Goal: Task Accomplishment & Management: Manage account settings

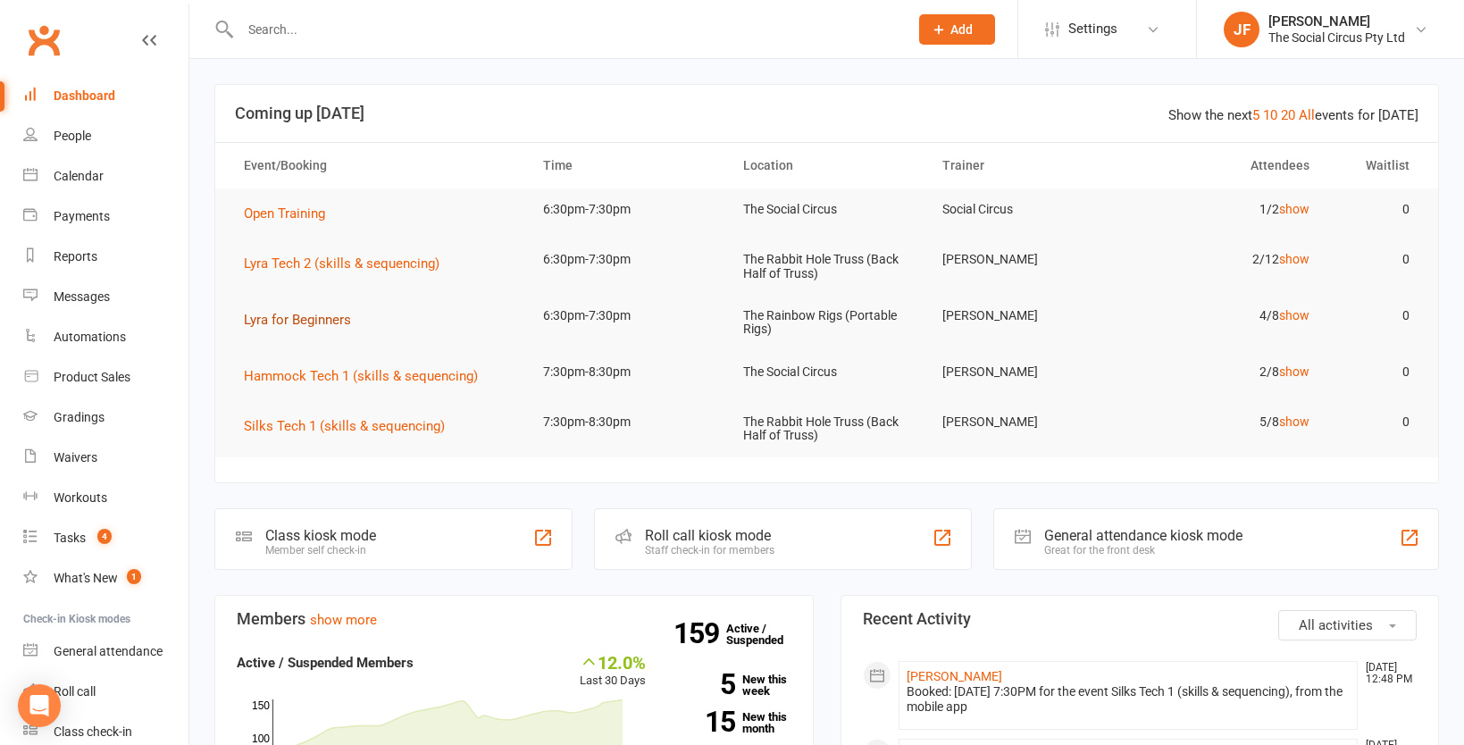
click at [290, 316] on span "Lyra for Beginners" at bounding box center [297, 320] width 107 height 16
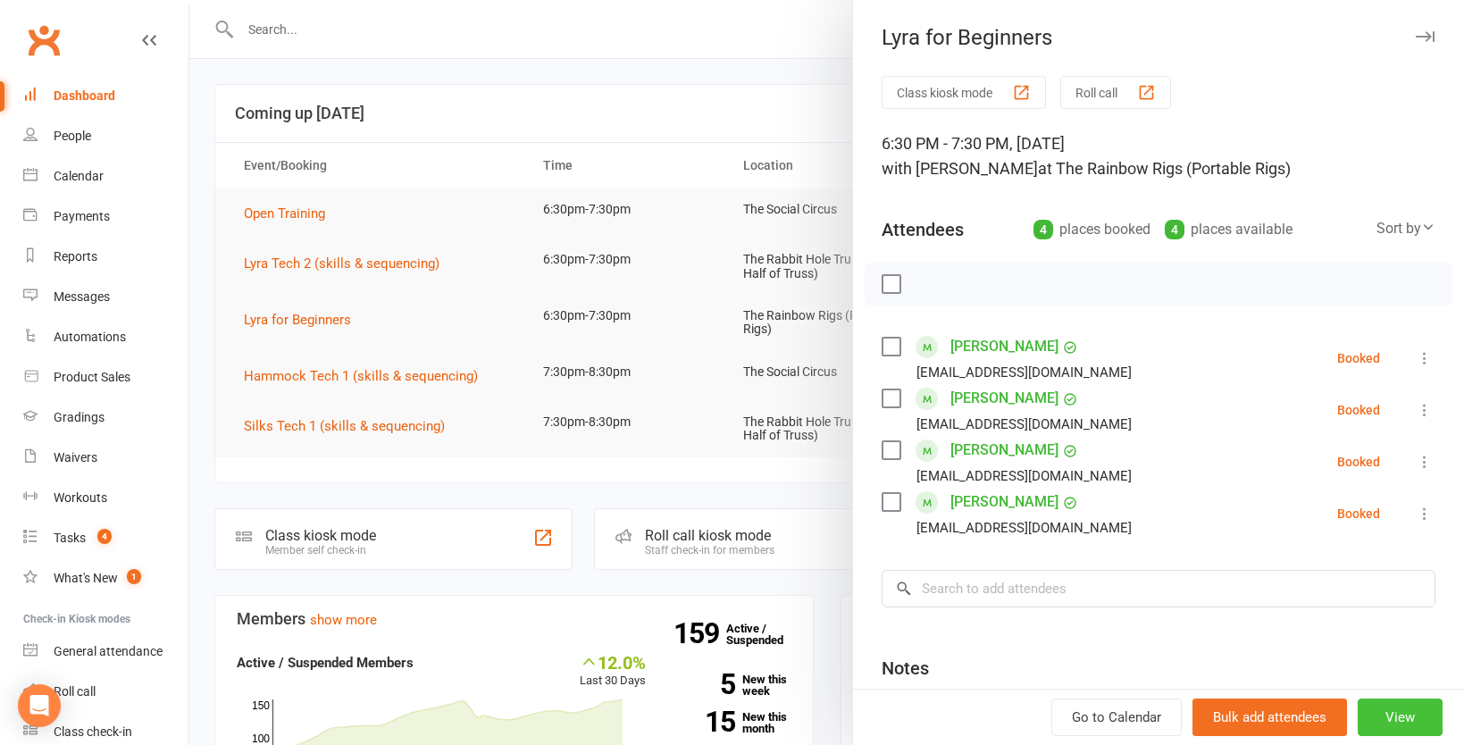
click at [1410, 714] on button "View" at bounding box center [1400, 717] width 85 height 38
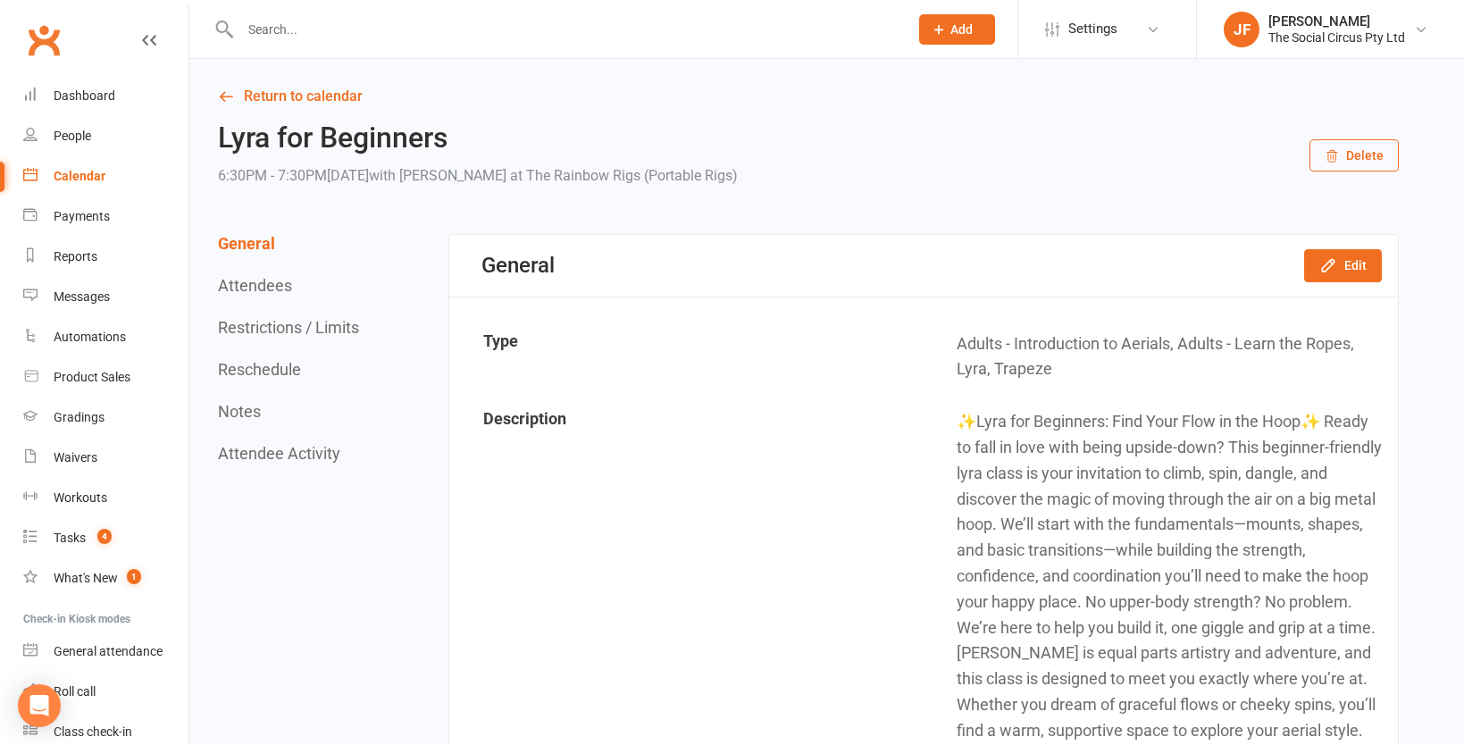
click at [83, 177] on div "Calendar" at bounding box center [80, 176] width 52 height 14
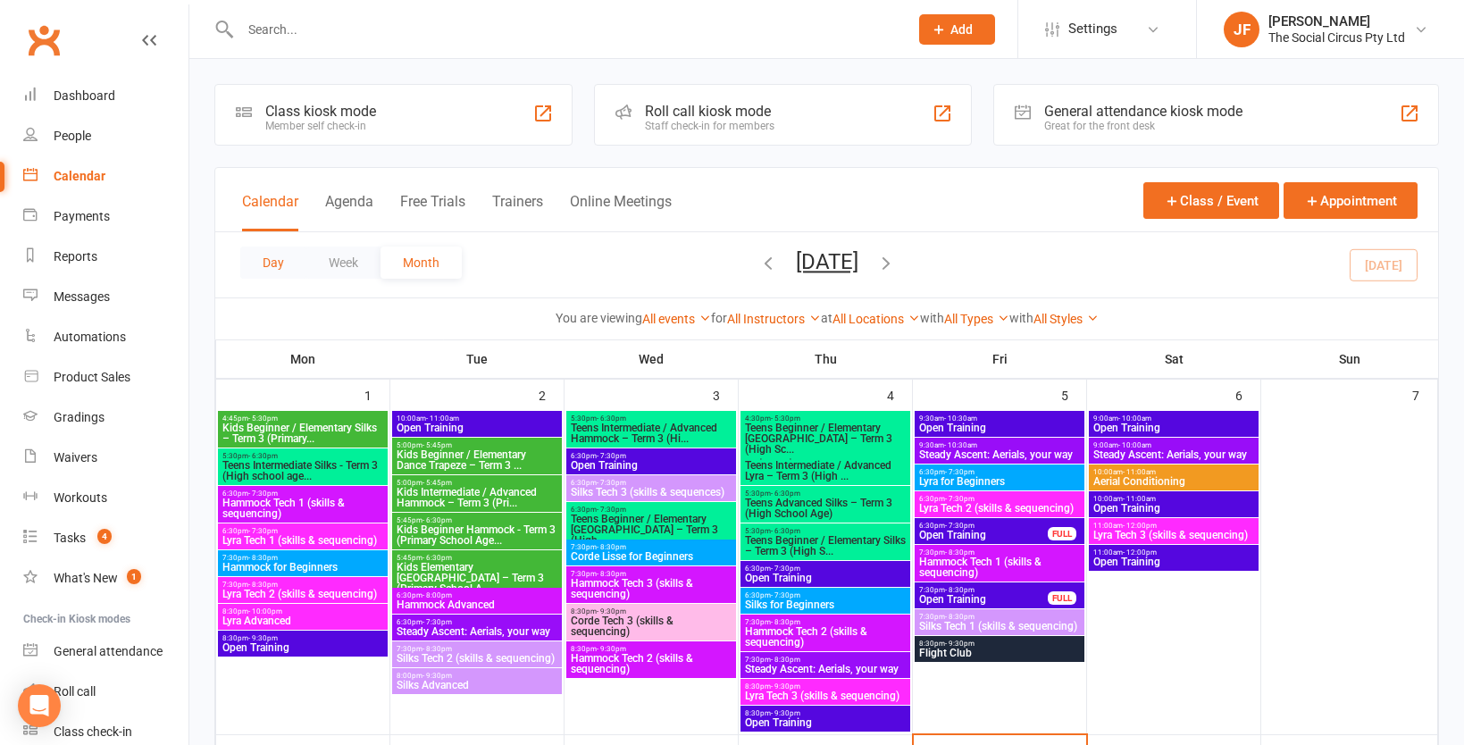
click at [283, 261] on button "Day" at bounding box center [273, 263] width 66 height 32
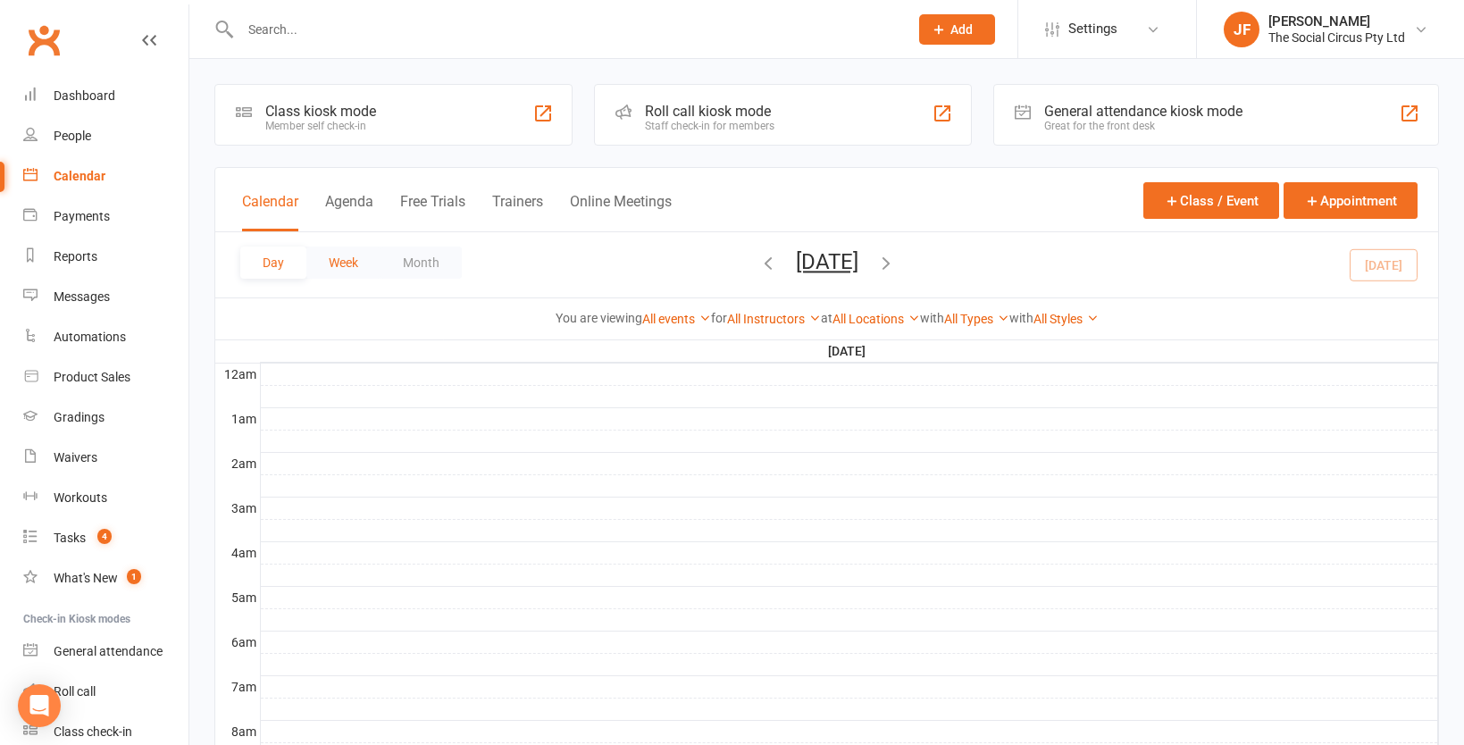
click at [335, 258] on button "Week" at bounding box center [343, 263] width 74 height 32
click at [940, 263] on icon "button" at bounding box center [931, 263] width 20 height 20
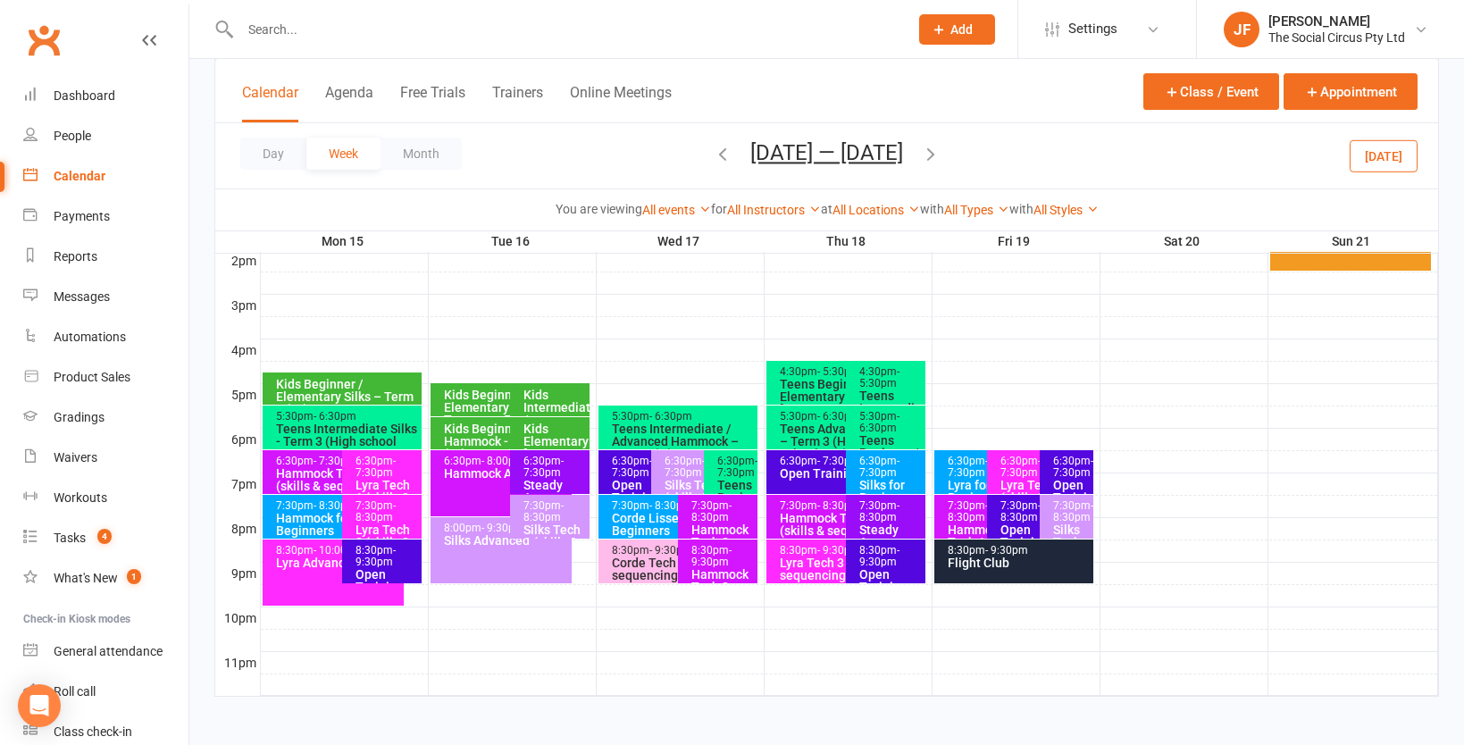
scroll to position [741, 0]
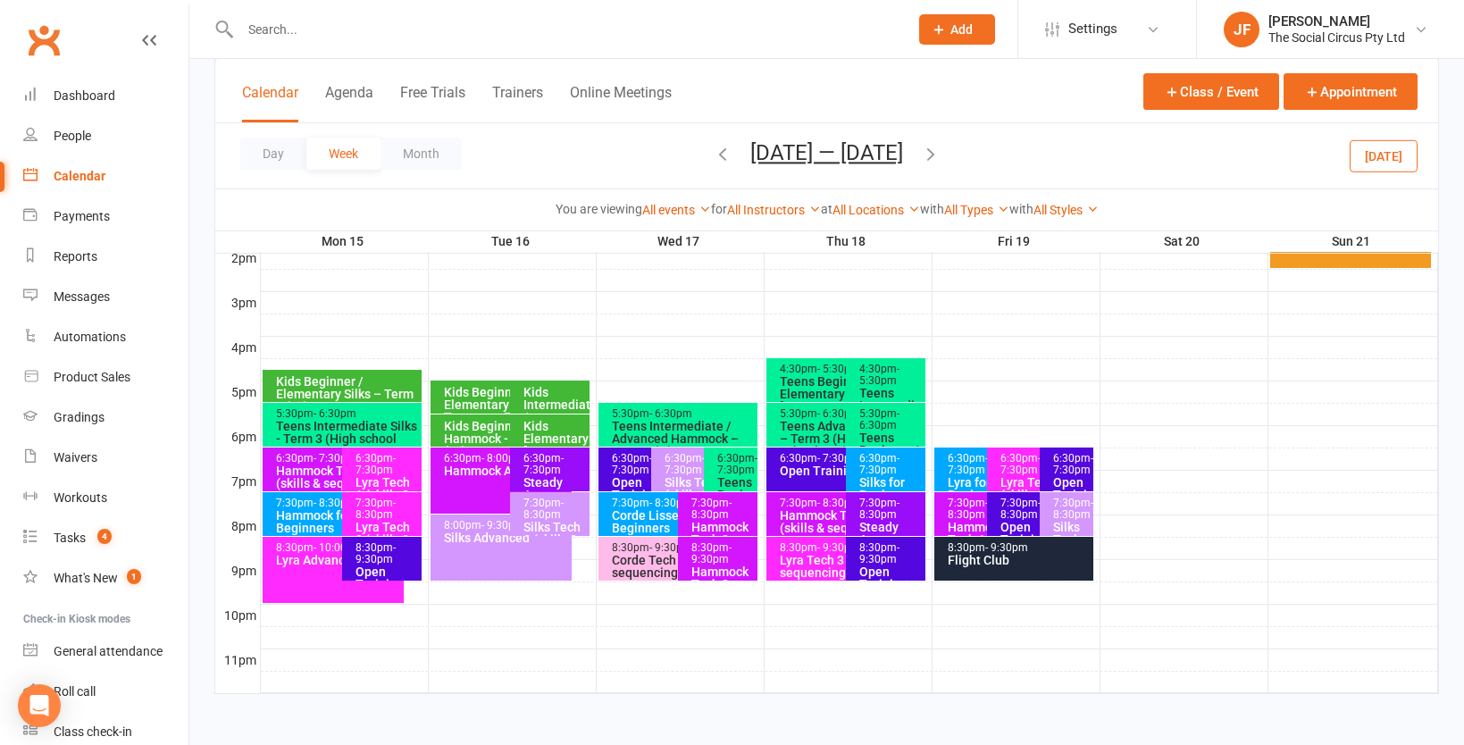
click at [963, 505] on div "7:30pm - 8:30pm" at bounding box center [983, 508] width 72 height 23
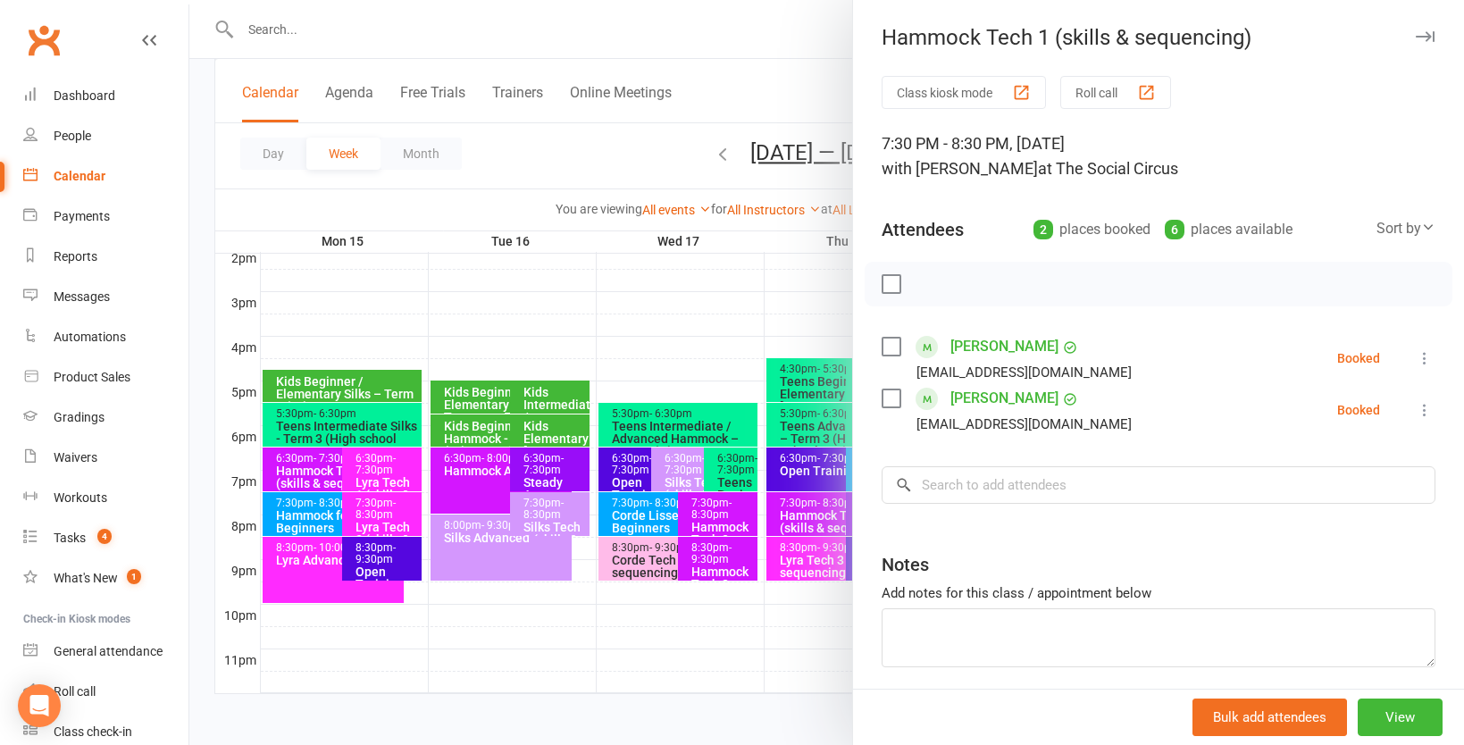
click at [732, 336] on div at bounding box center [826, 372] width 1275 height 745
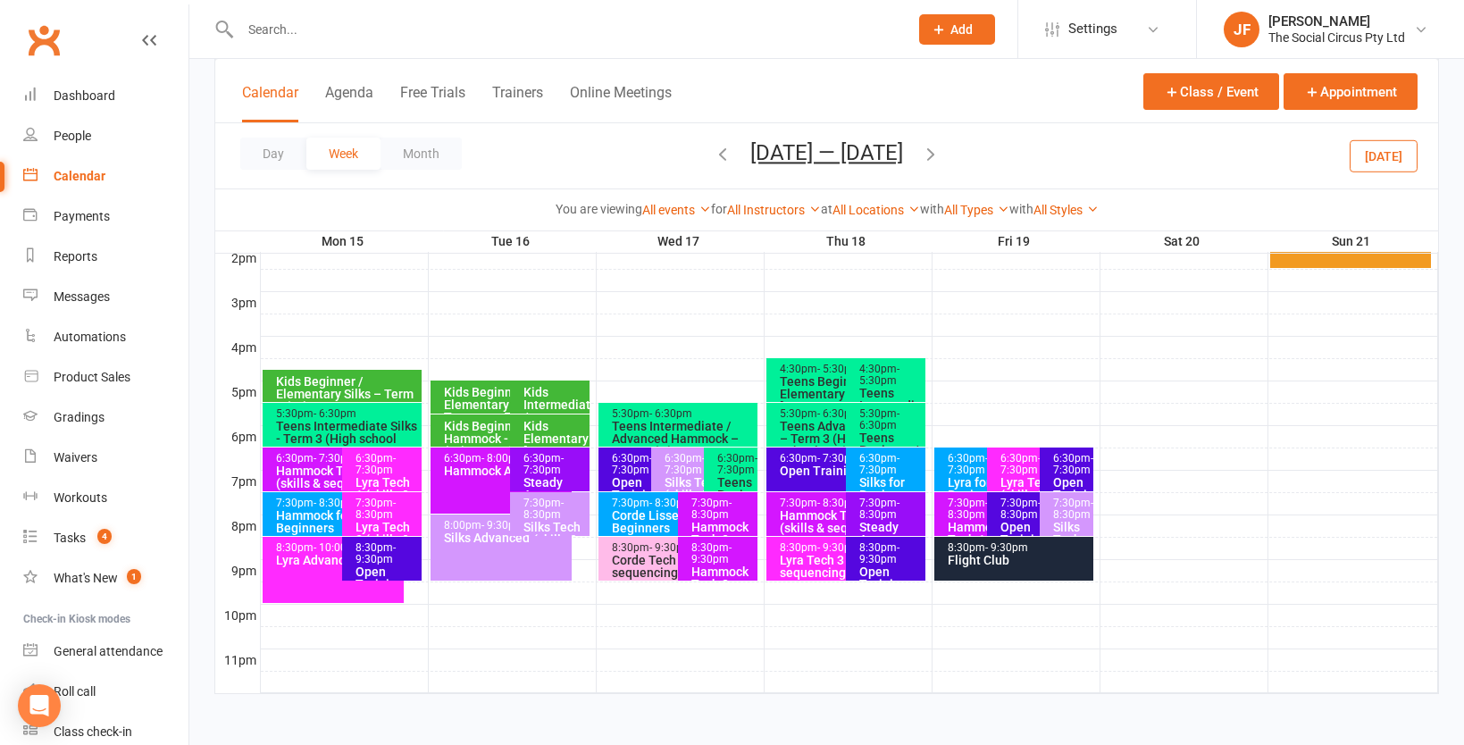
click at [713, 160] on icon "button" at bounding box center [723, 154] width 20 height 20
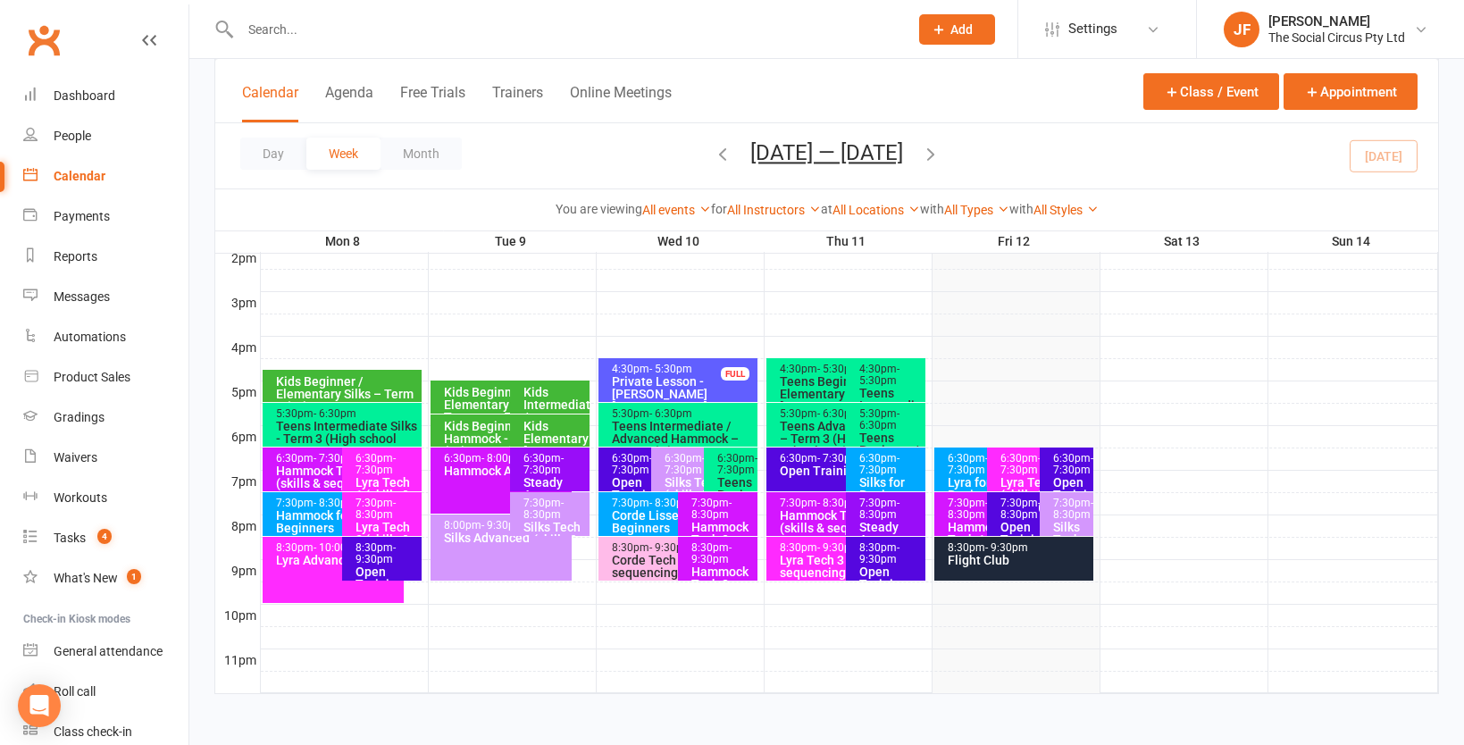
click at [1014, 560] on div "Flight Club" at bounding box center [1018, 560] width 143 height 13
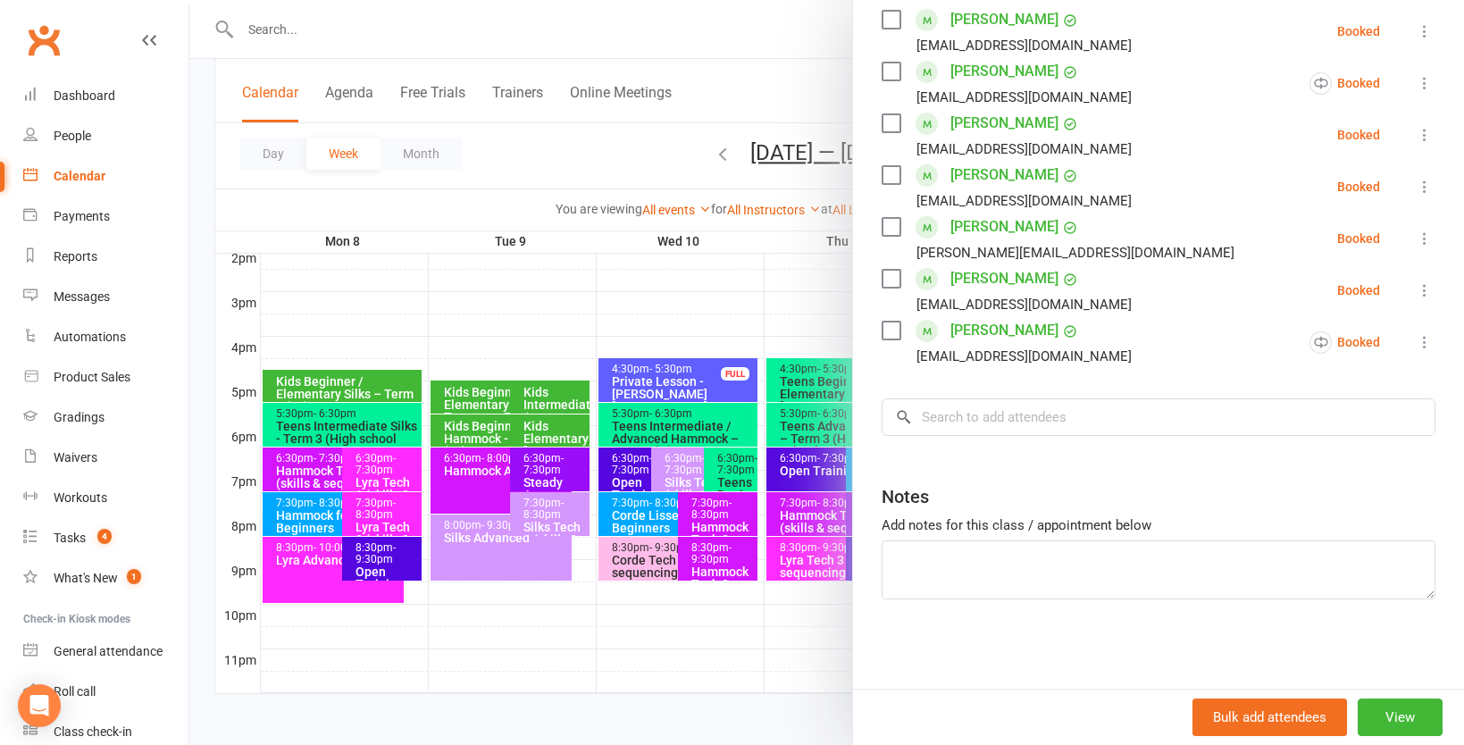
scroll to position [441, 0]
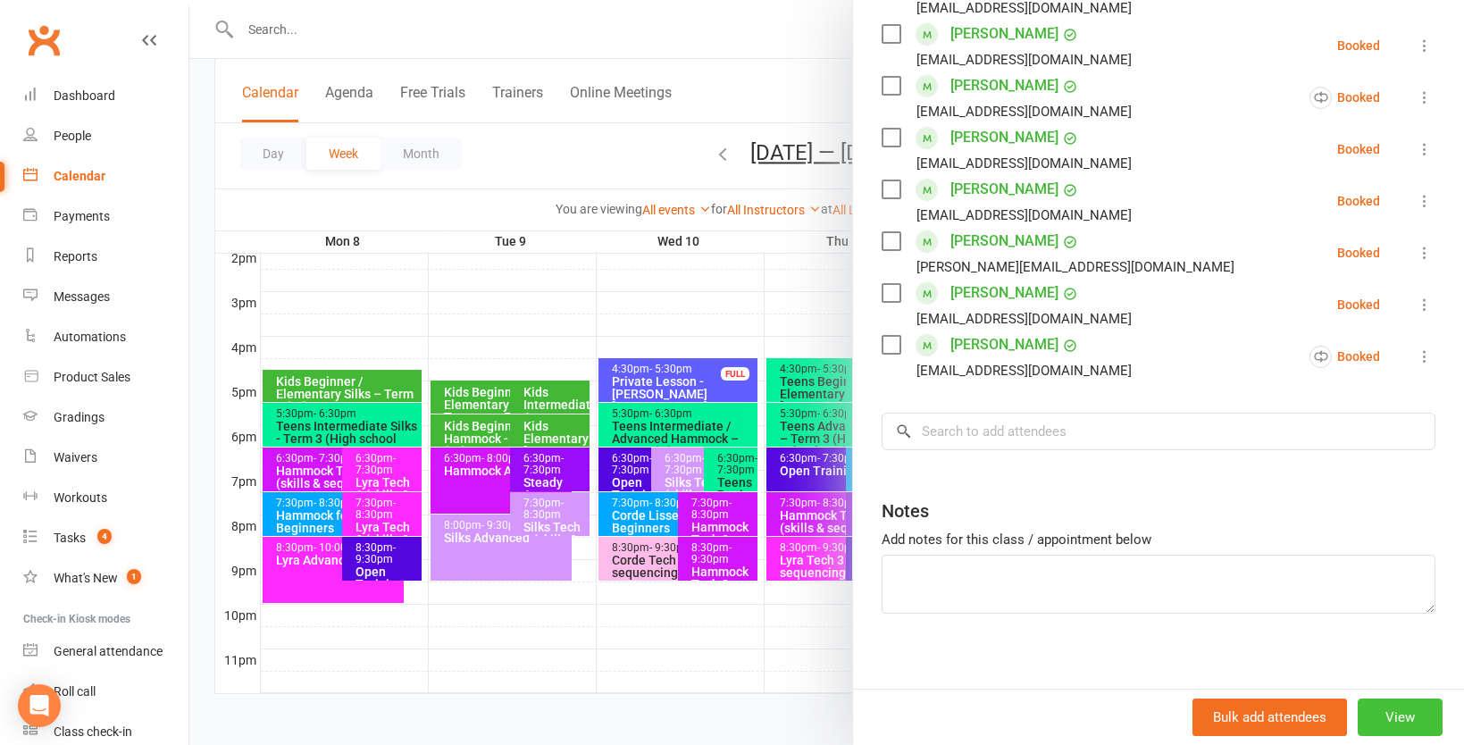
click at [1415, 715] on button "View" at bounding box center [1400, 717] width 85 height 38
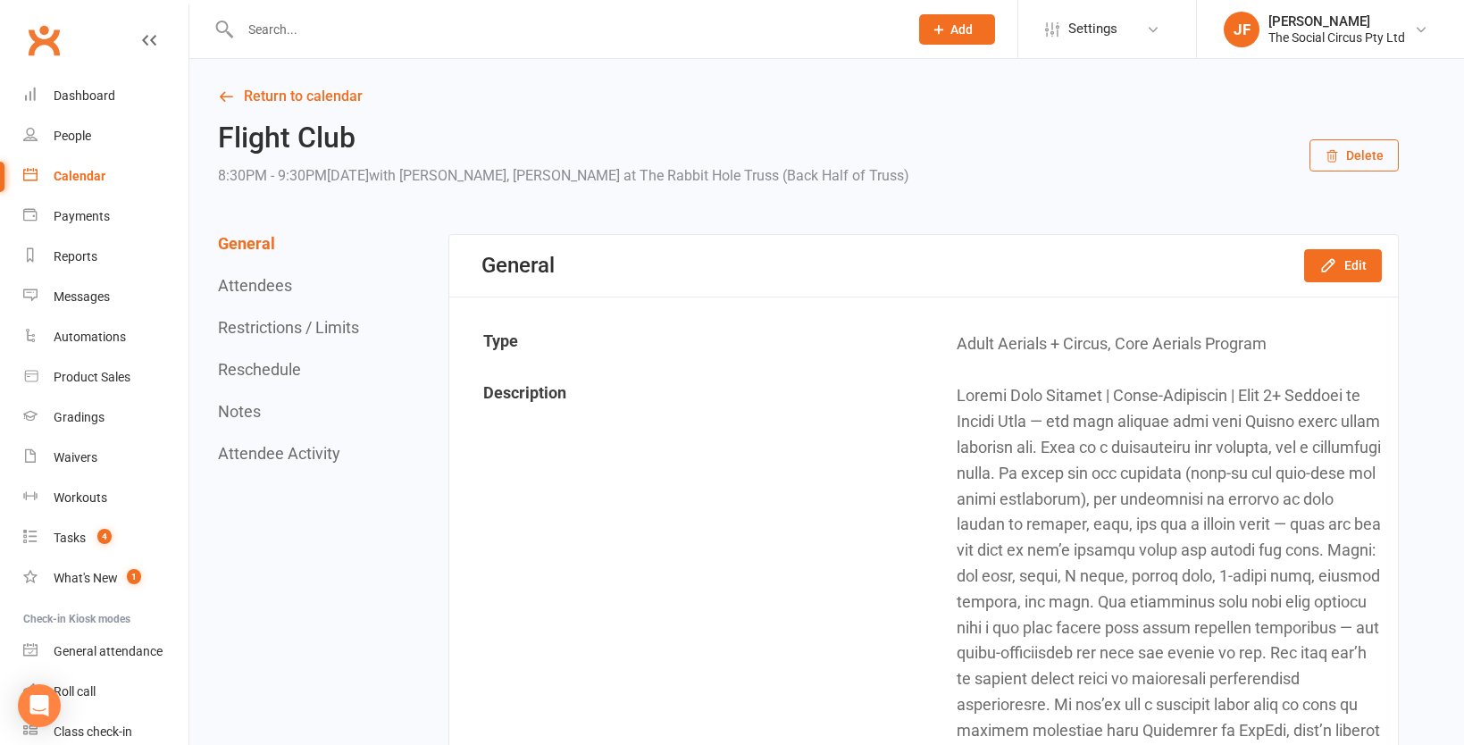
click at [633, 599] on td "Description" at bounding box center [687, 640] width 472 height 539
click at [72, 176] on div "Calendar" at bounding box center [80, 176] width 52 height 14
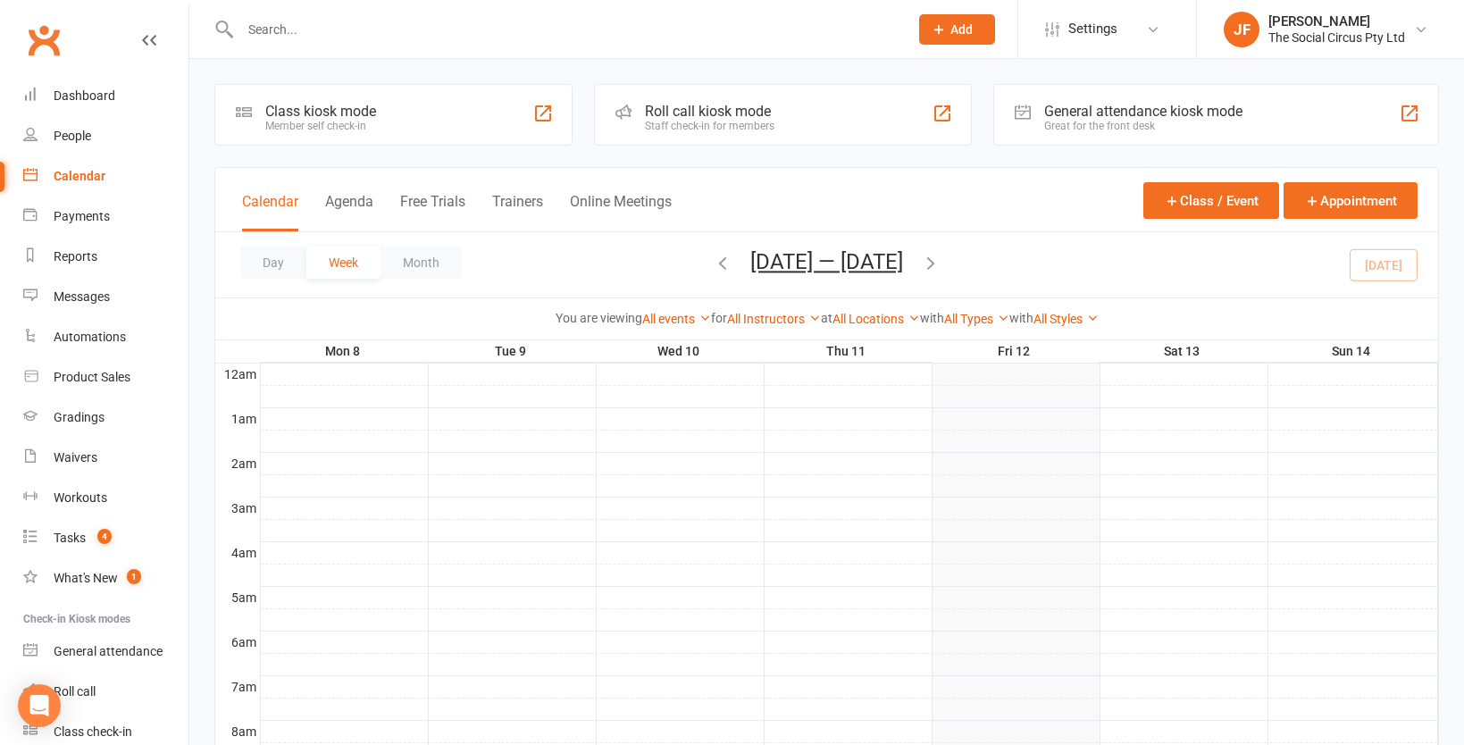
click at [932, 260] on icon "button" at bounding box center [931, 263] width 20 height 20
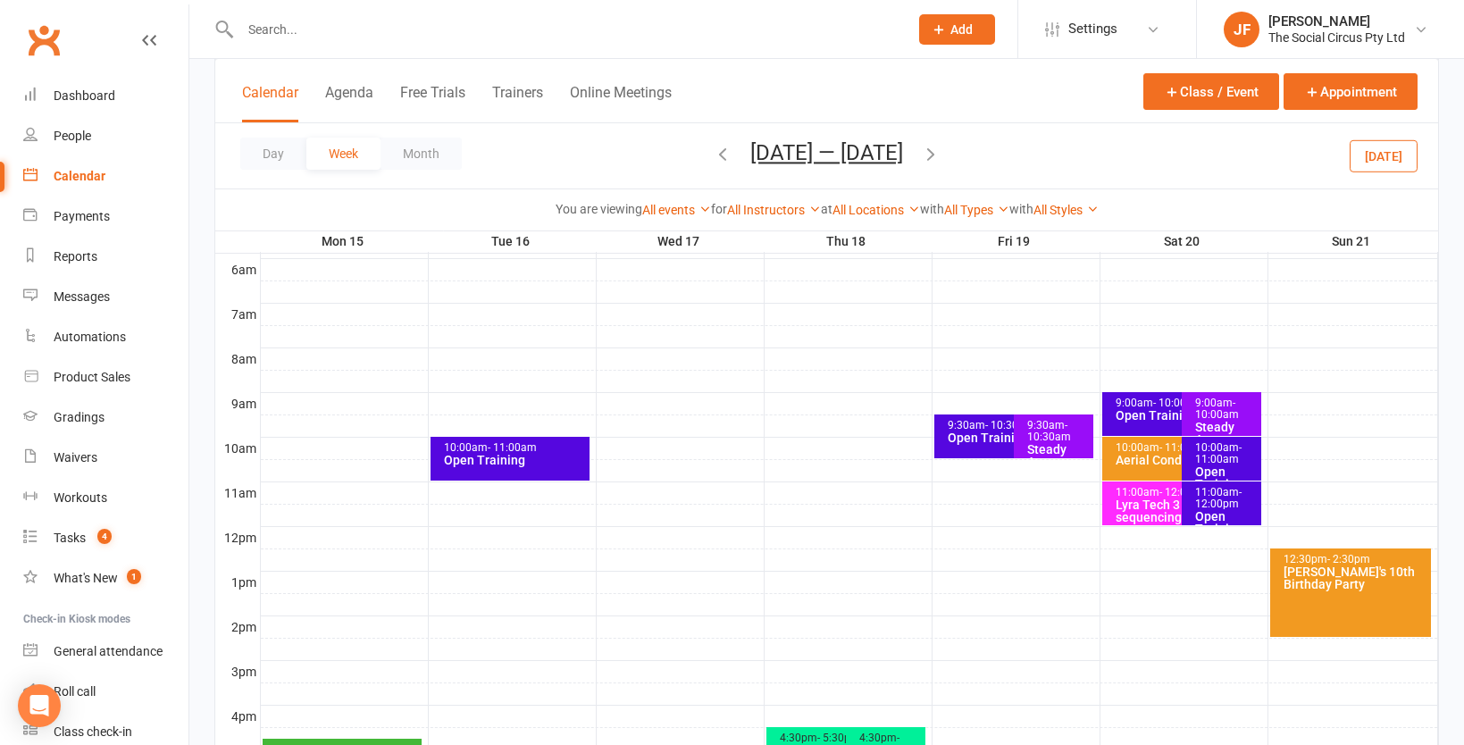
scroll to position [377, 0]
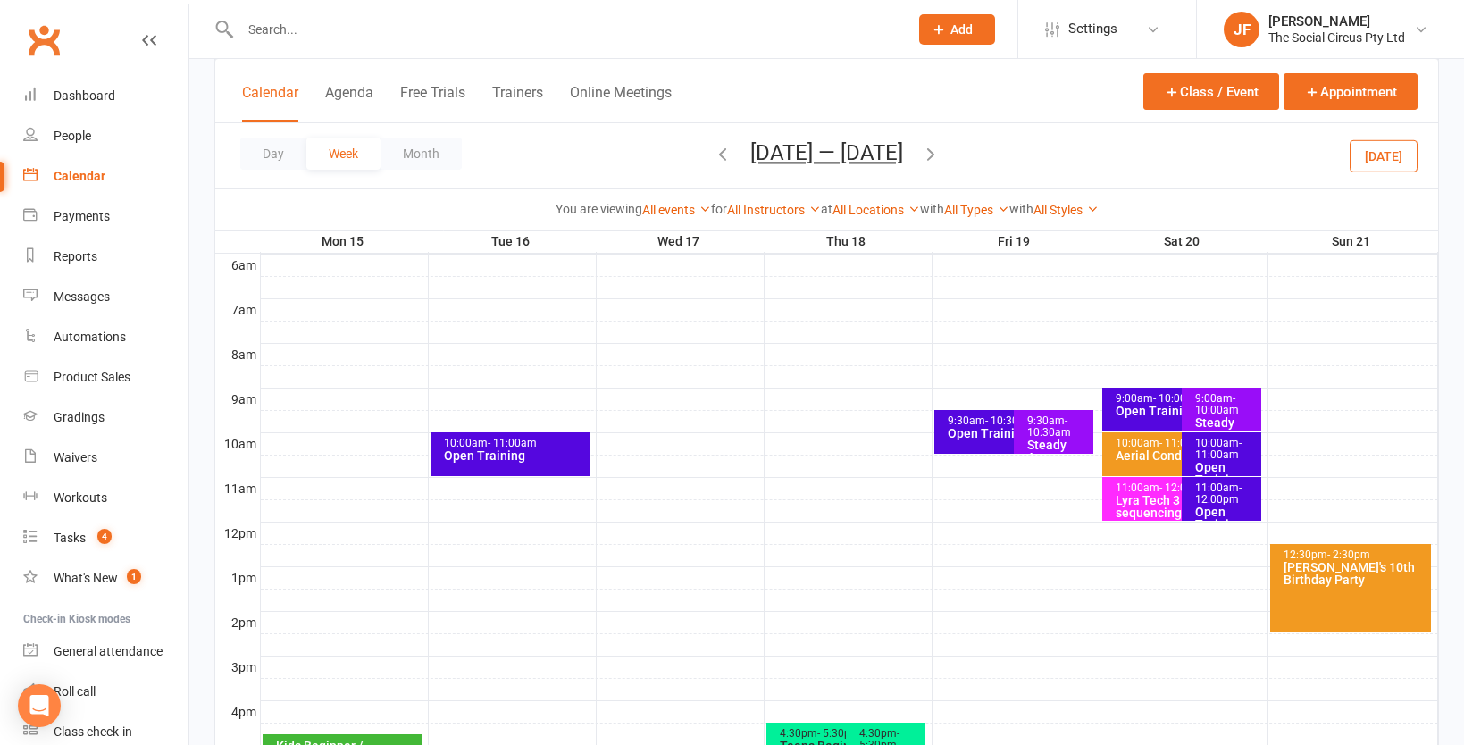
click at [1375, 606] on div "12:30pm - 2:30pm [PERSON_NAME]'s 10th Birthday Party" at bounding box center [1351, 588] width 162 height 88
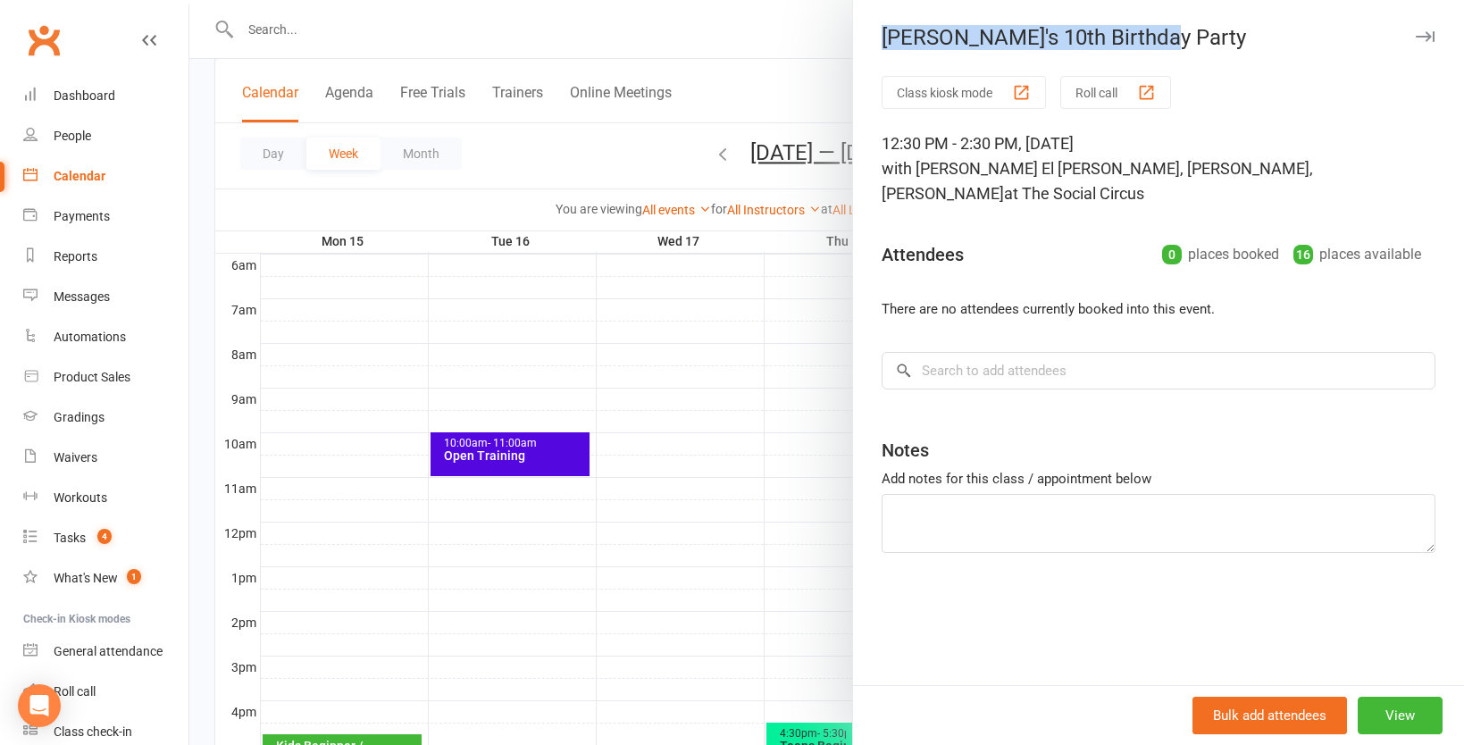
drag, startPoint x: 1151, startPoint y: 39, endPoint x: 862, endPoint y: 39, distance: 289.4
click at [862, 39] on div "[PERSON_NAME]'s 10th Birthday Party" at bounding box center [1158, 37] width 611 height 25
copy div "[PERSON_NAME]'s 10th Birthday Party"
click at [629, 160] on div at bounding box center [826, 372] width 1275 height 745
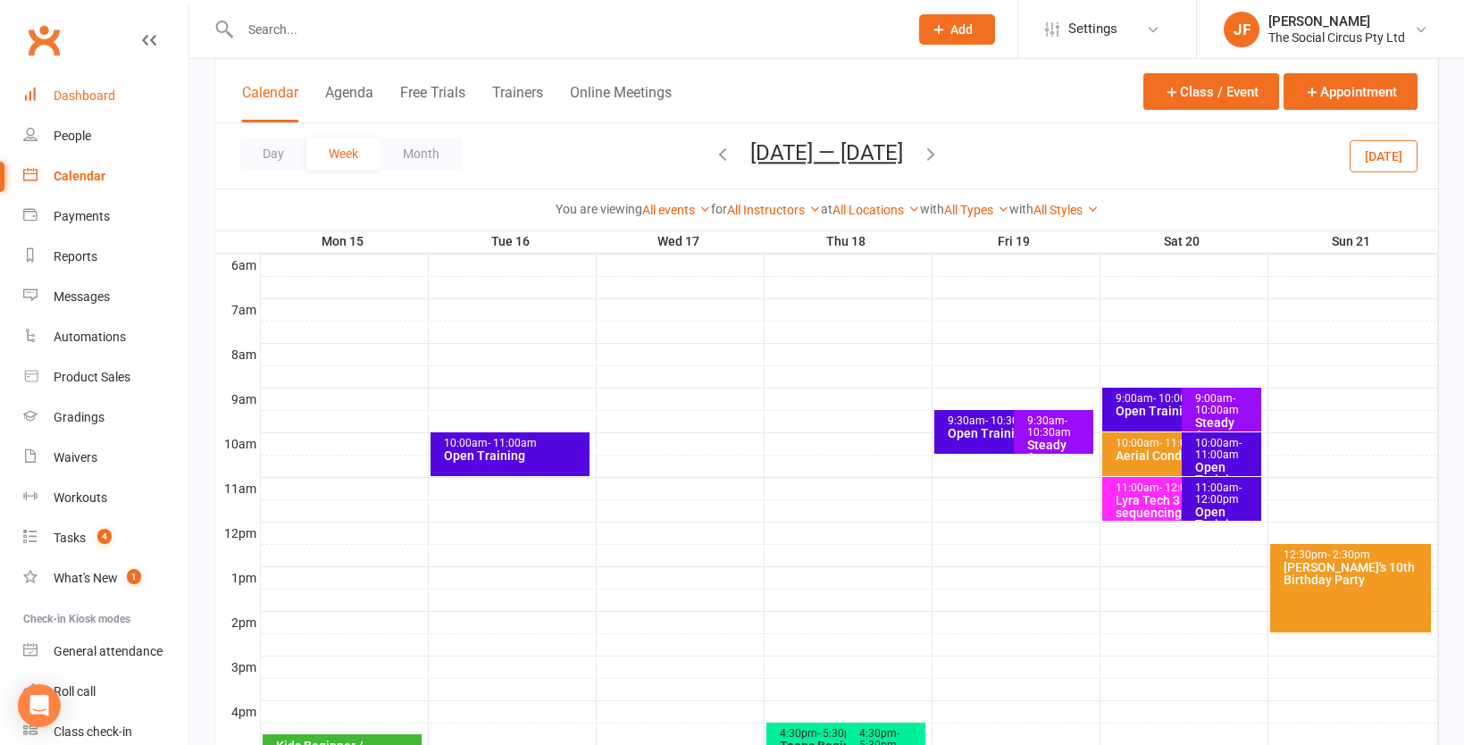
click at [89, 101] on div "Dashboard" at bounding box center [85, 95] width 62 height 14
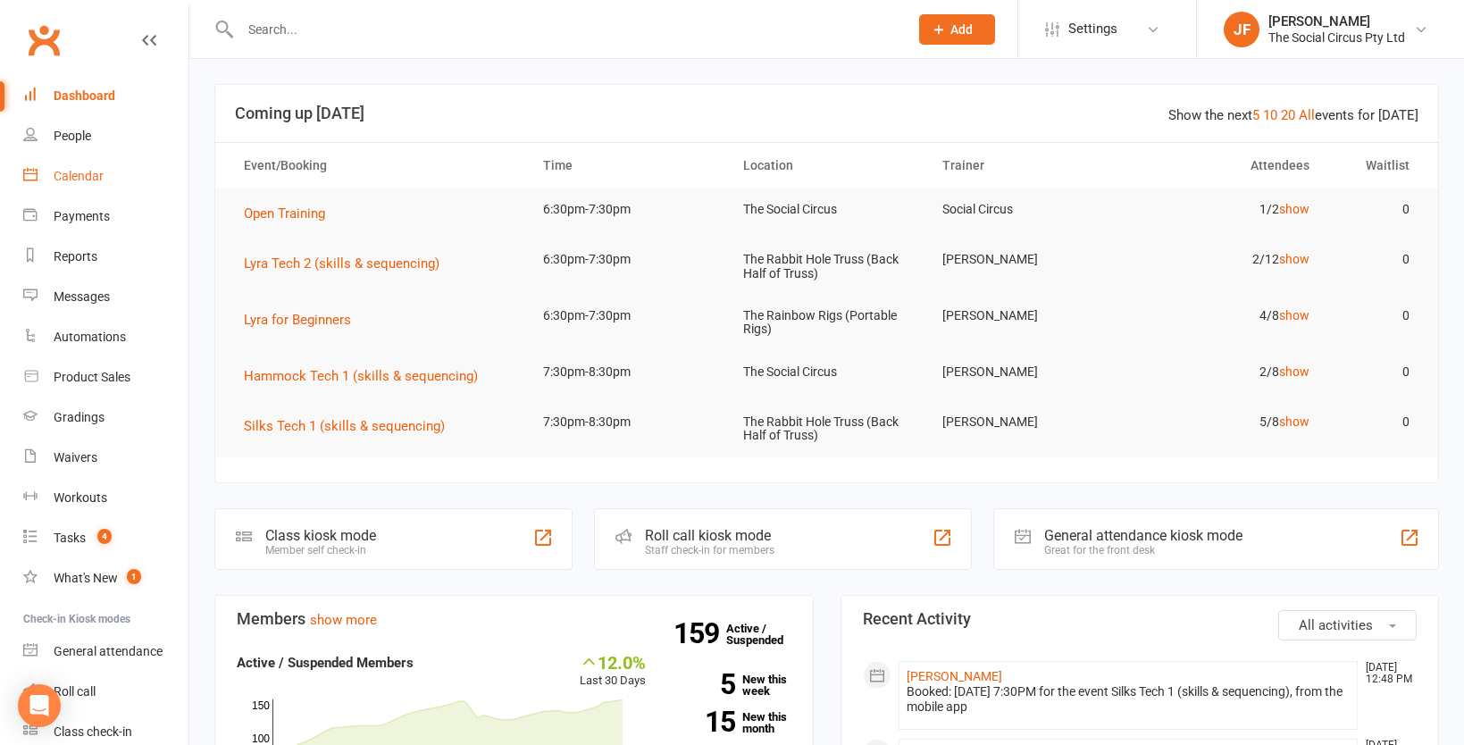
click at [82, 179] on div "Calendar" at bounding box center [79, 176] width 50 height 14
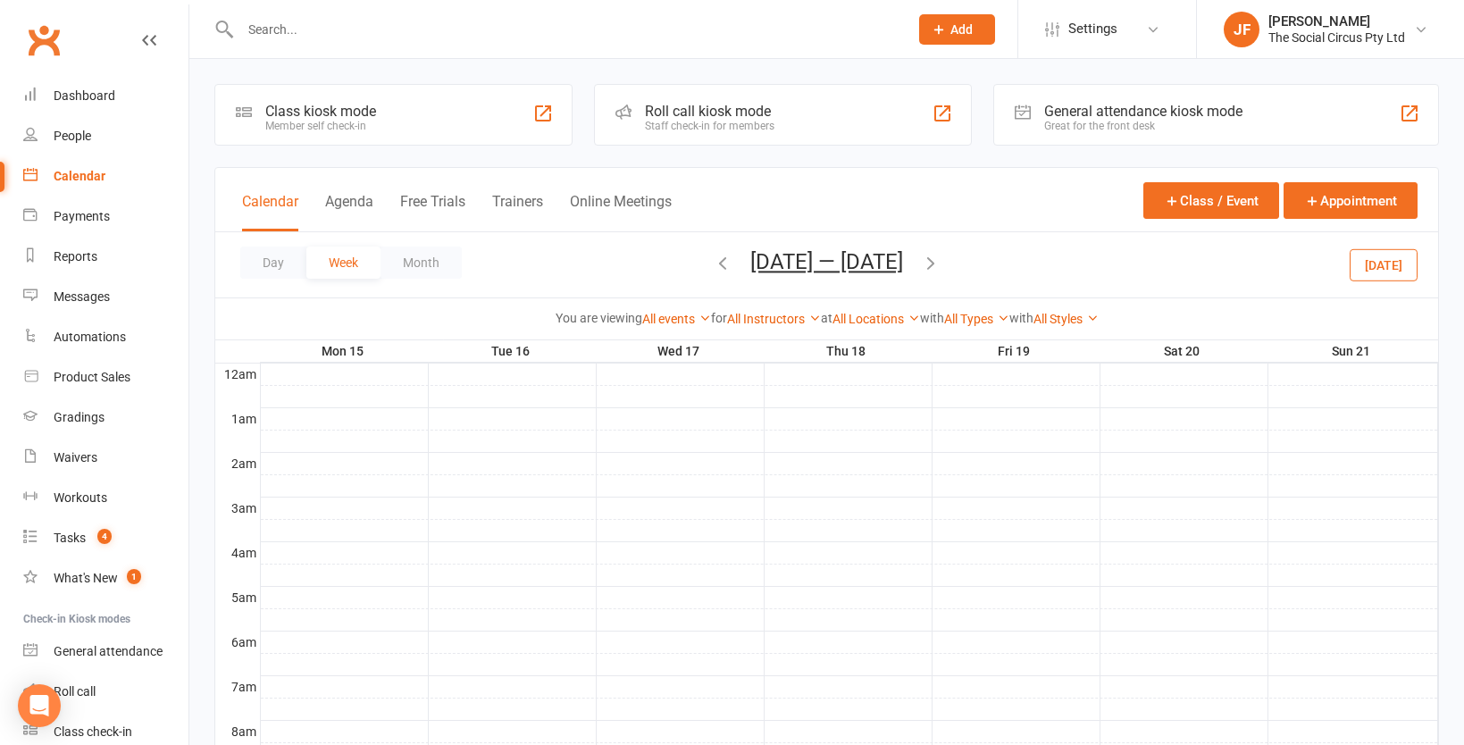
click at [940, 261] on icon "button" at bounding box center [931, 263] width 20 height 20
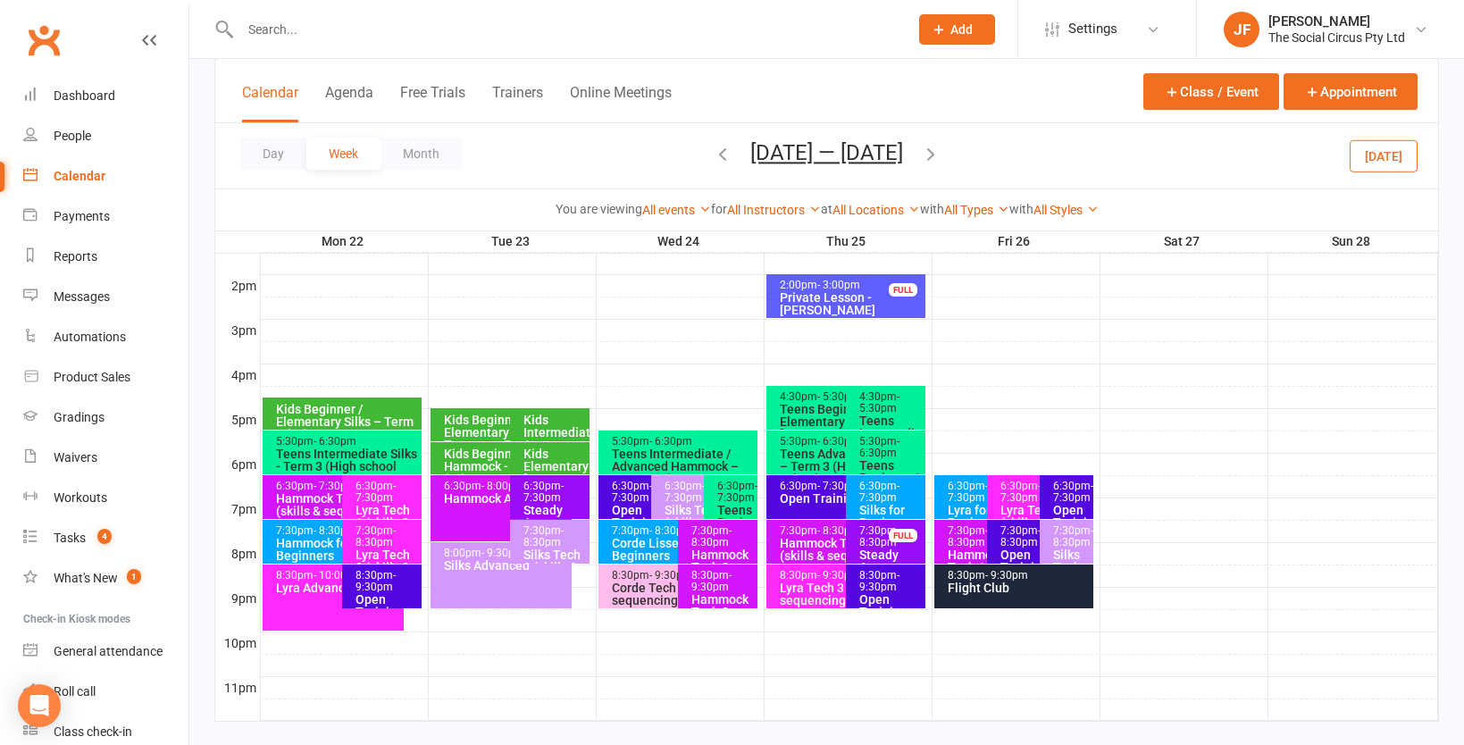
scroll to position [719, 0]
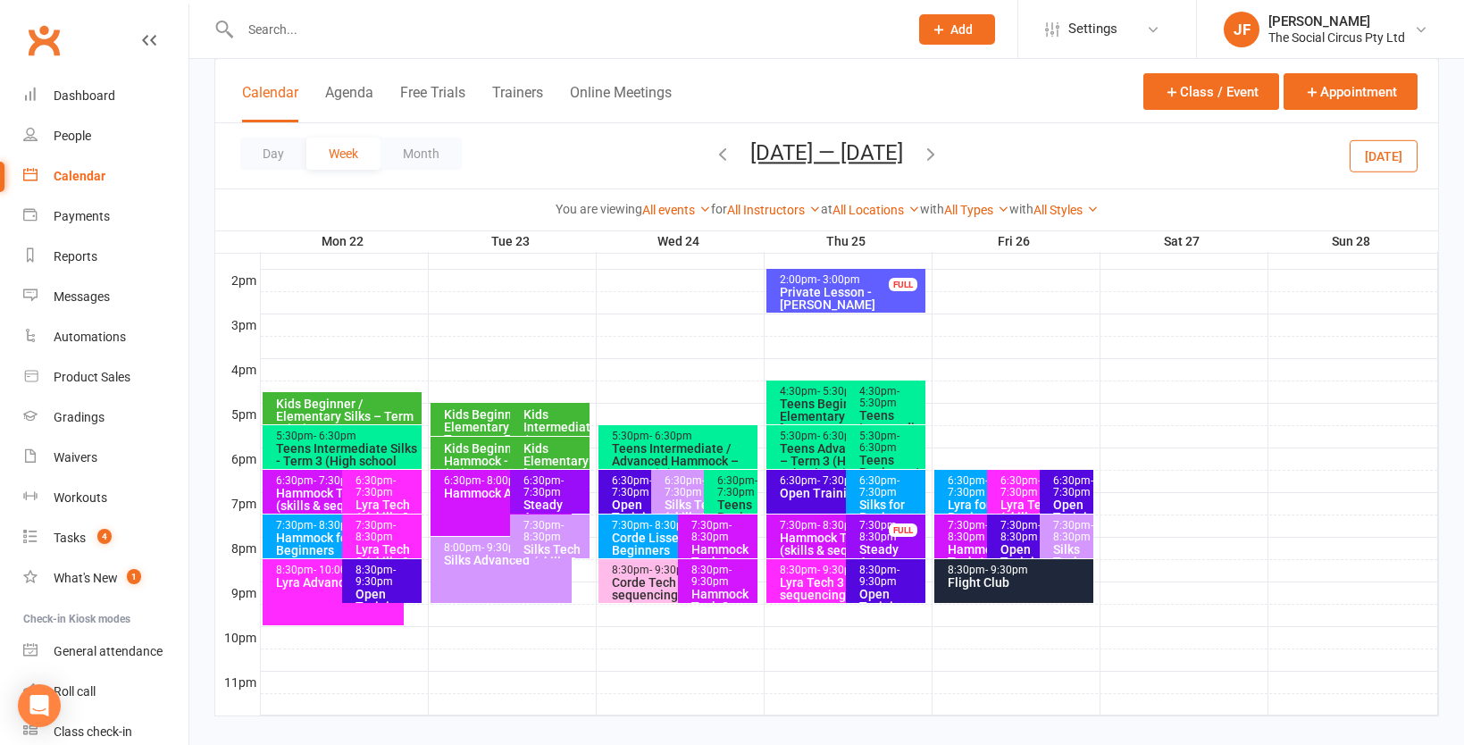
click at [970, 525] on div "7:30pm - 8:30pm" at bounding box center [983, 531] width 72 height 23
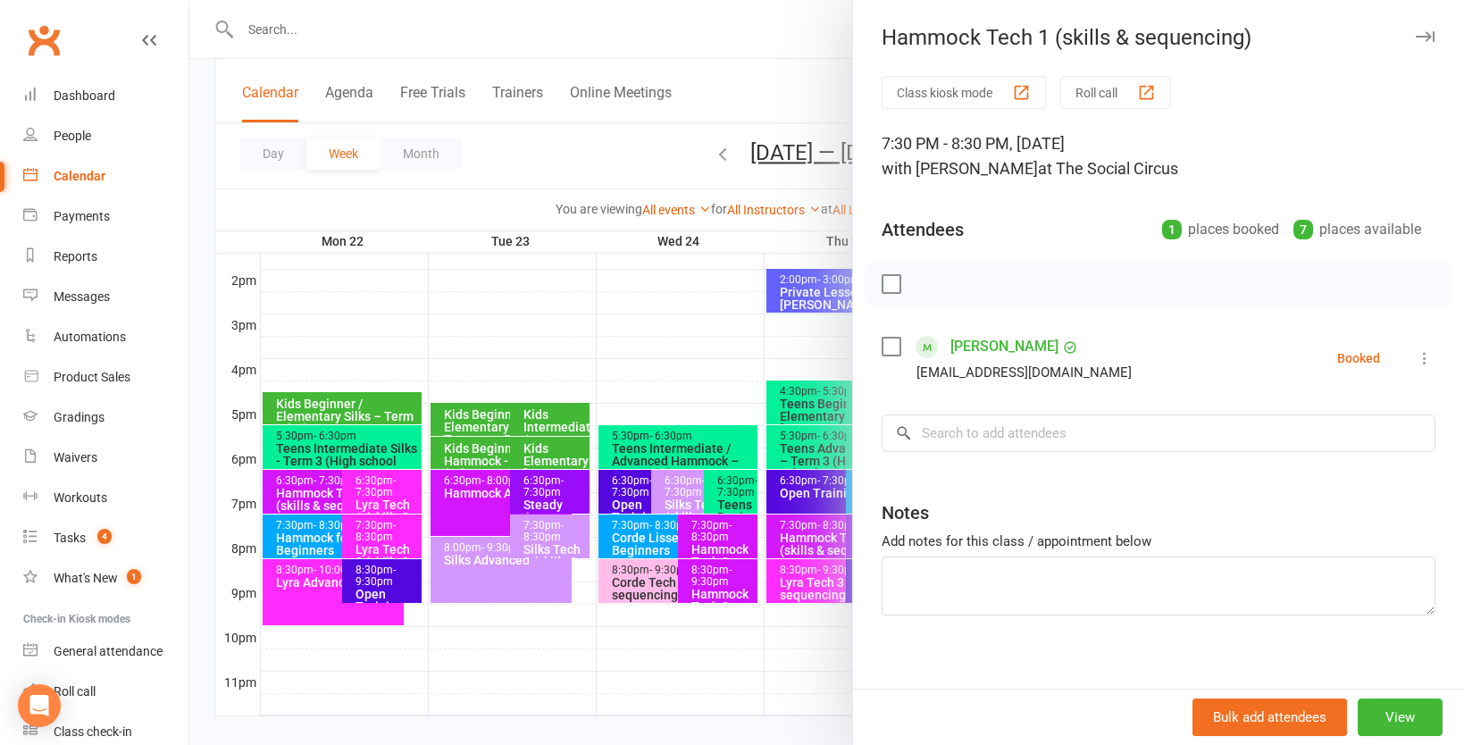
click at [727, 359] on div at bounding box center [826, 372] width 1275 height 745
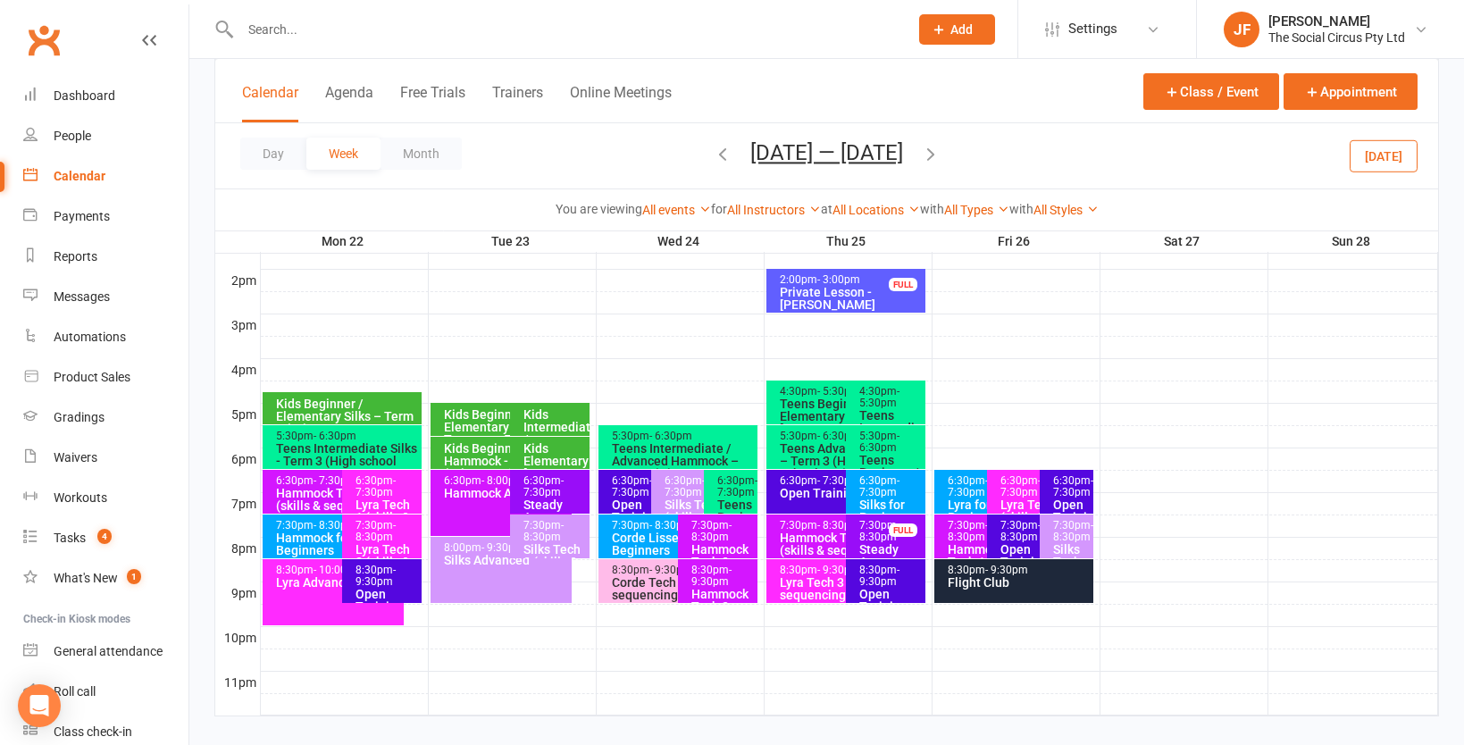
click at [949, 501] on div "Lyra for Beginners" at bounding box center [983, 510] width 72 height 25
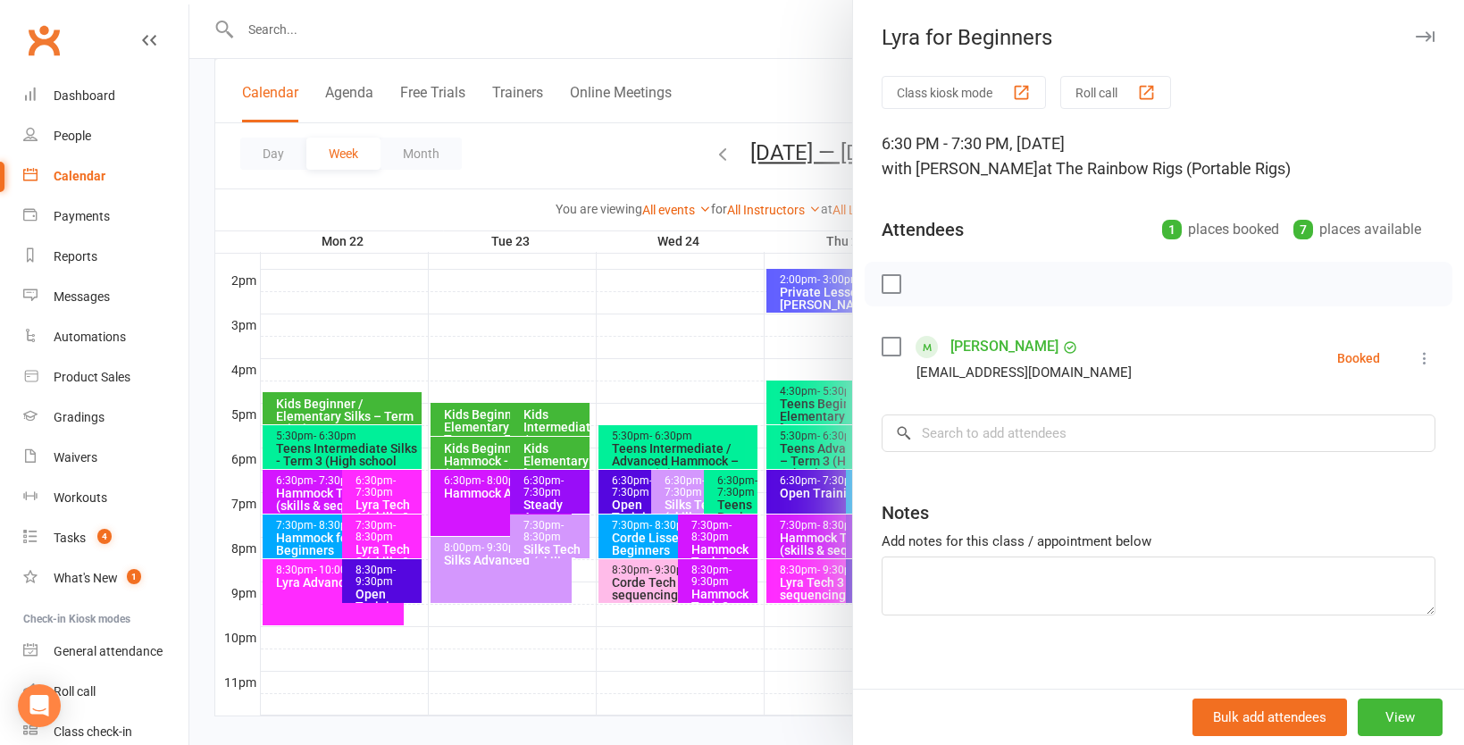
click at [752, 358] on div at bounding box center [826, 372] width 1275 height 745
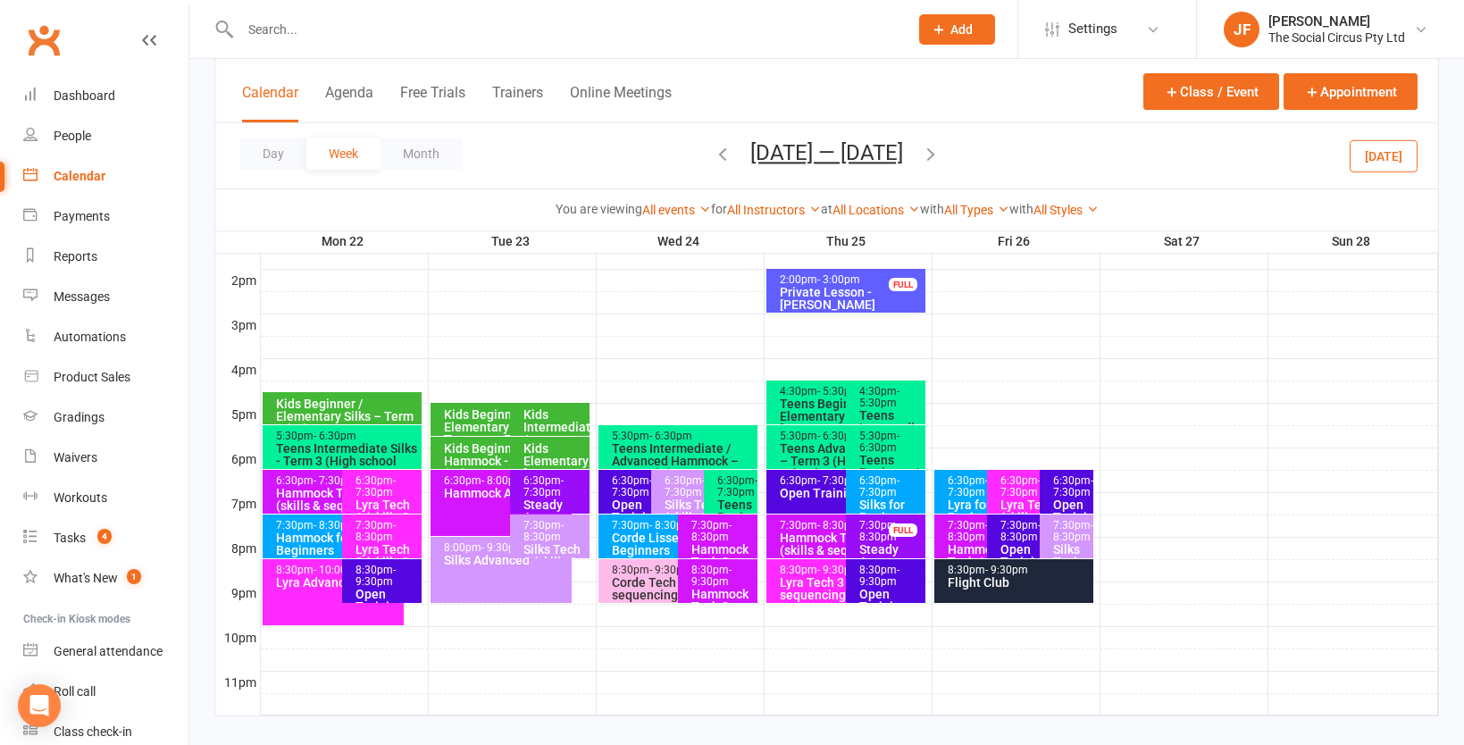
click at [966, 581] on div "Flight Club" at bounding box center [1018, 582] width 143 height 13
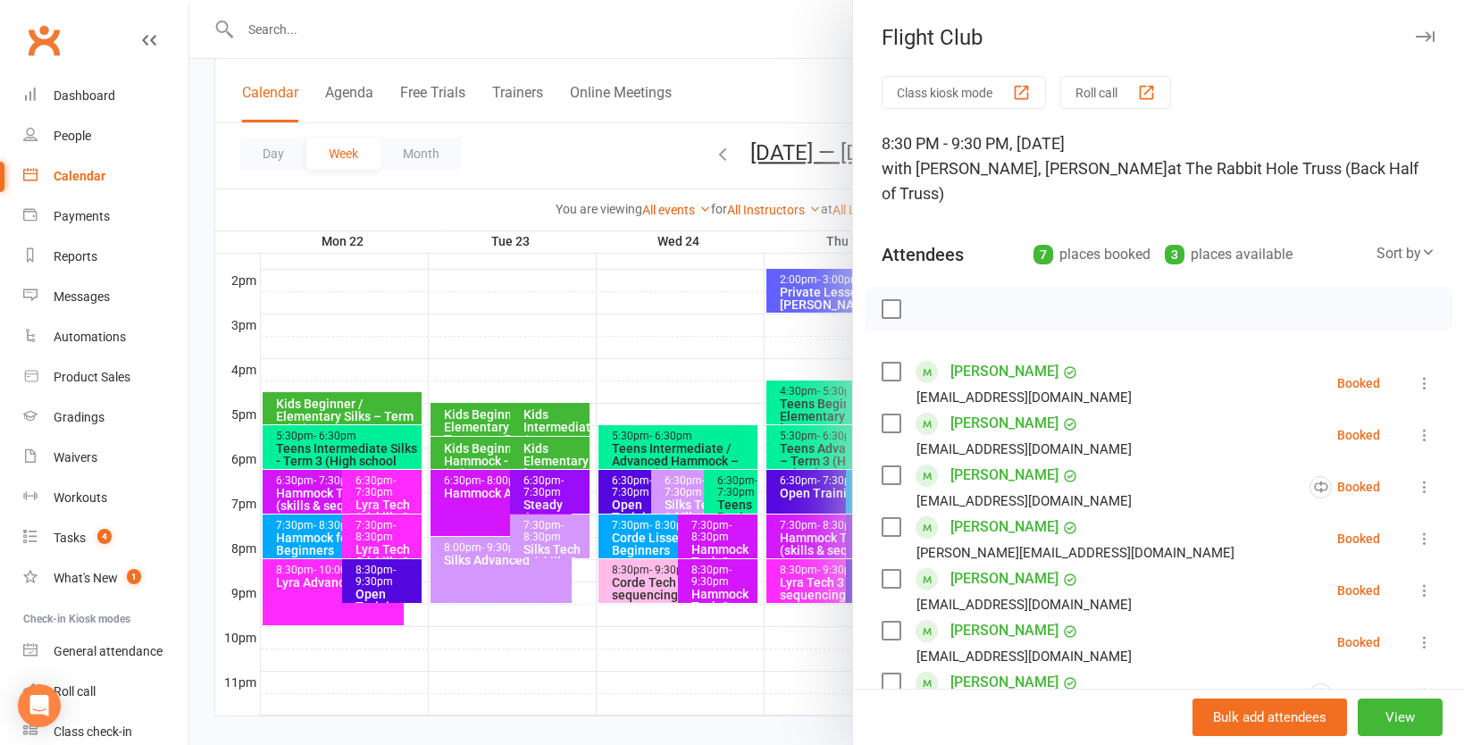
click at [756, 367] on div at bounding box center [826, 372] width 1275 height 745
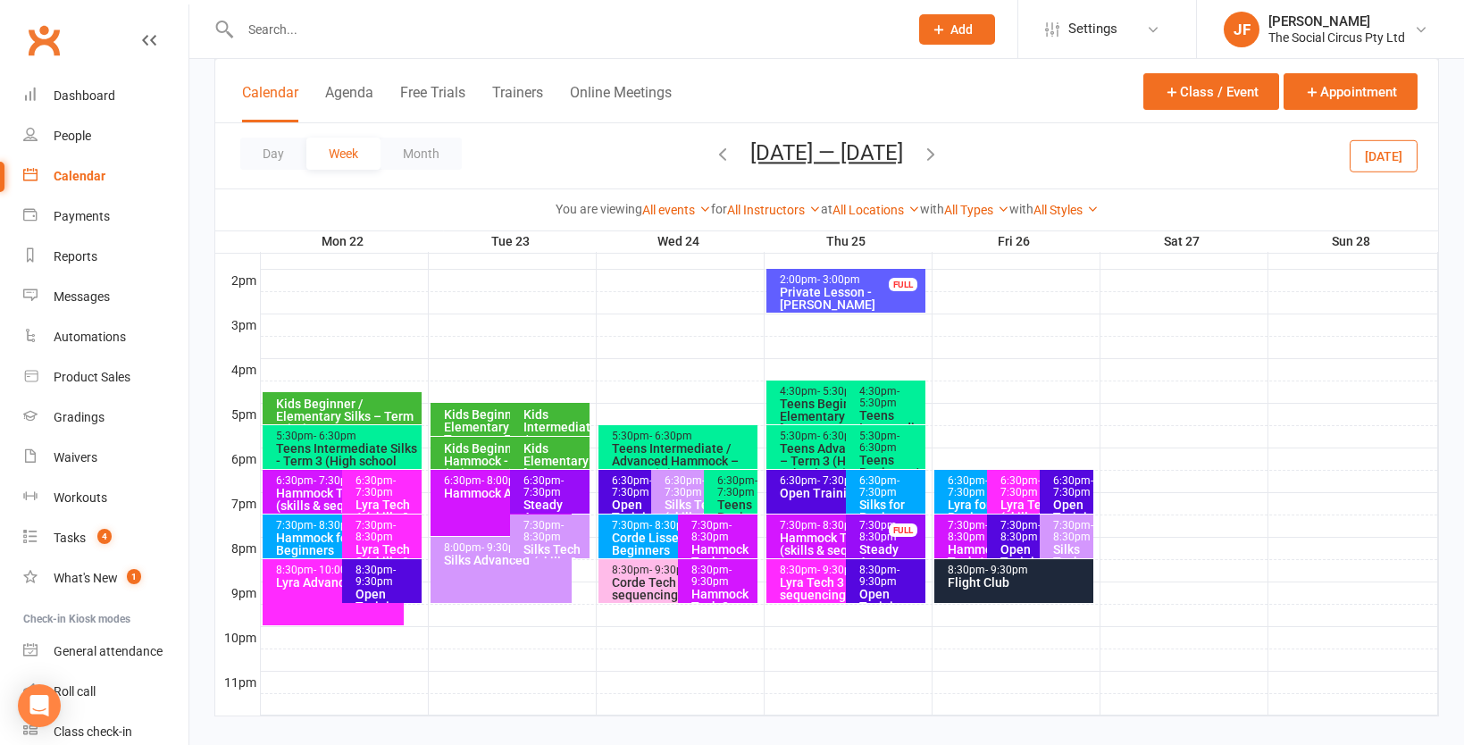
click at [1004, 543] on div "Open Training" at bounding box center [1035, 555] width 72 height 25
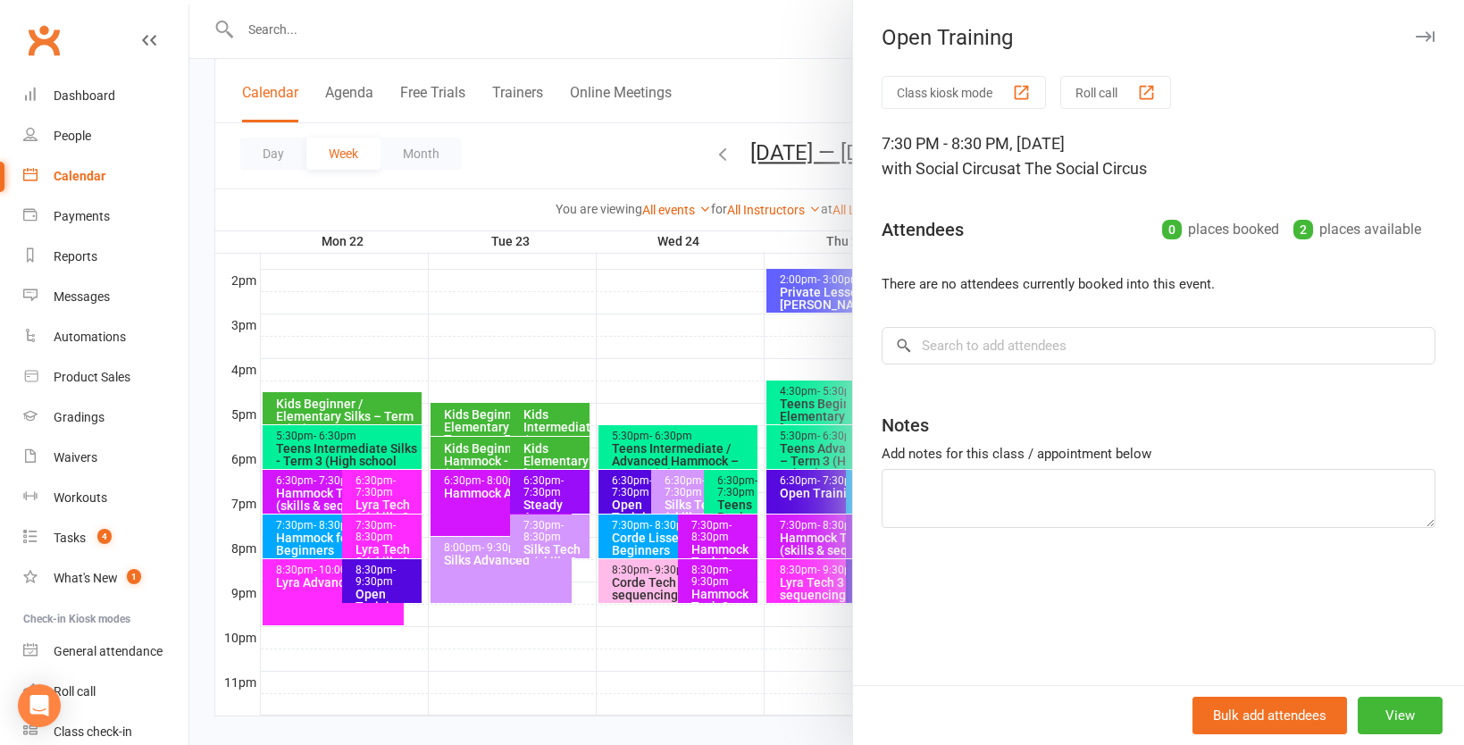
click at [716, 422] on div at bounding box center [826, 372] width 1275 height 745
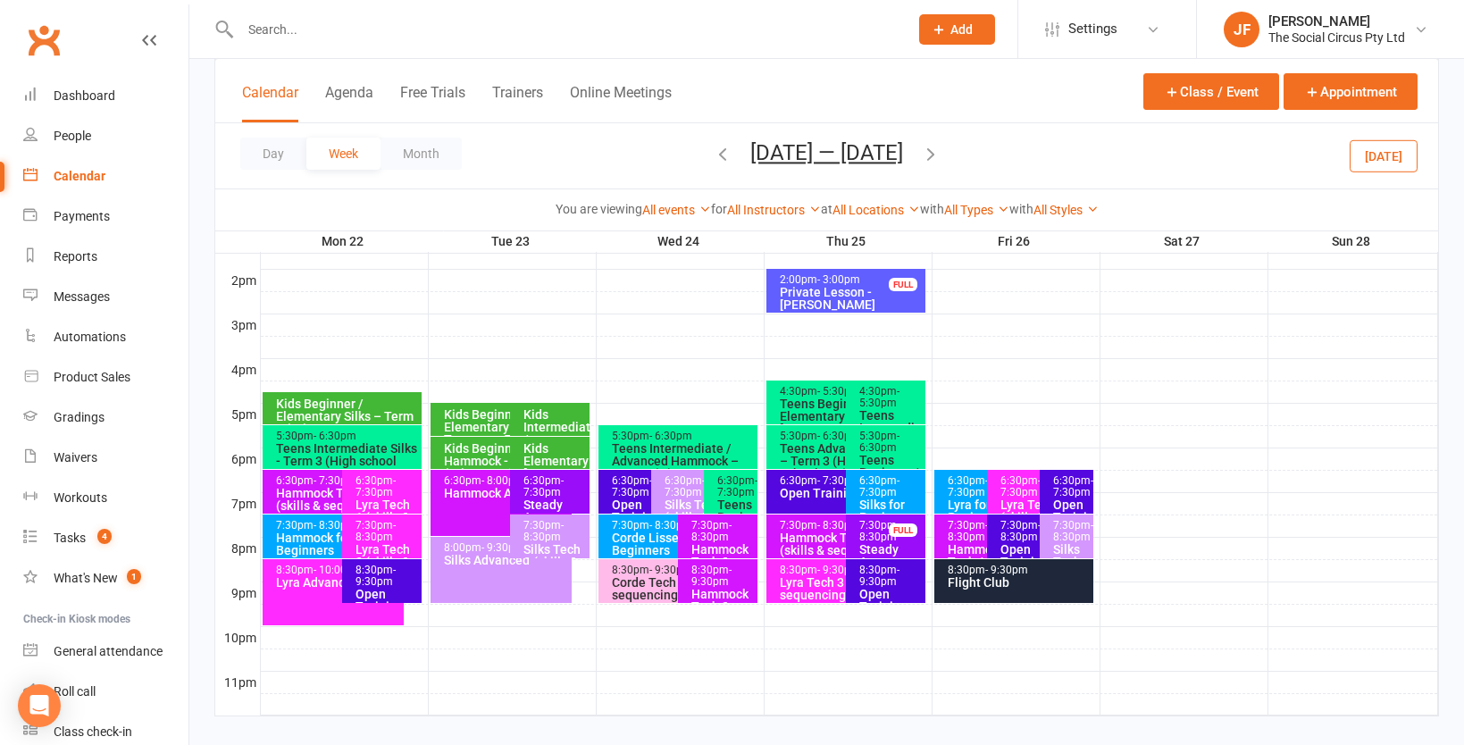
click at [1019, 489] on span "- 7:30pm" at bounding box center [1020, 486] width 40 height 24
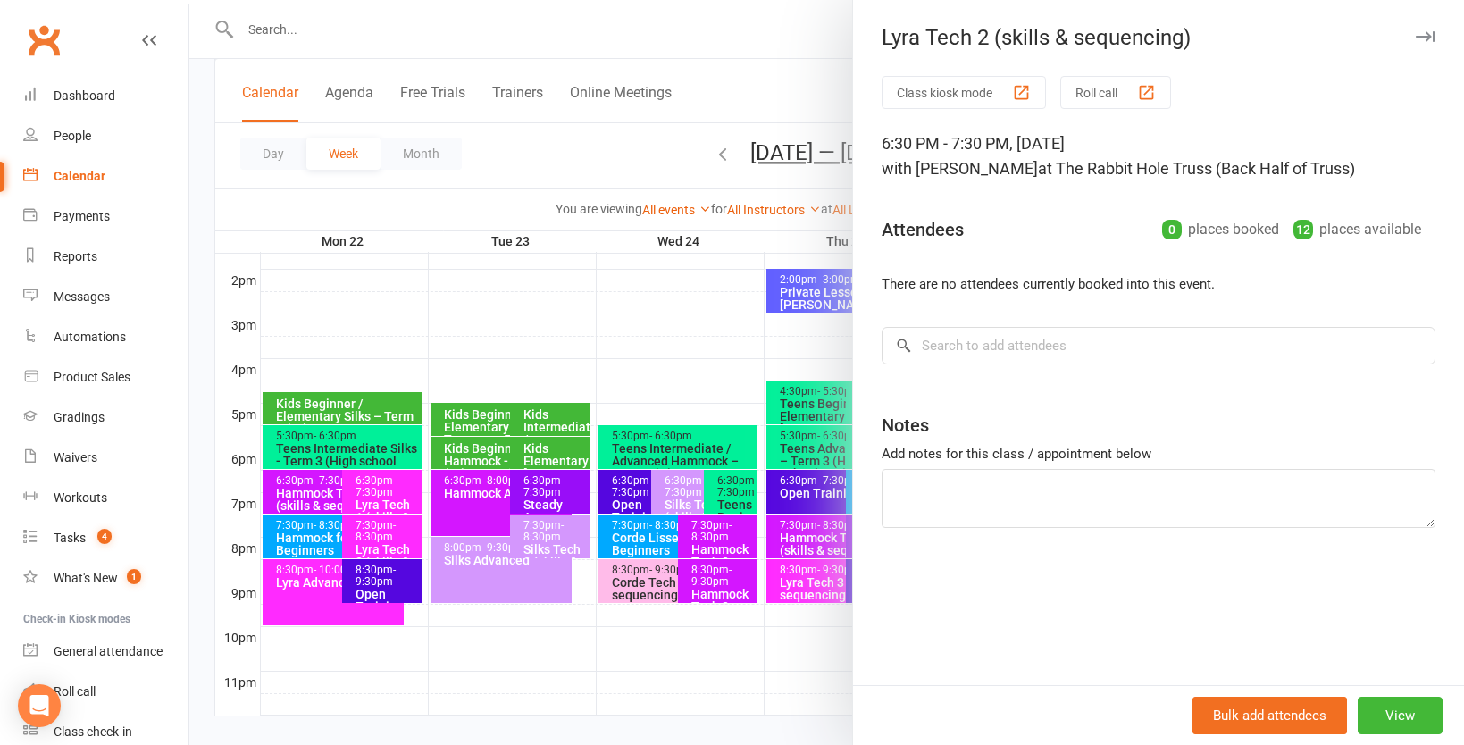
click at [737, 339] on div at bounding box center [826, 372] width 1275 height 745
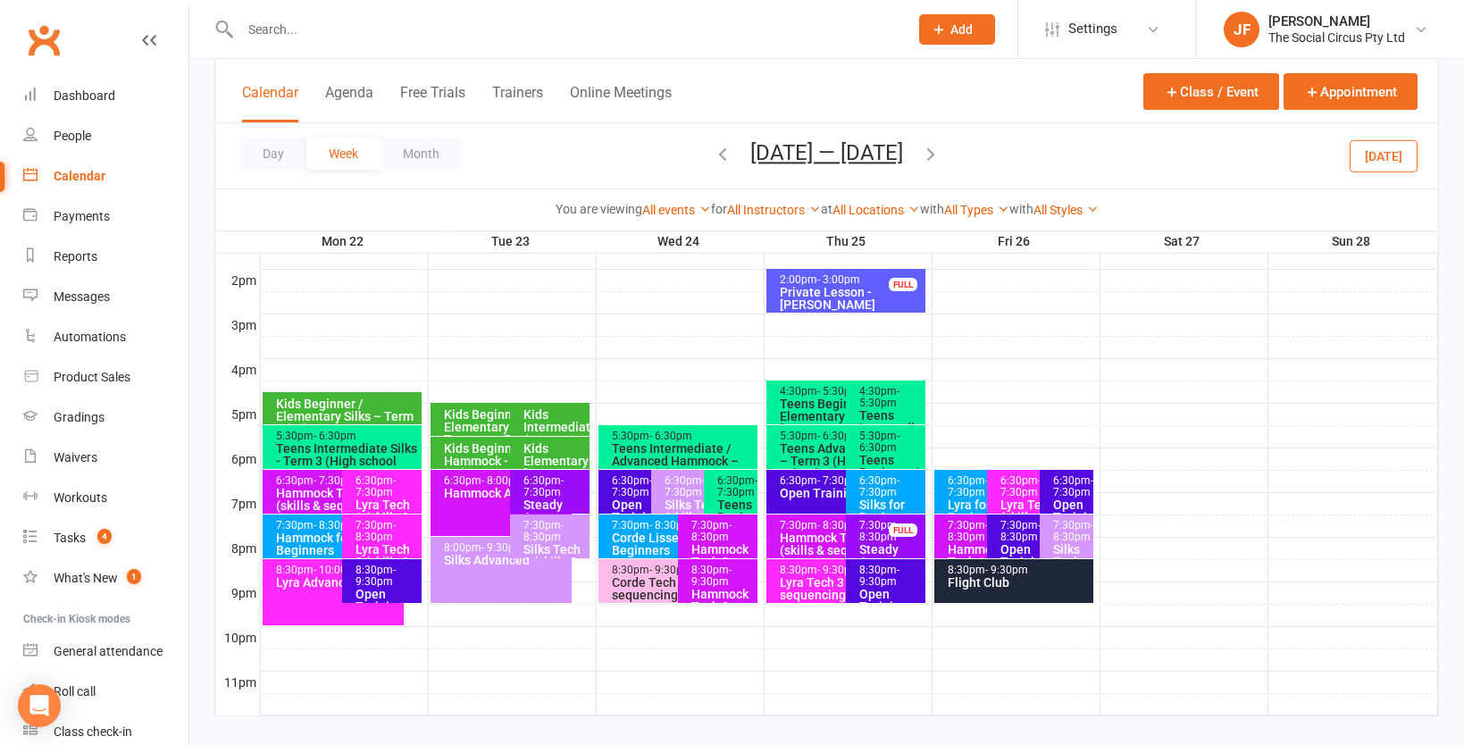
click at [964, 494] on span "- 7:30pm" at bounding box center [968, 486] width 40 height 24
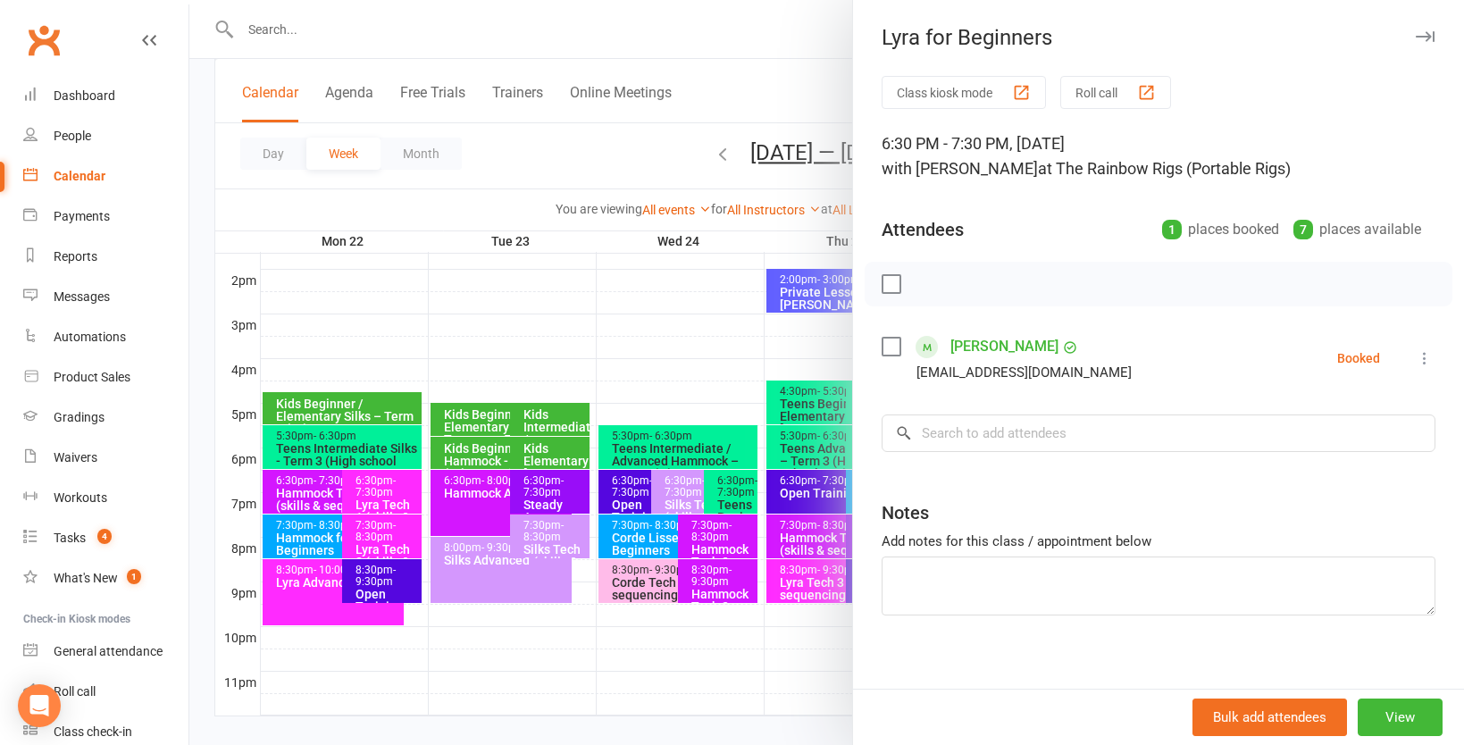
click at [775, 347] on div at bounding box center [826, 372] width 1275 height 745
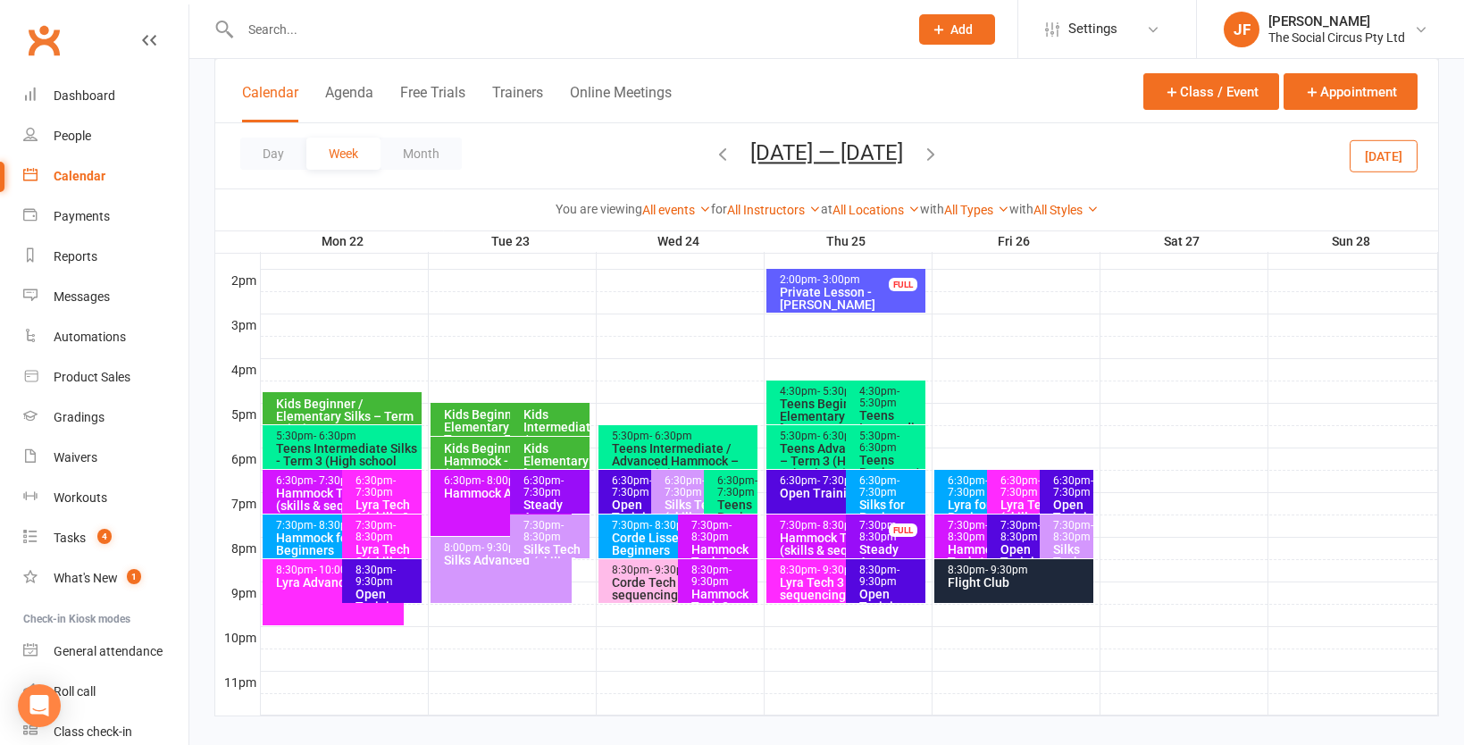
click at [965, 494] on span "- 7:30pm" at bounding box center [968, 486] width 40 height 24
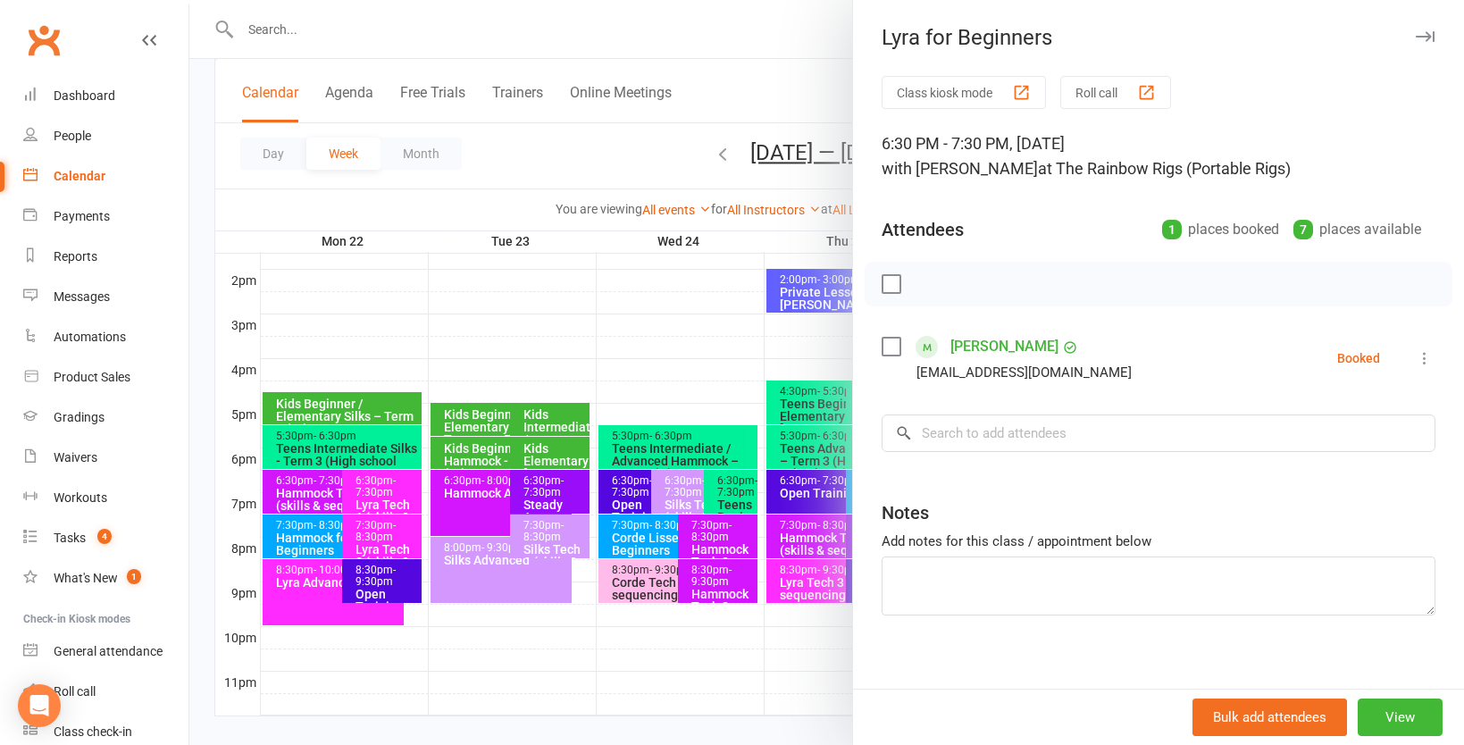
click at [706, 335] on div at bounding box center [826, 372] width 1275 height 745
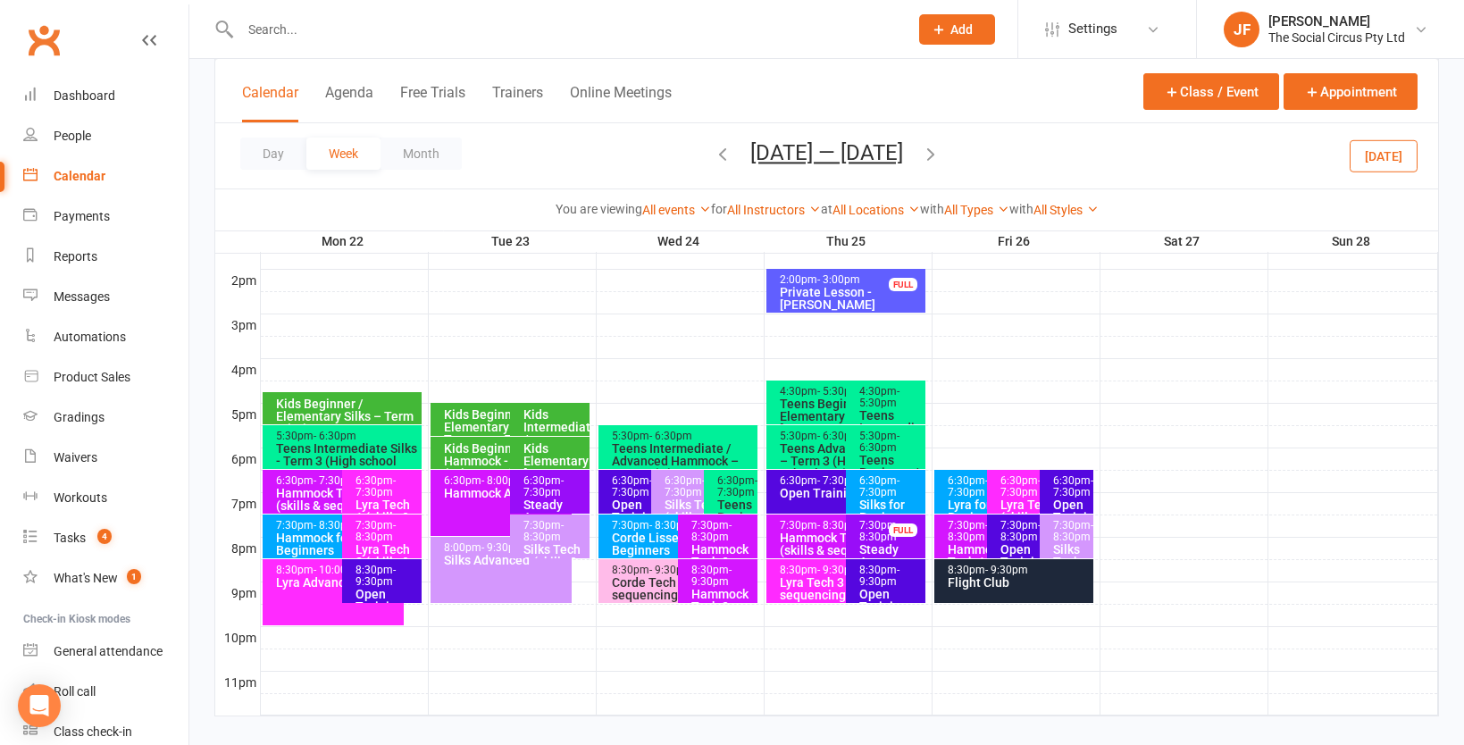
click at [1027, 489] on span "- 7:30pm" at bounding box center [1020, 486] width 40 height 24
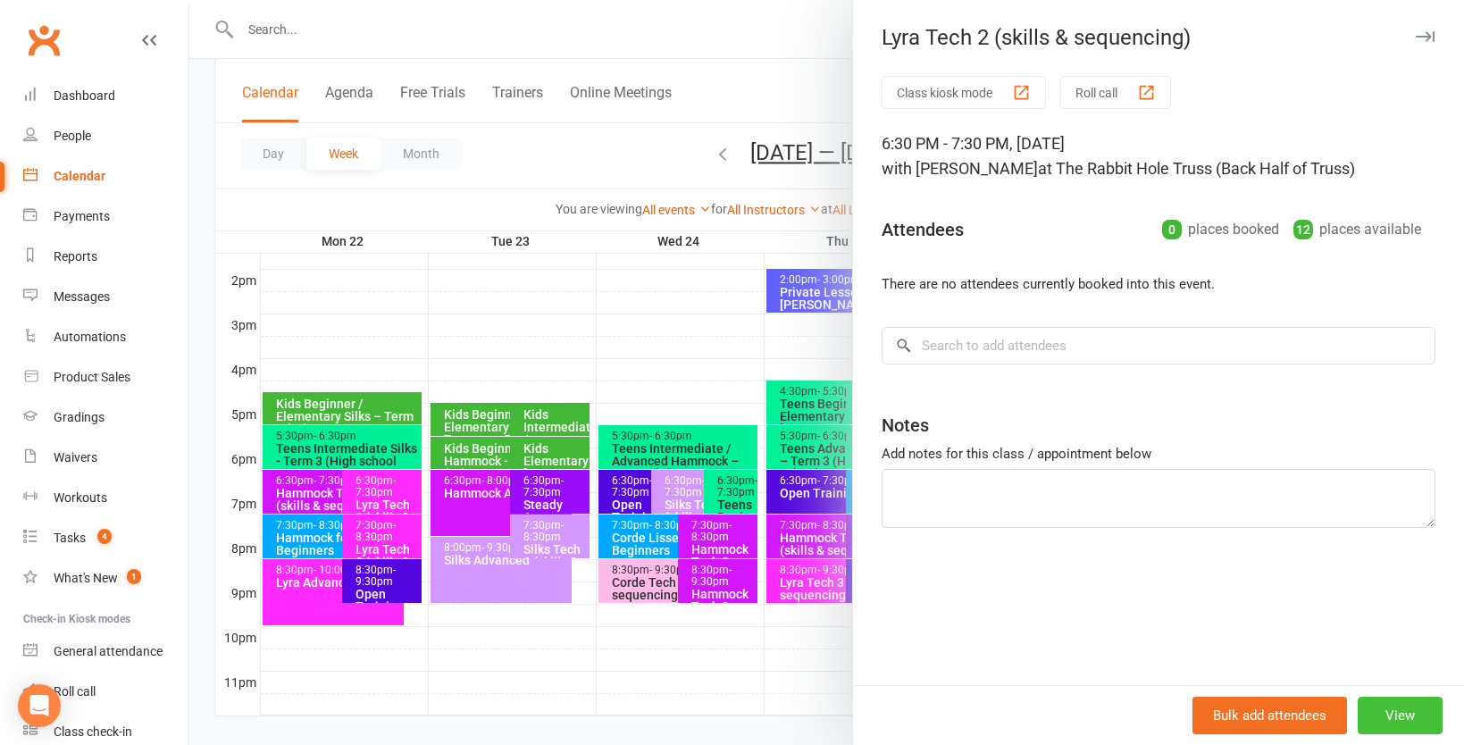
click at [1378, 717] on button "View" at bounding box center [1400, 716] width 85 height 38
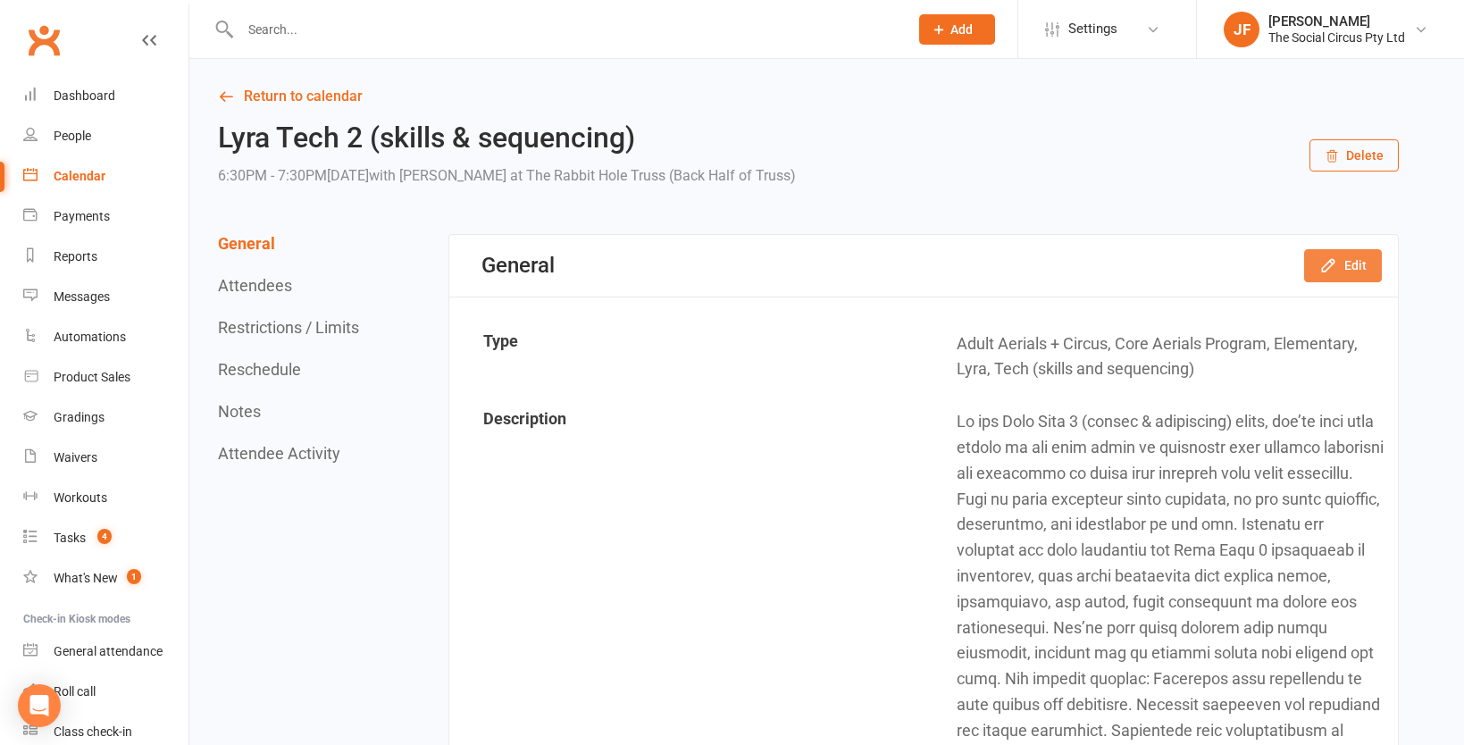
click at [1360, 272] on button "Edit" at bounding box center [1343, 265] width 78 height 32
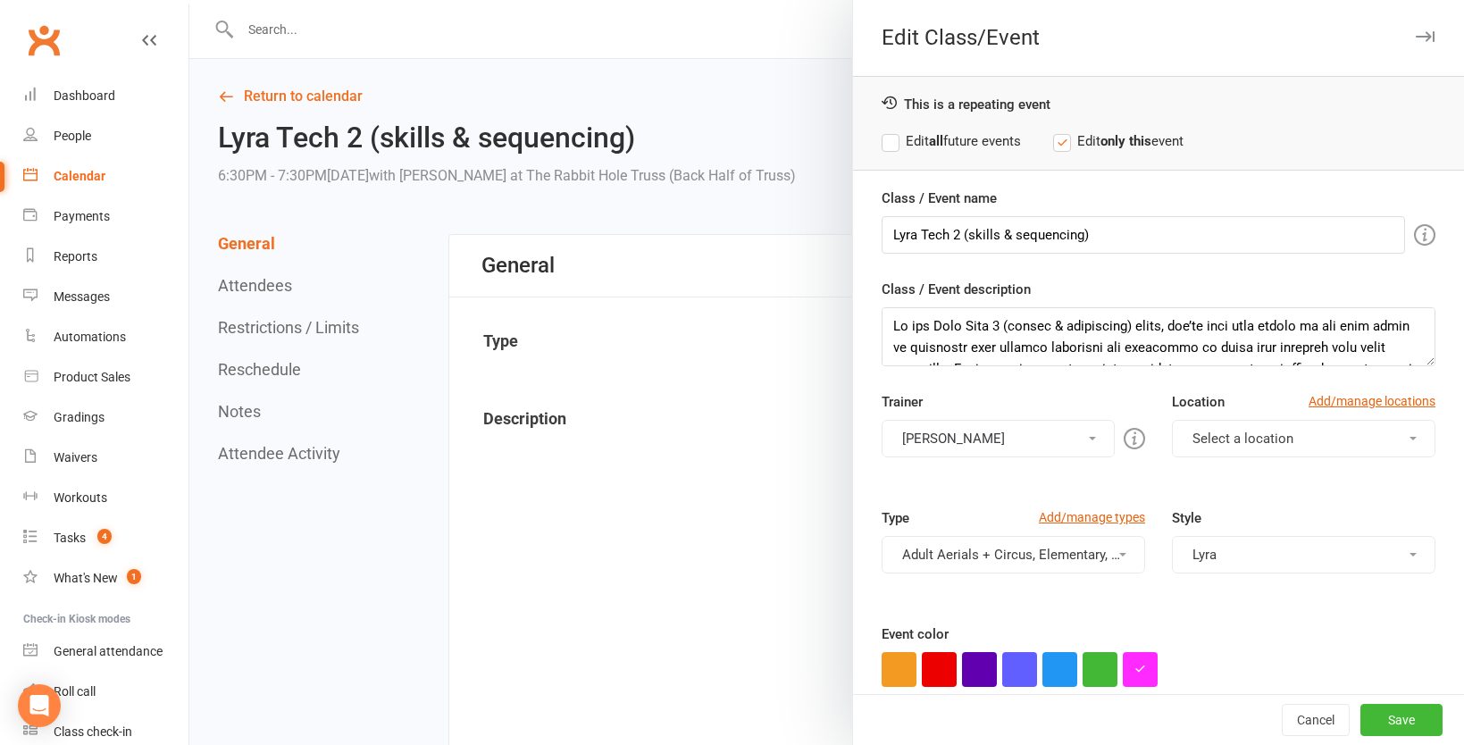
click at [1039, 431] on button "[PERSON_NAME]" at bounding box center [998, 439] width 233 height 38
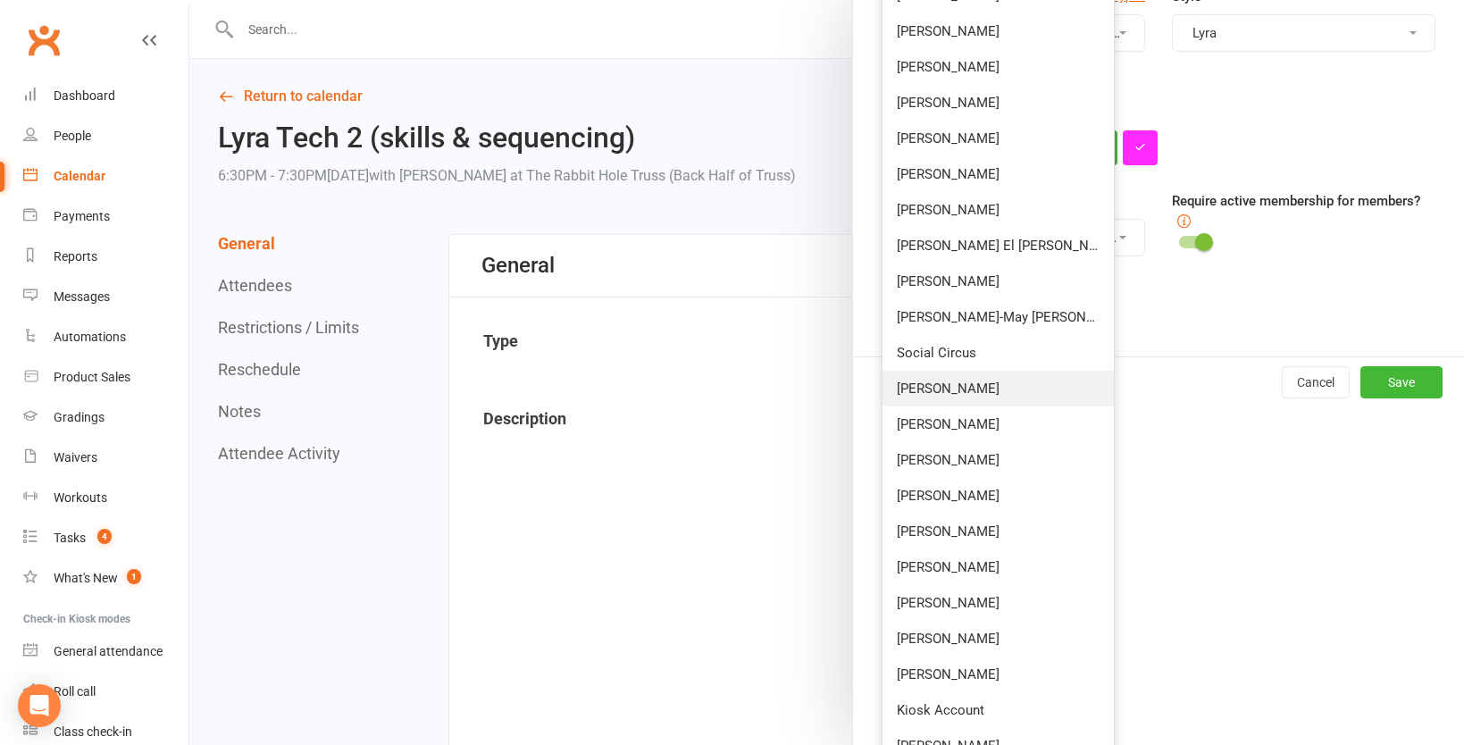
scroll to position [521, 0]
click at [964, 536] on link "[PERSON_NAME]" at bounding box center [997, 532] width 231 height 36
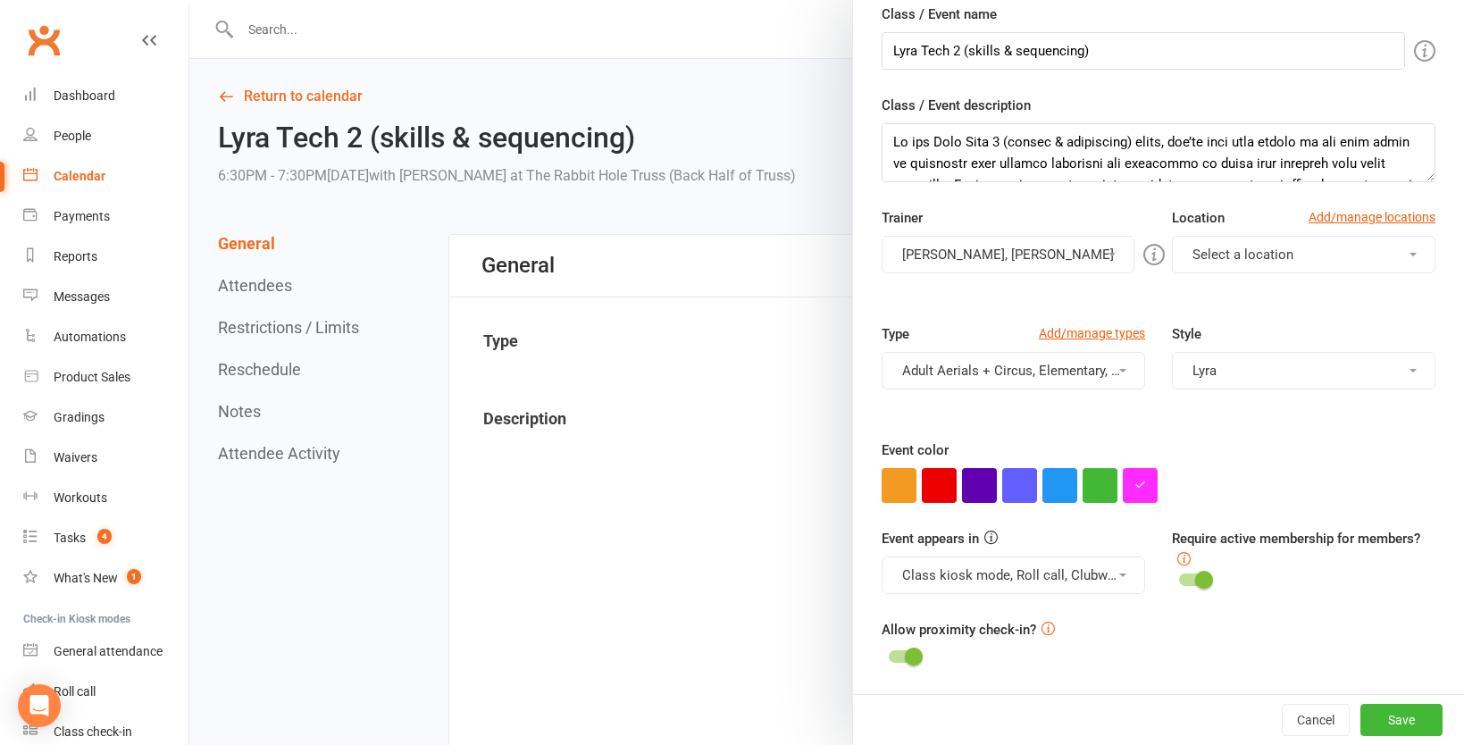
click at [1061, 256] on button "[PERSON_NAME], [PERSON_NAME]" at bounding box center [1008, 255] width 253 height 38
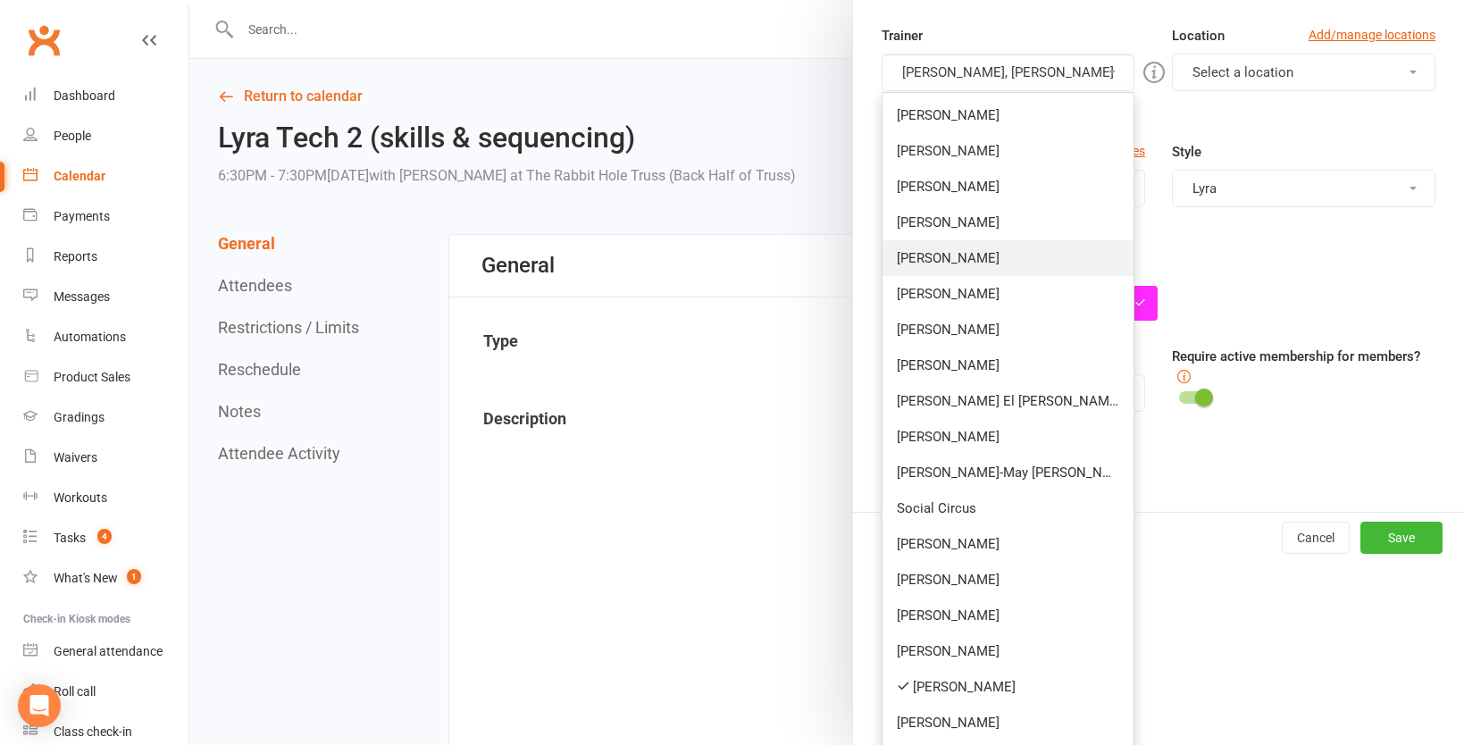
scroll to position [581, 0]
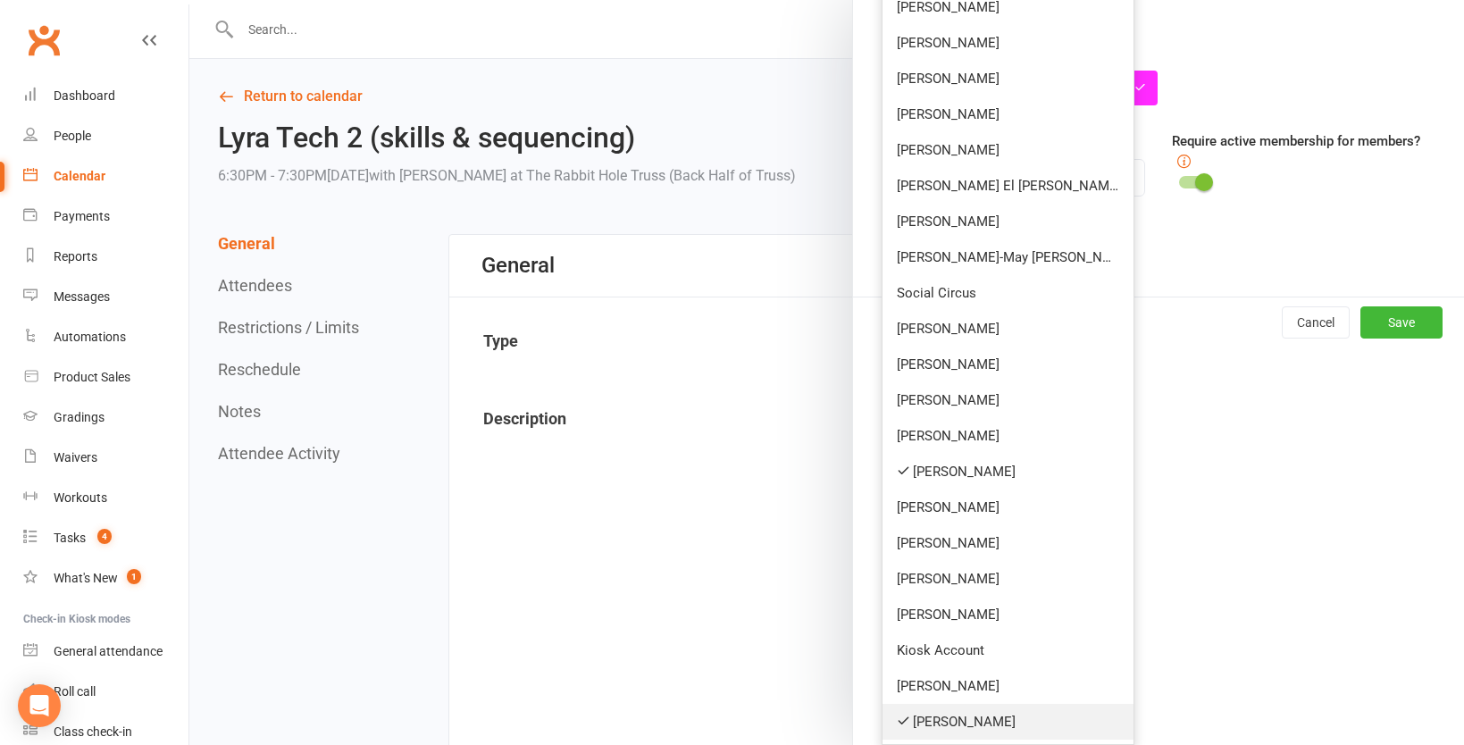
click at [965, 724] on link "[PERSON_NAME]" at bounding box center [1007, 722] width 251 height 36
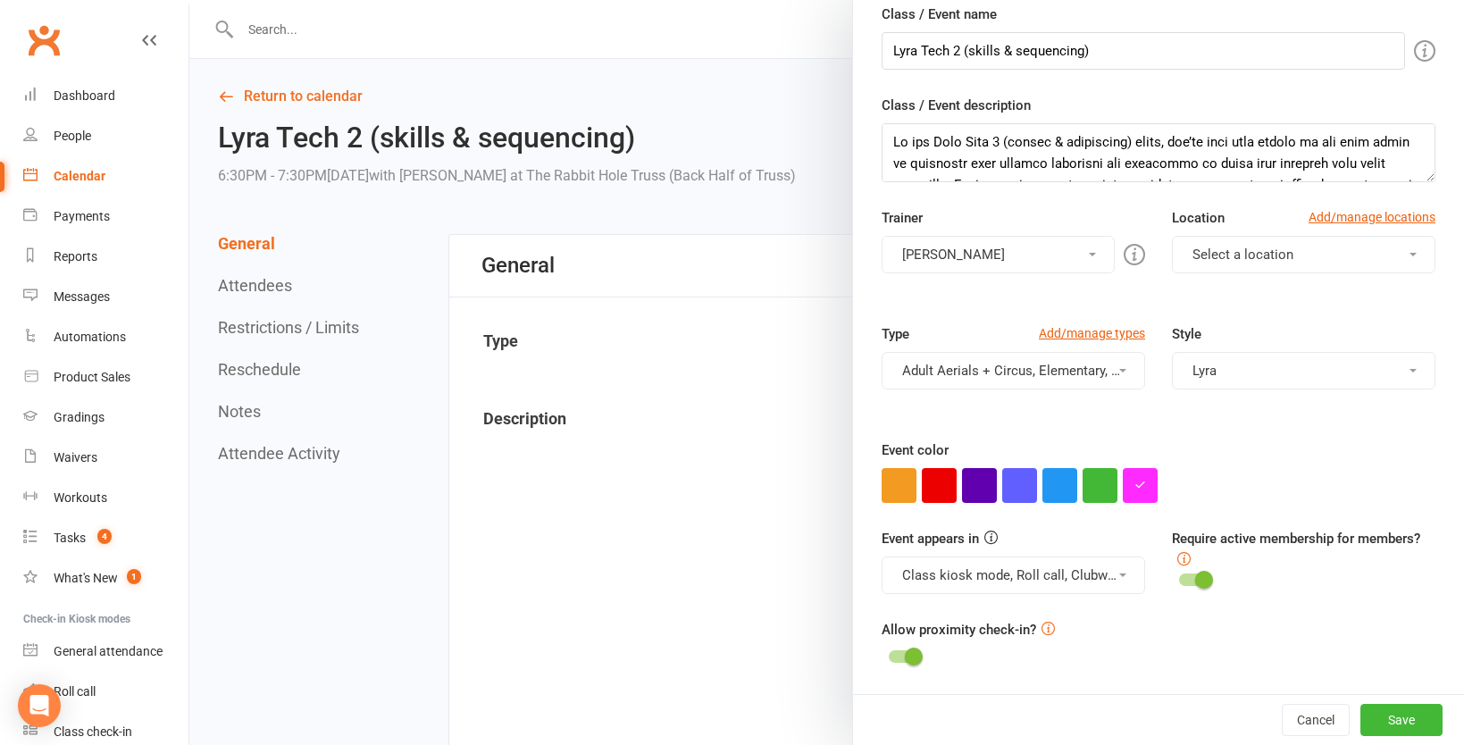
scroll to position [184, 0]
click at [1382, 724] on button "Save" at bounding box center [1401, 720] width 82 height 32
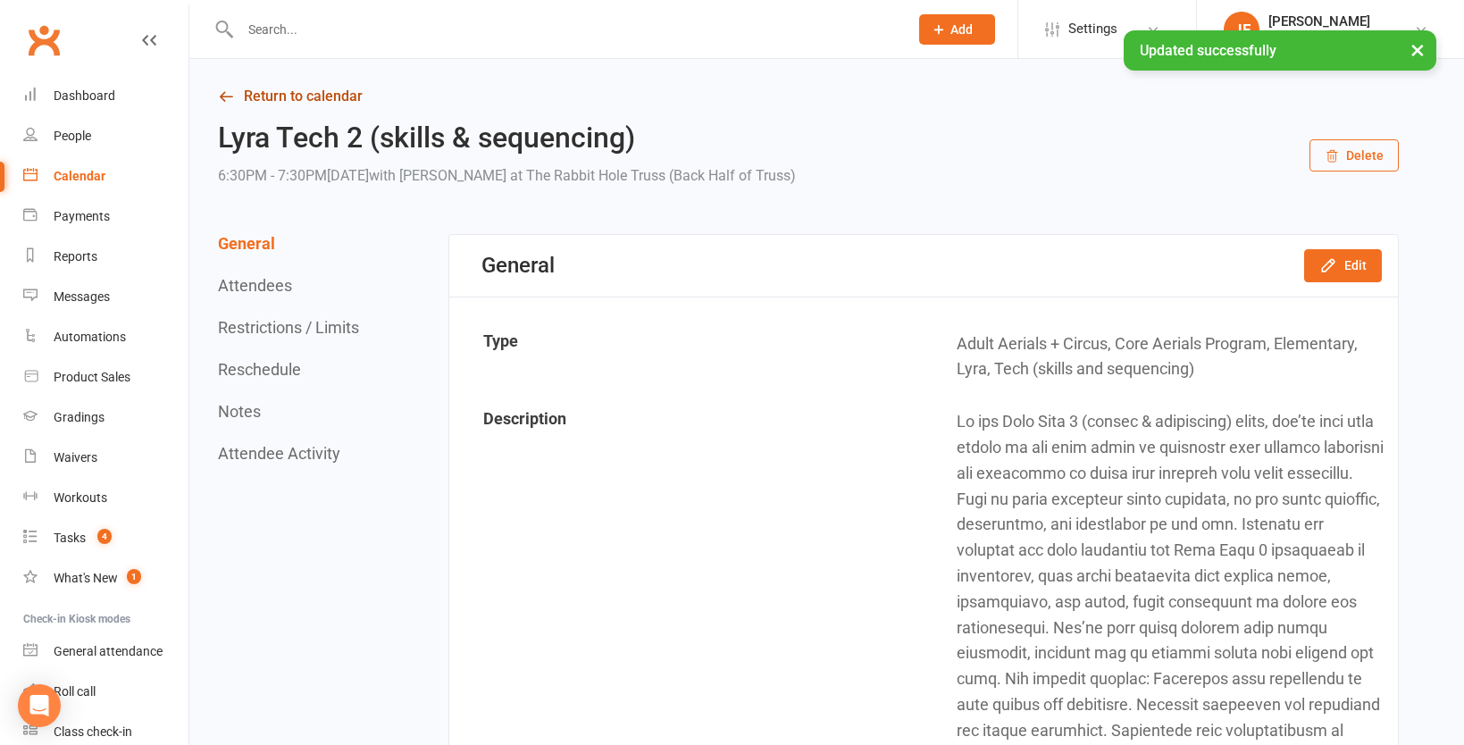
click at [287, 93] on link "Return to calendar" at bounding box center [808, 96] width 1181 height 25
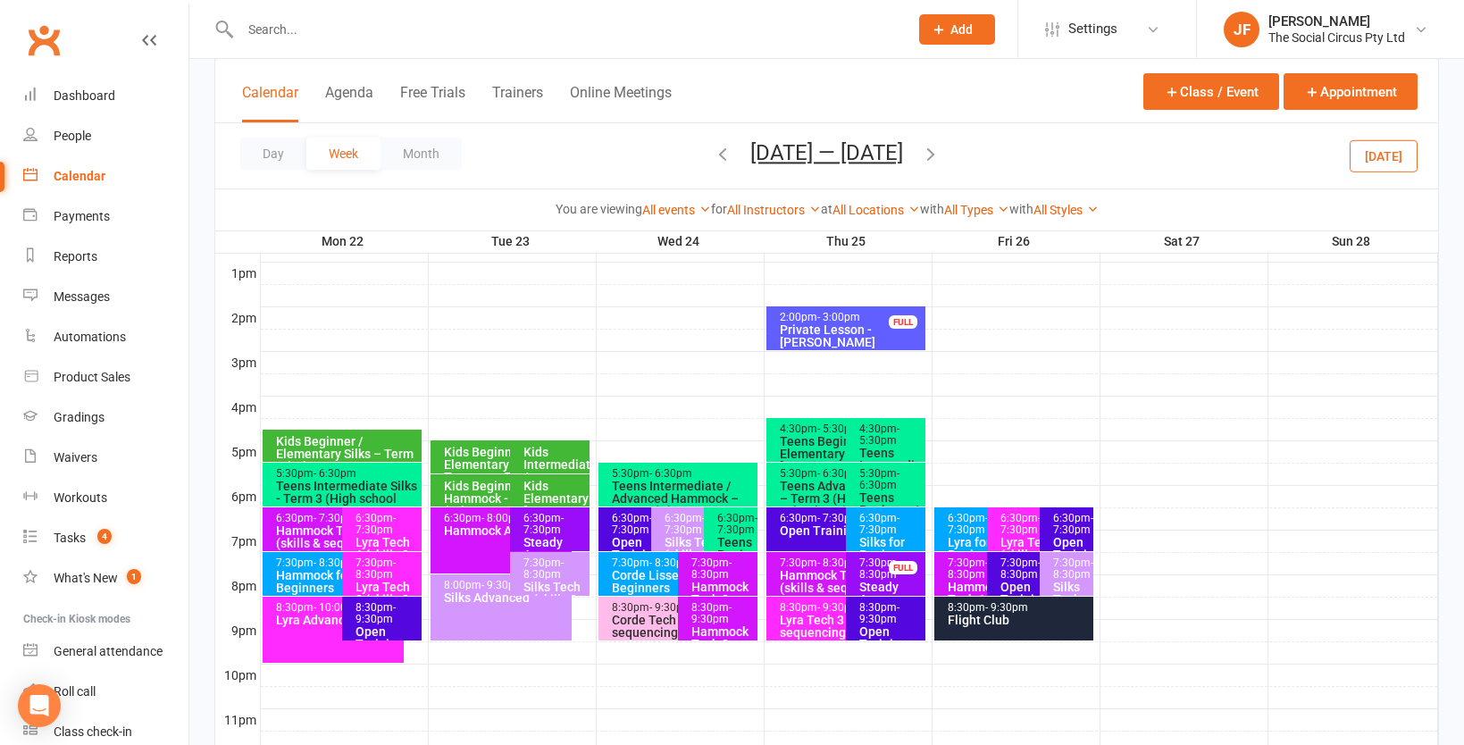
scroll to position [661, 0]
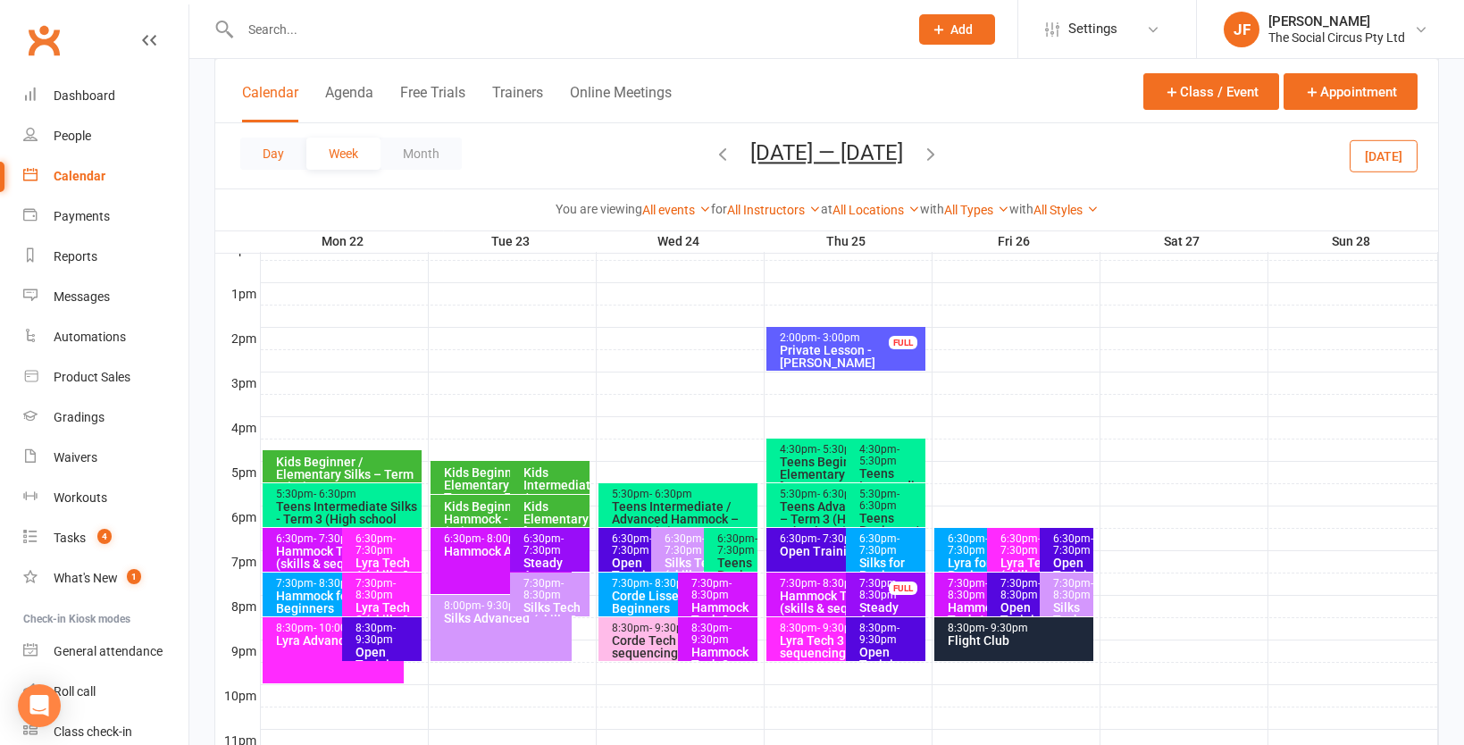
click at [260, 150] on button "Day" at bounding box center [273, 154] width 66 height 32
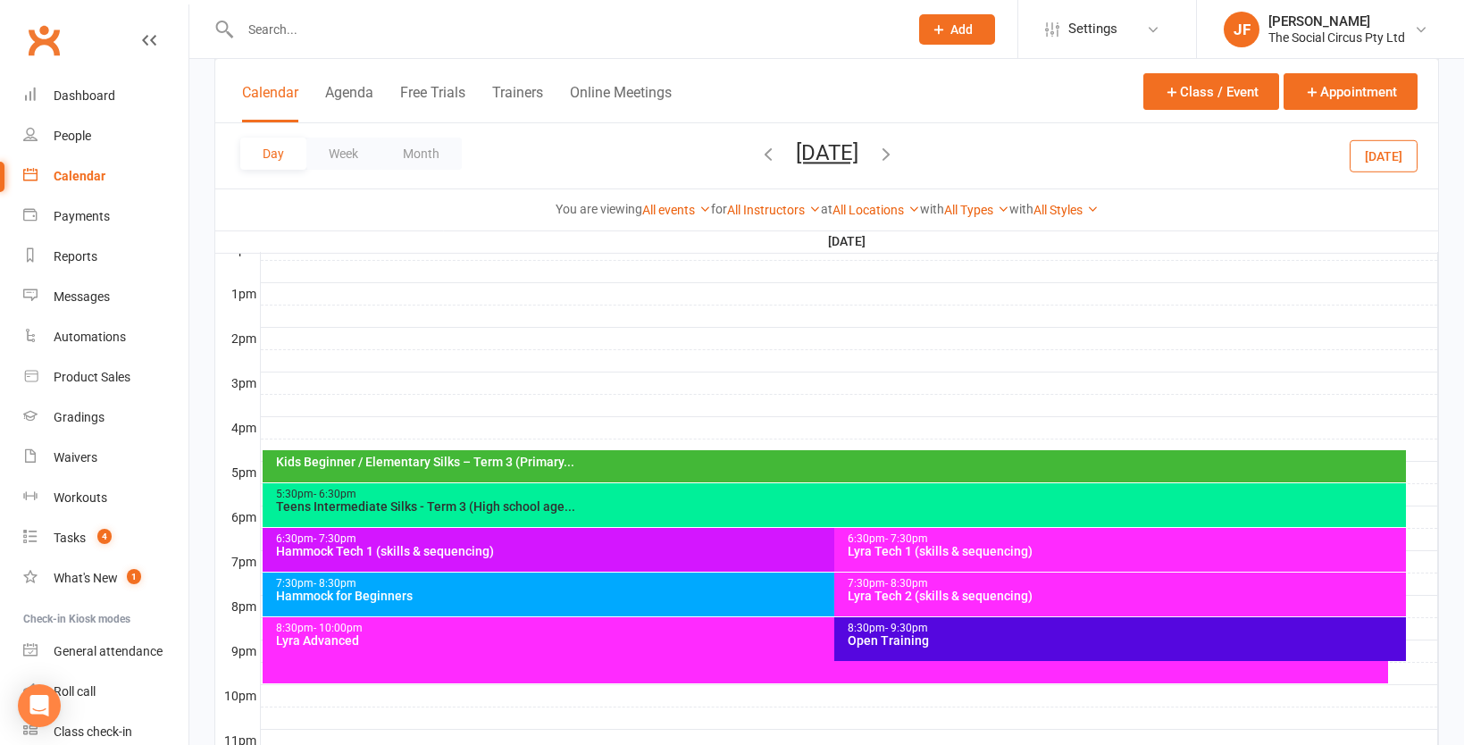
click at [896, 150] on icon "button" at bounding box center [886, 154] width 20 height 20
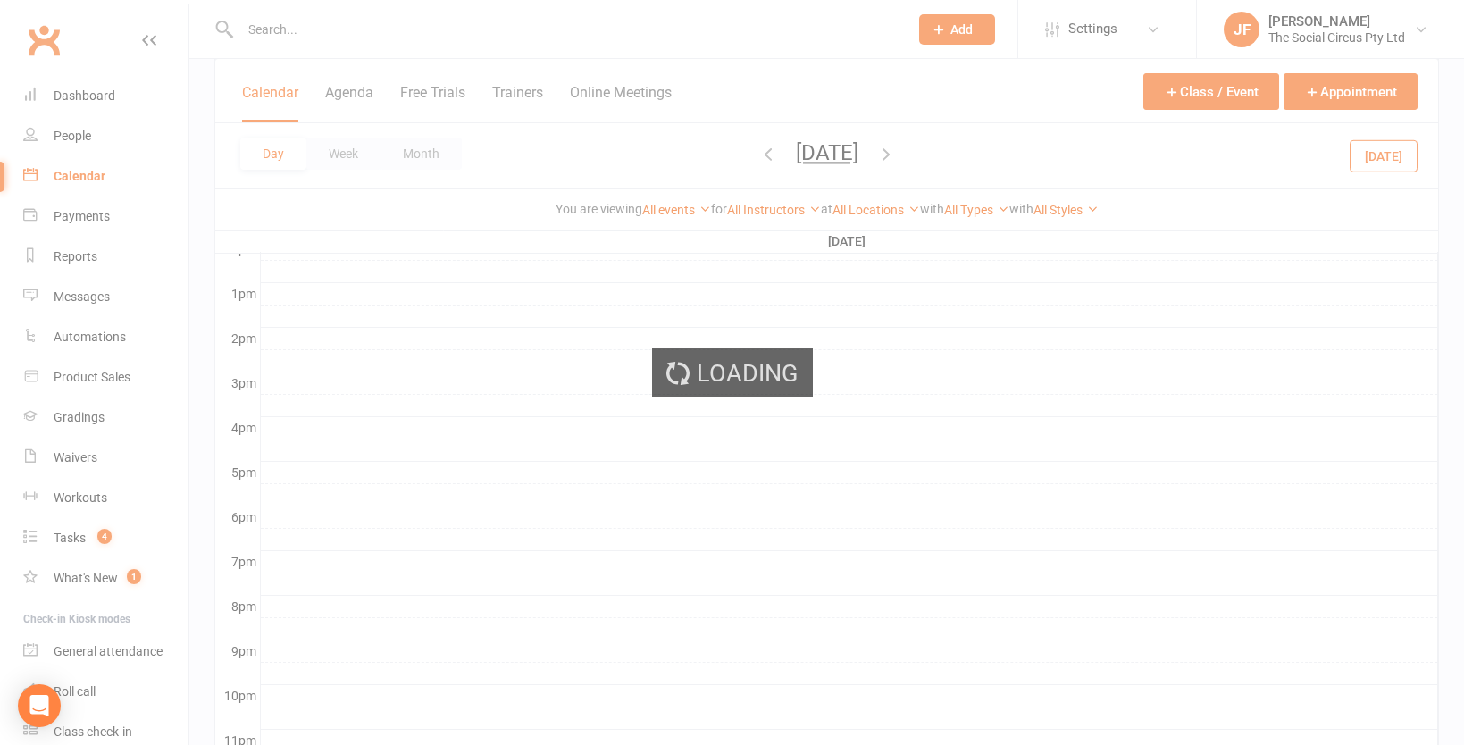
click at [957, 150] on ui-view "Prospect Member Non-attending contact Class / event Appointment Grading event T…" at bounding box center [732, 72] width 1464 height 1456
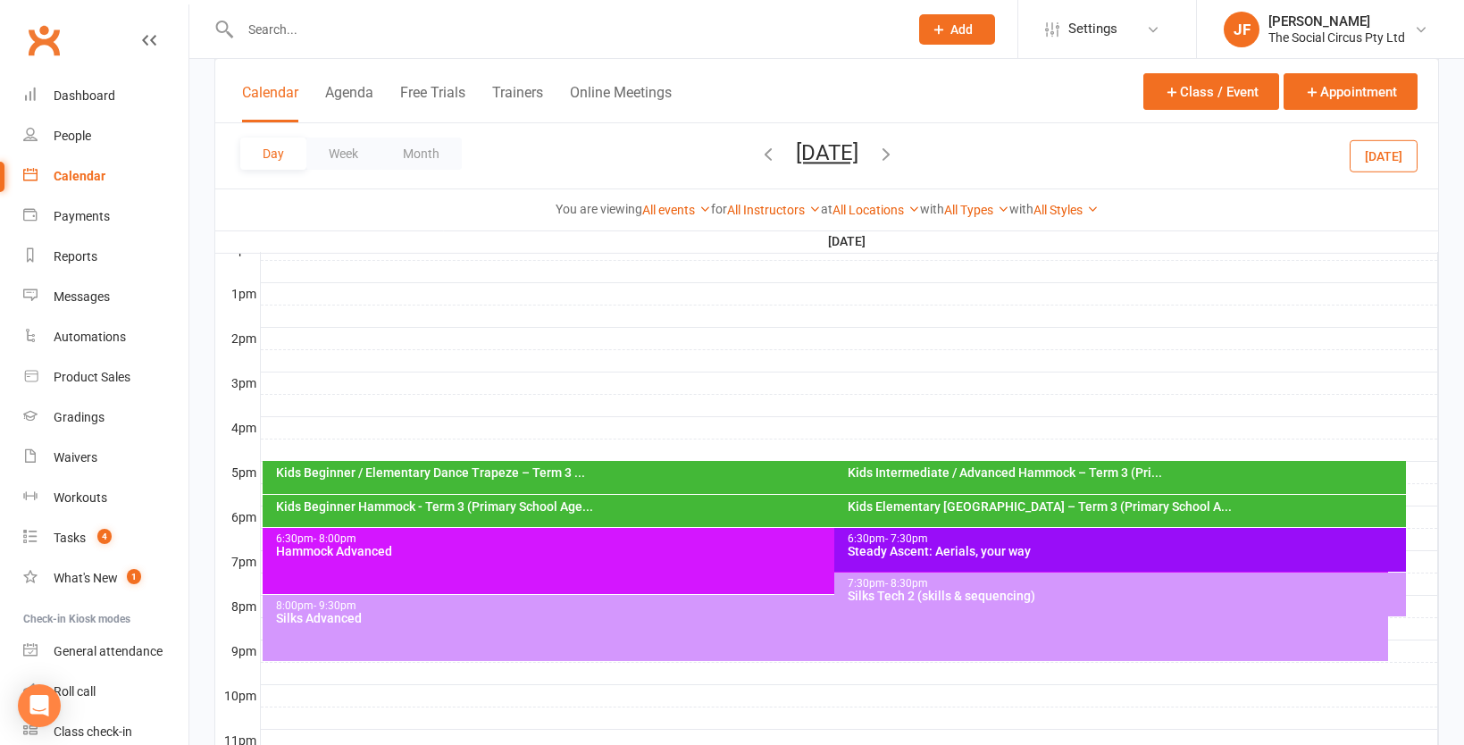
click at [896, 150] on icon "button" at bounding box center [886, 154] width 20 height 20
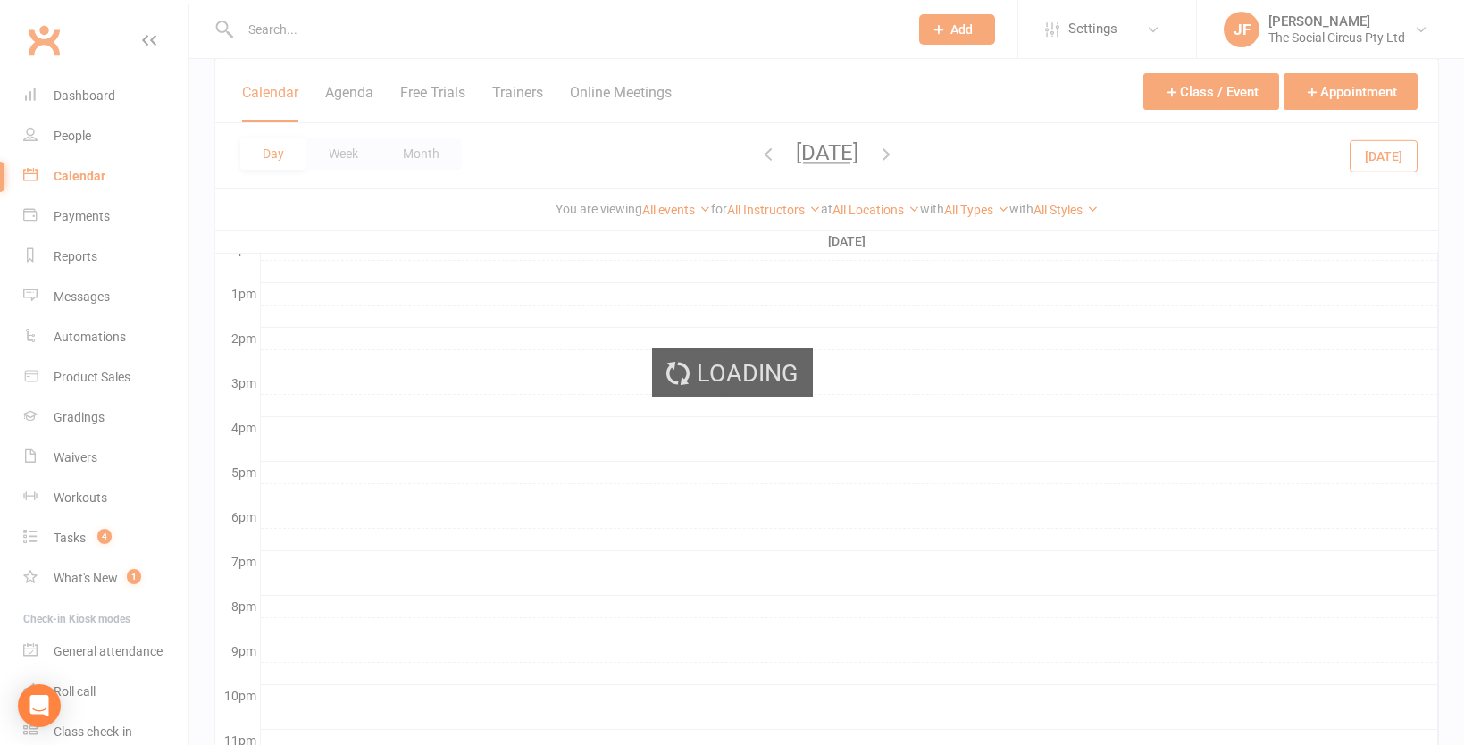
click at [957, 150] on div "Loading" at bounding box center [732, 372] width 1464 height 745
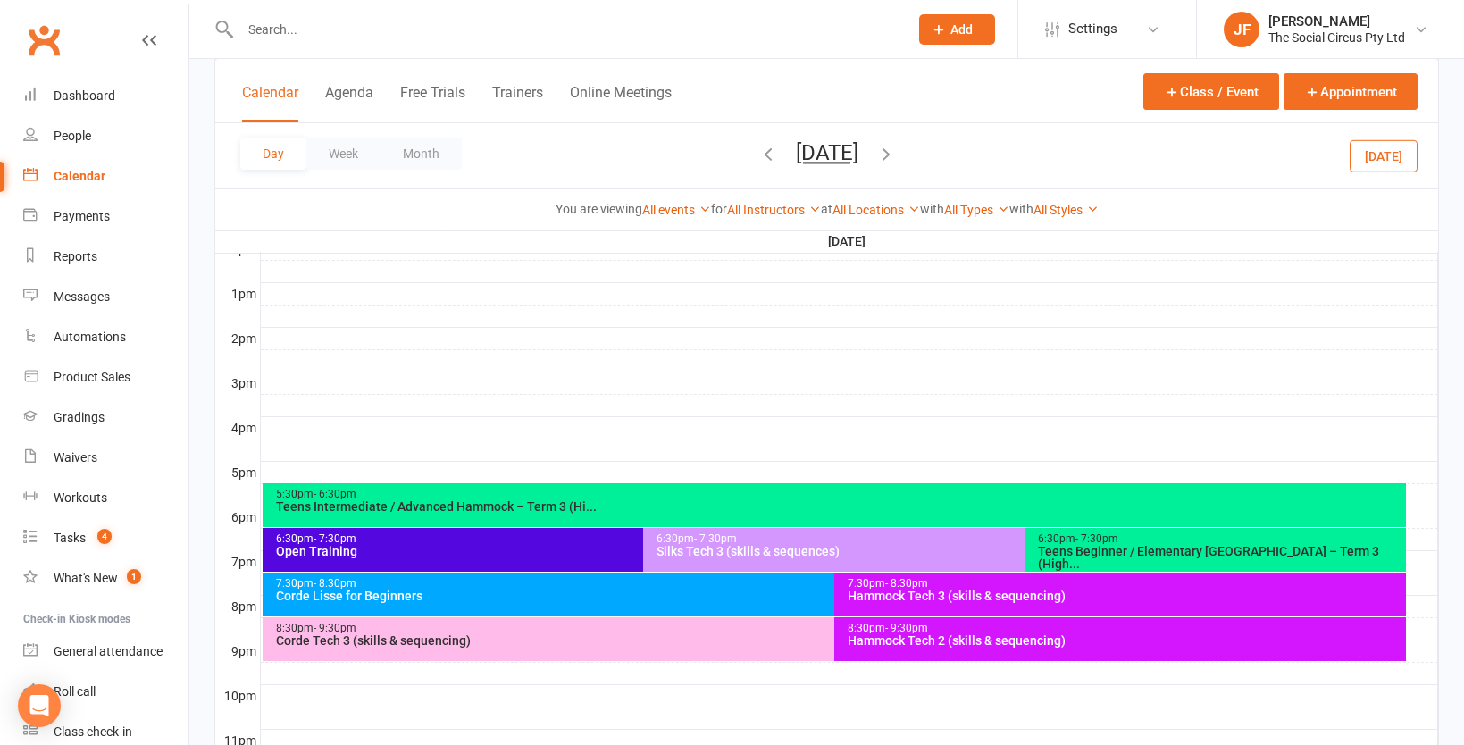
click at [876, 150] on span "[DATE] [DATE] Sun Mon Tue Wed Thu Fri Sat 31 01 02 03 04 05 06 07 08 09 10 11 1…" at bounding box center [827, 155] width 98 height 31
click at [896, 154] on icon "button" at bounding box center [886, 154] width 20 height 20
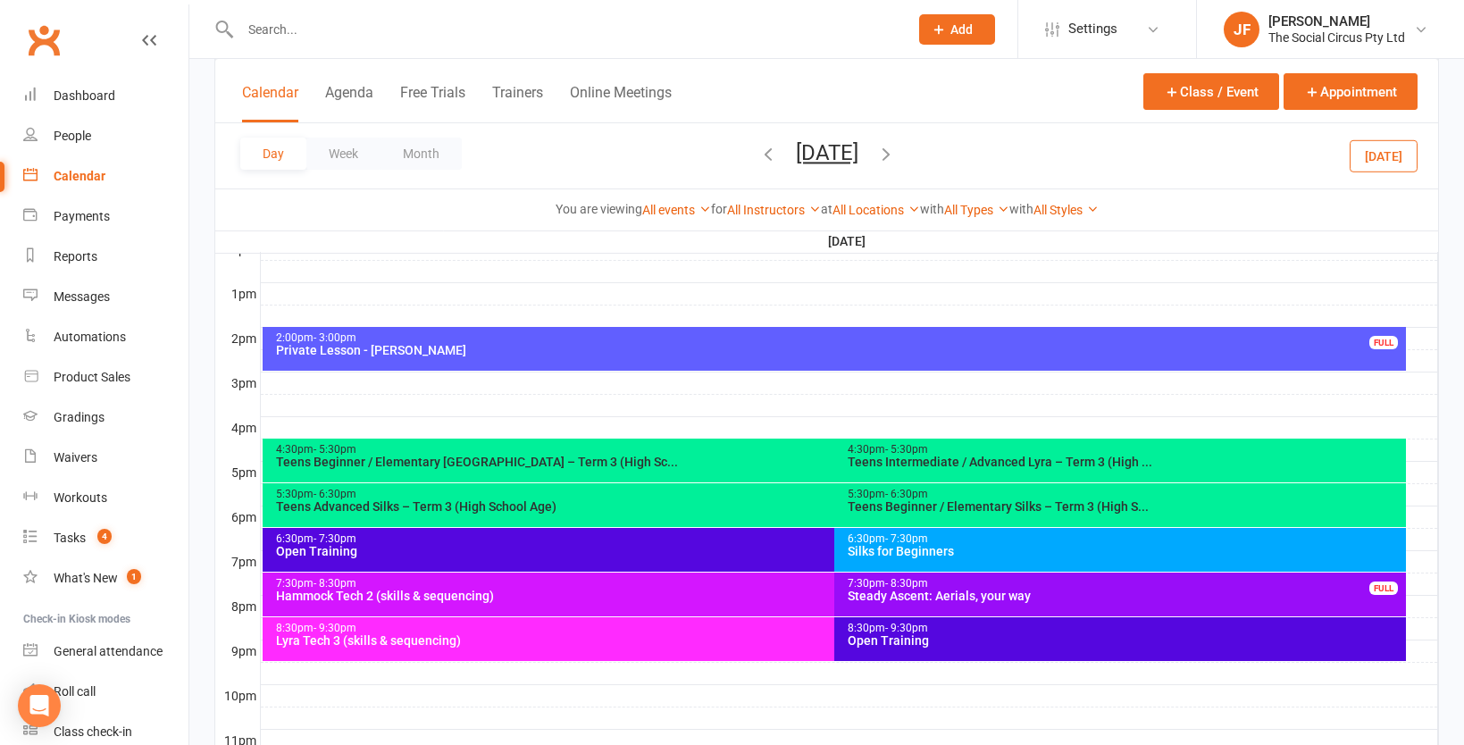
click at [896, 155] on icon "button" at bounding box center [886, 154] width 20 height 20
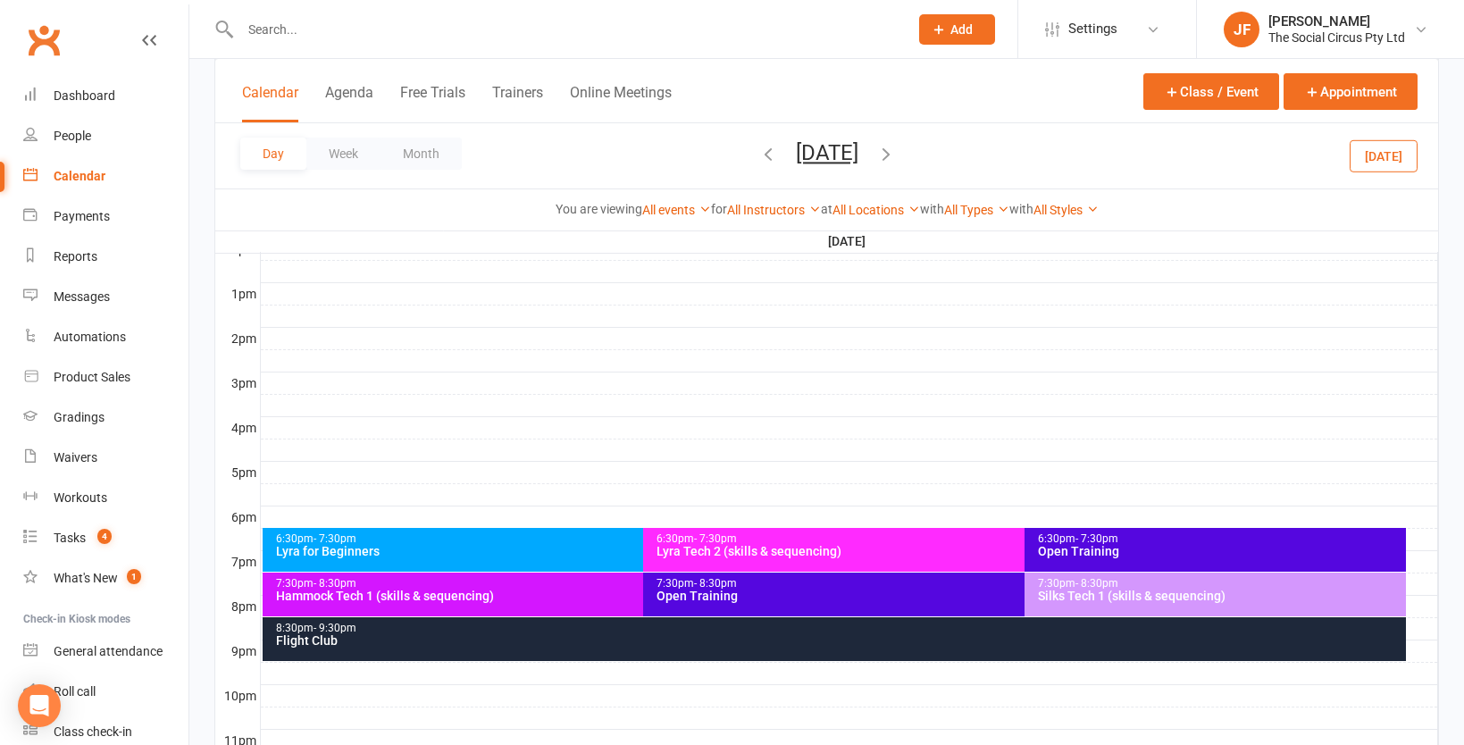
click at [547, 544] on div "6:30pm - 7:30pm" at bounding box center [639, 539] width 729 height 12
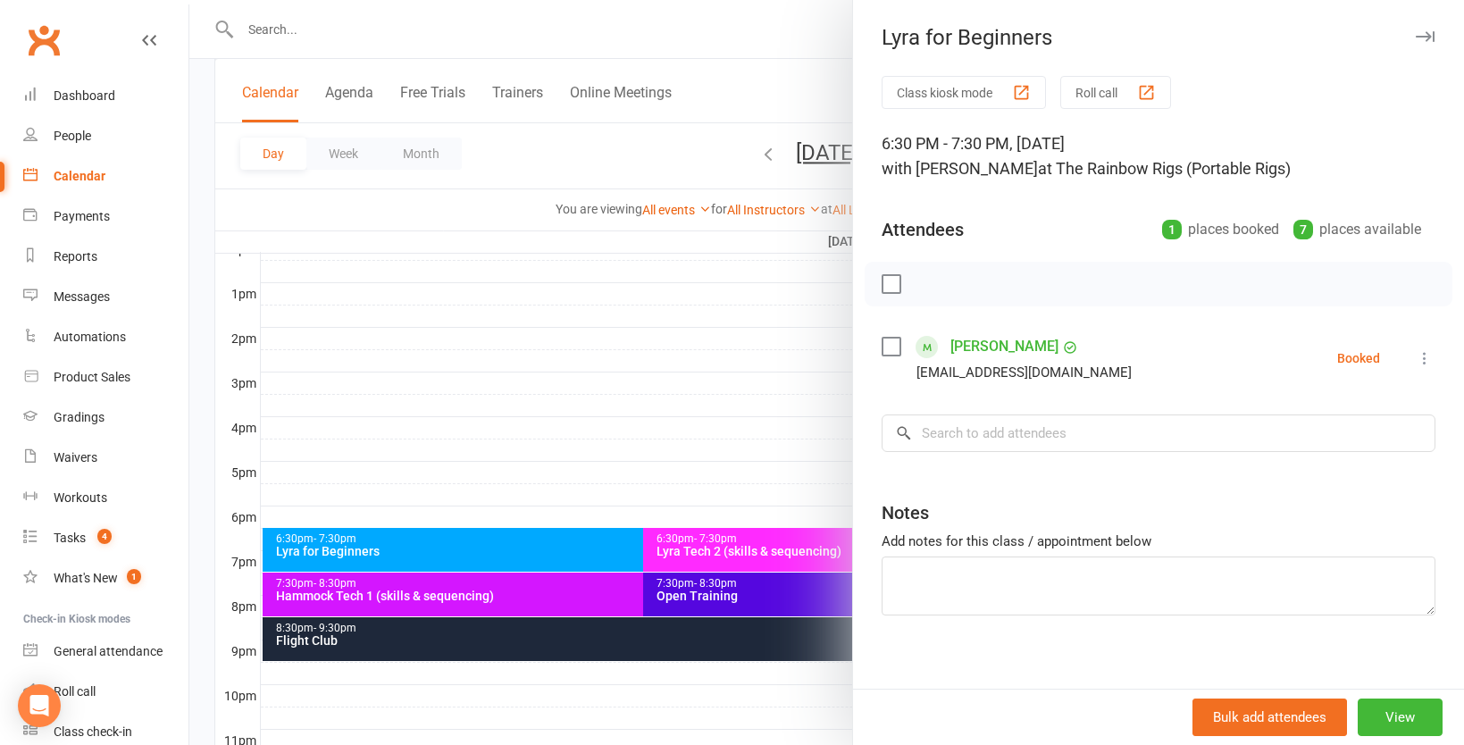
click at [715, 539] on div at bounding box center [826, 372] width 1275 height 745
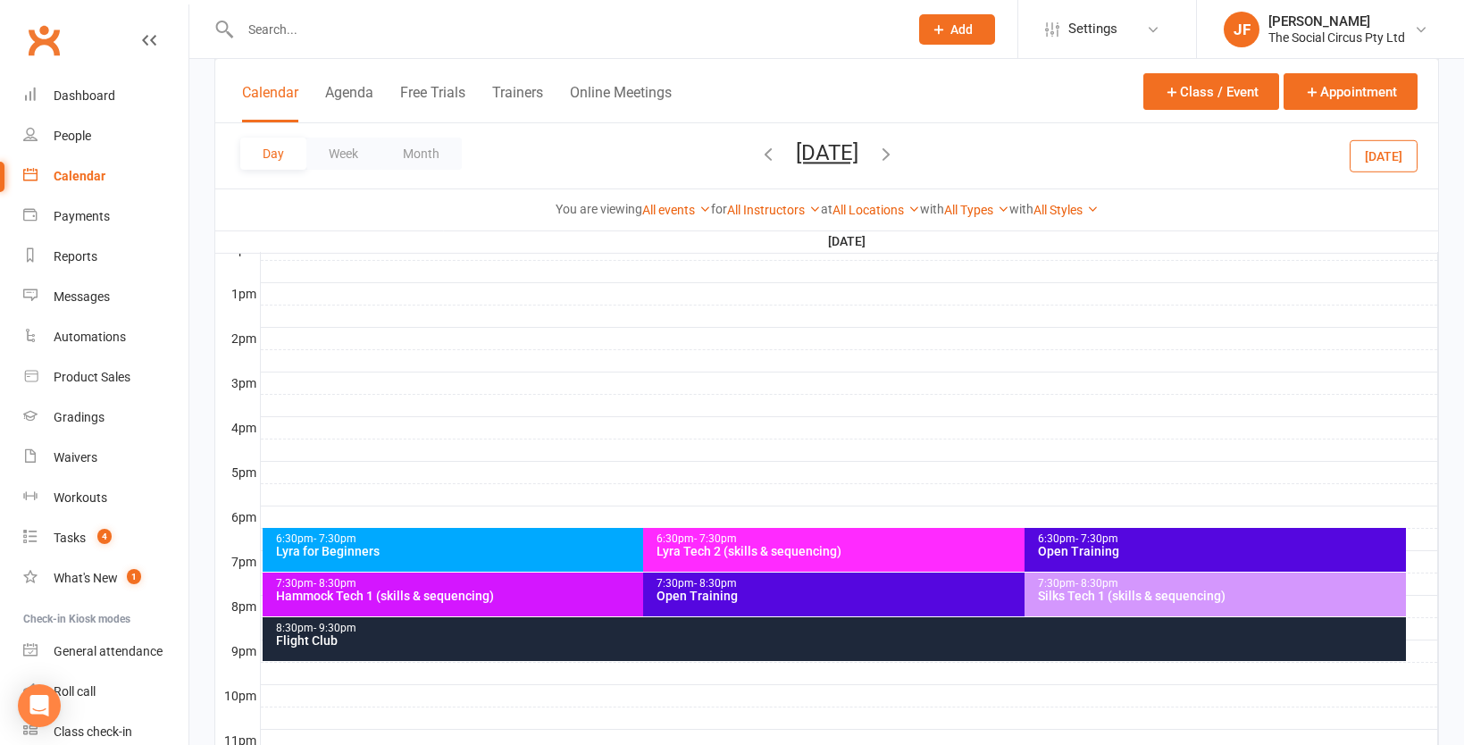
click at [816, 547] on div "Lyra Tech 2 (skills & sequencing)" at bounding box center [1020, 551] width 729 height 13
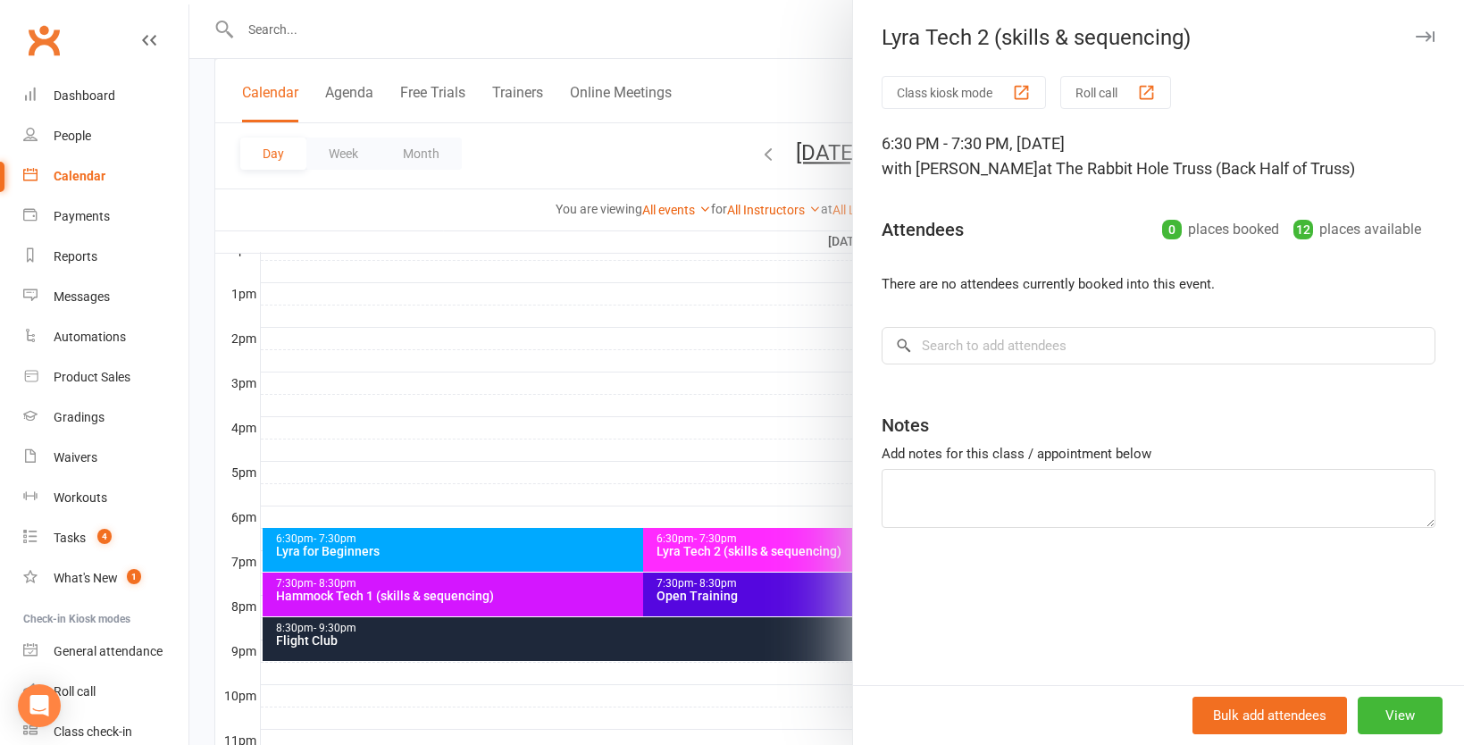
click at [605, 581] on div at bounding box center [826, 372] width 1275 height 745
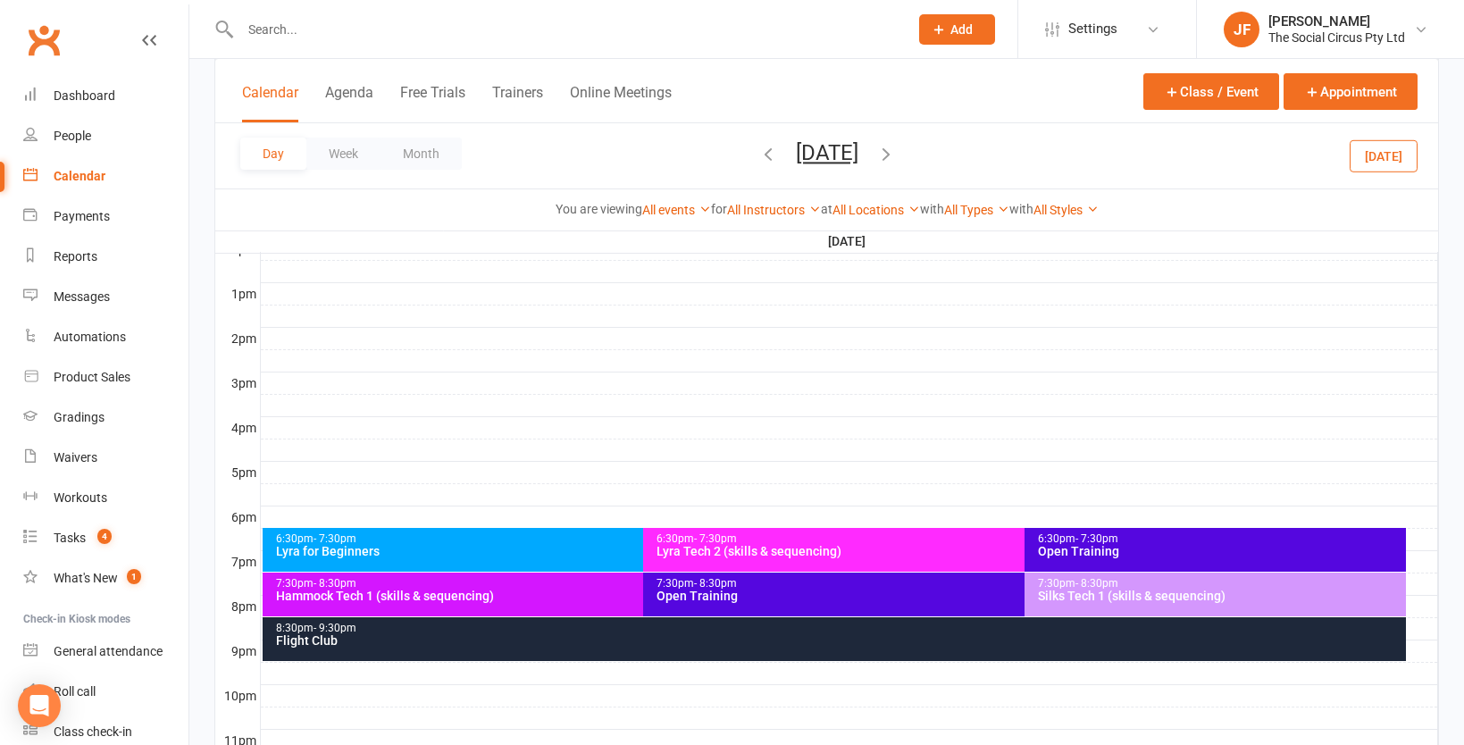
click at [1178, 606] on div "7:30pm - 8:30pm Silks Tech 1 (skills & sequencing)" at bounding box center [1214, 595] width 381 height 44
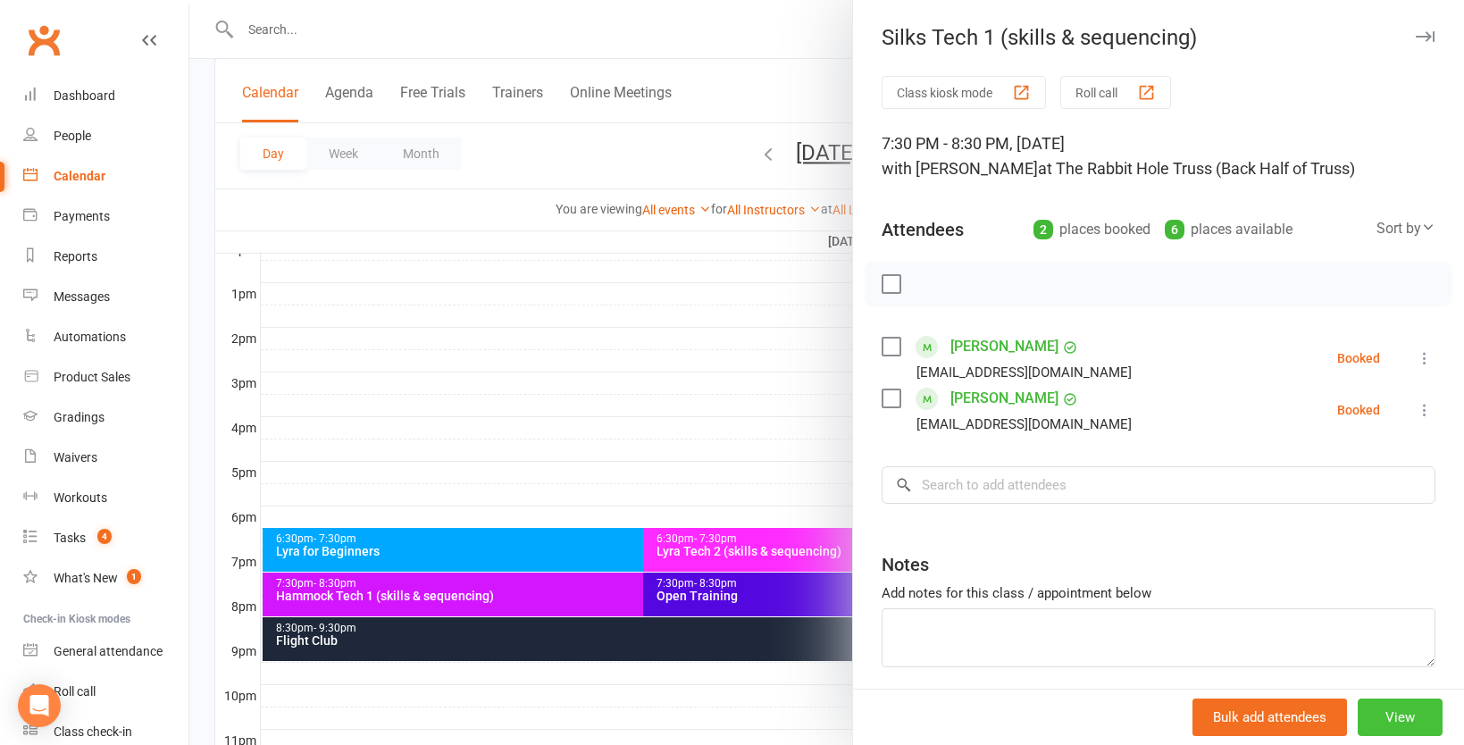
click at [1398, 724] on button "View" at bounding box center [1400, 717] width 85 height 38
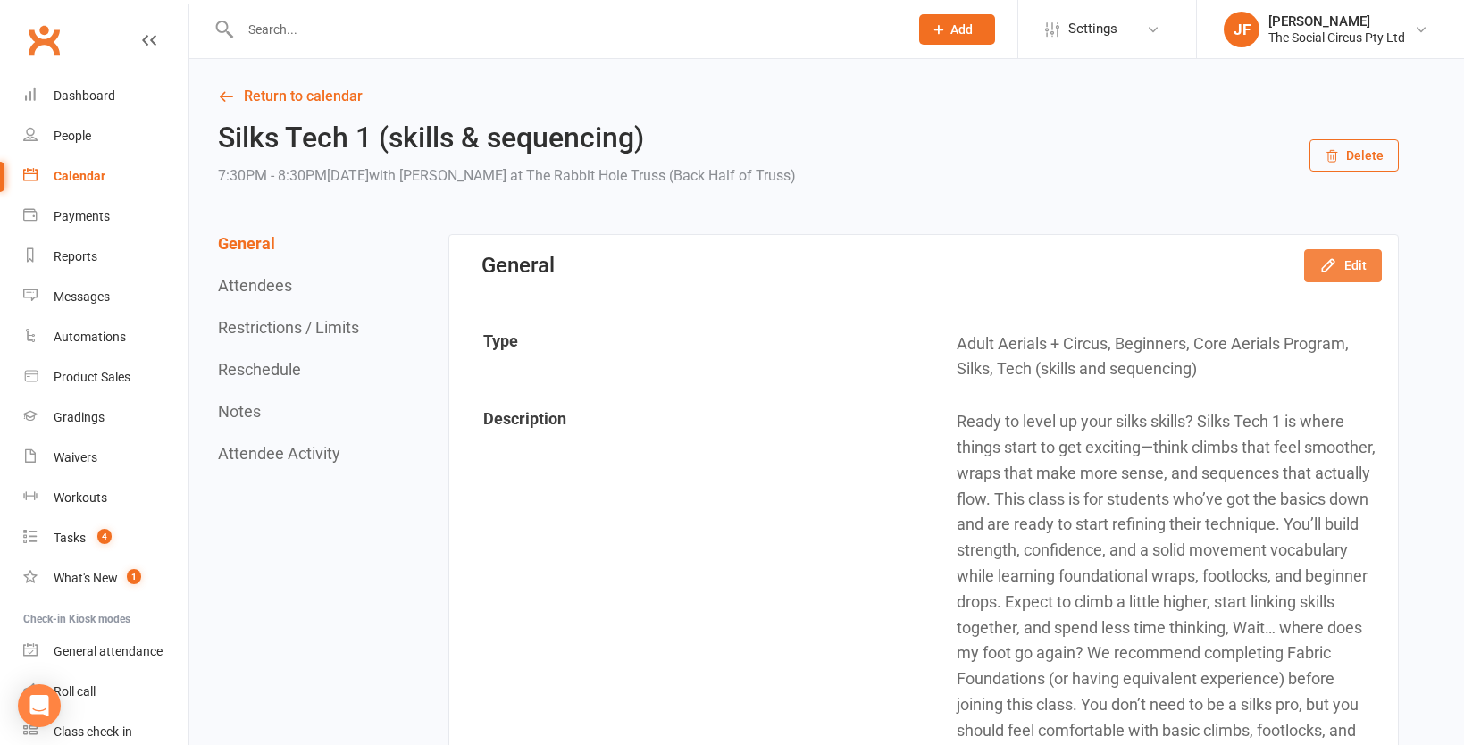
click at [1347, 258] on button "Edit" at bounding box center [1343, 265] width 78 height 32
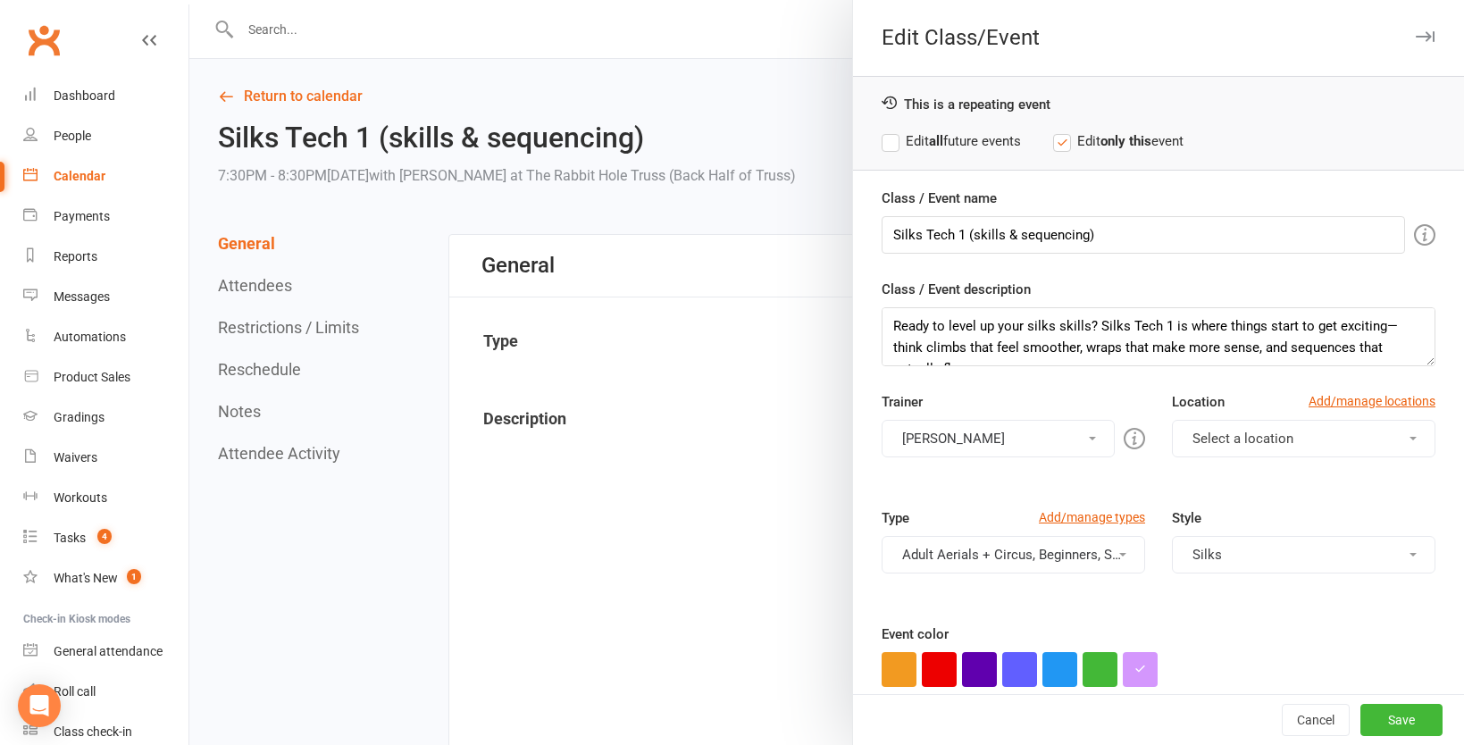
click at [1032, 443] on button "[PERSON_NAME]" at bounding box center [998, 439] width 233 height 38
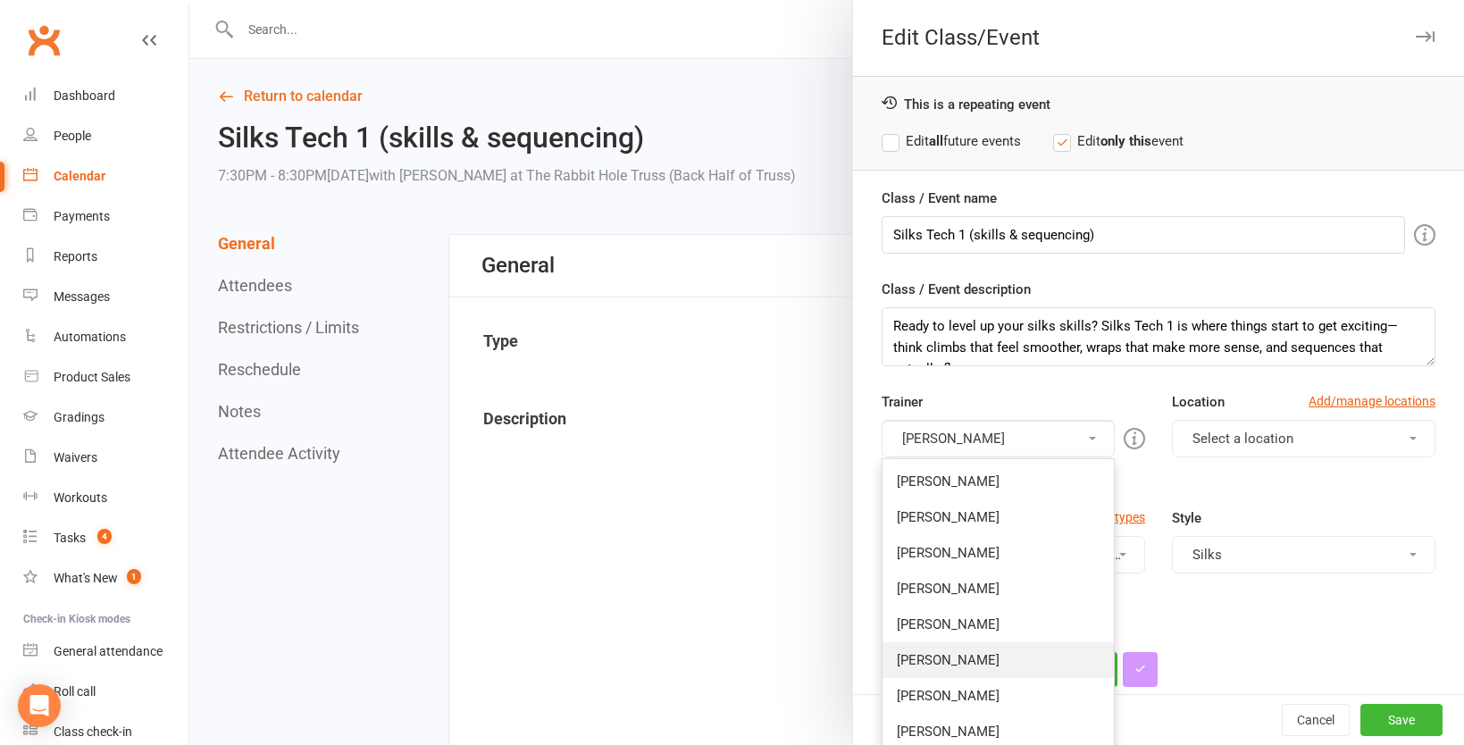
scroll to position [581, 0]
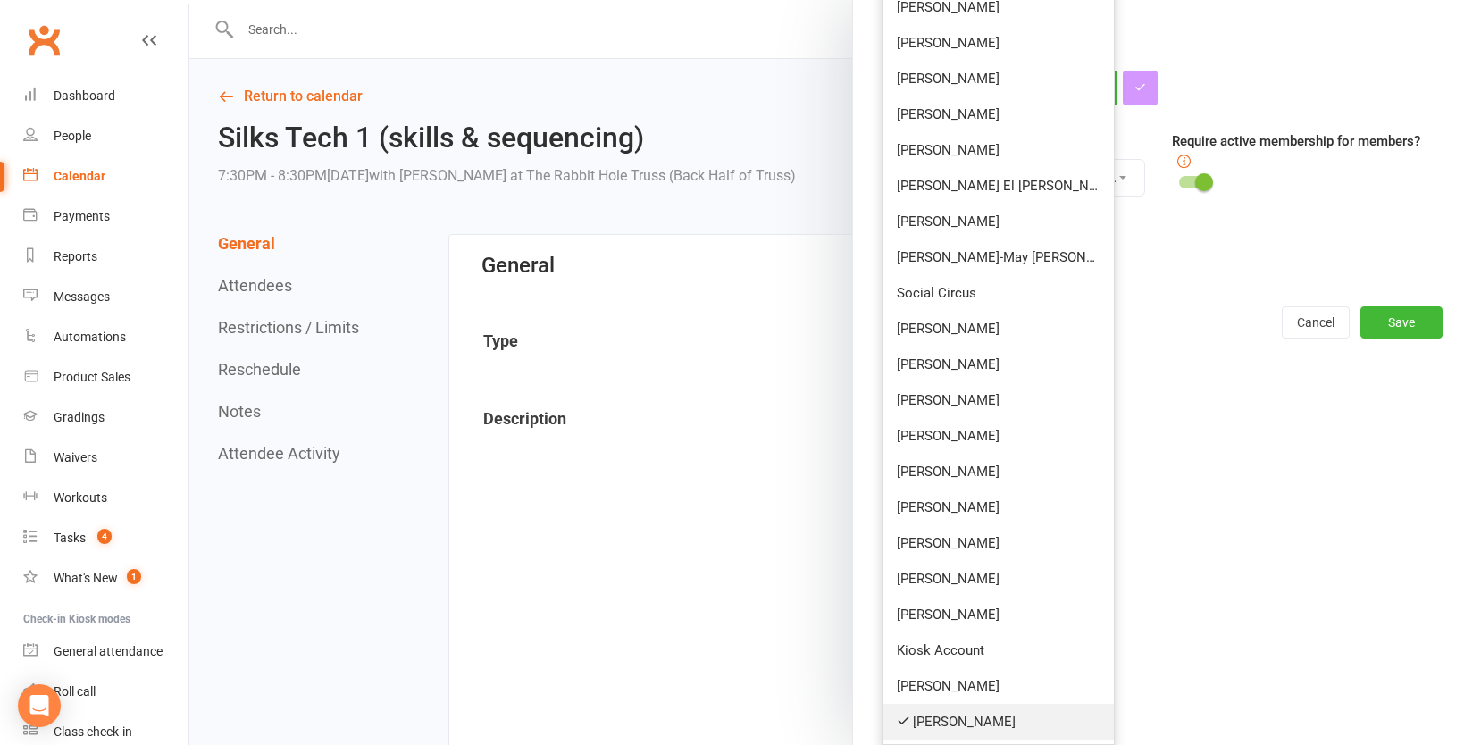
click at [965, 723] on link "[PERSON_NAME]" at bounding box center [997, 722] width 231 height 36
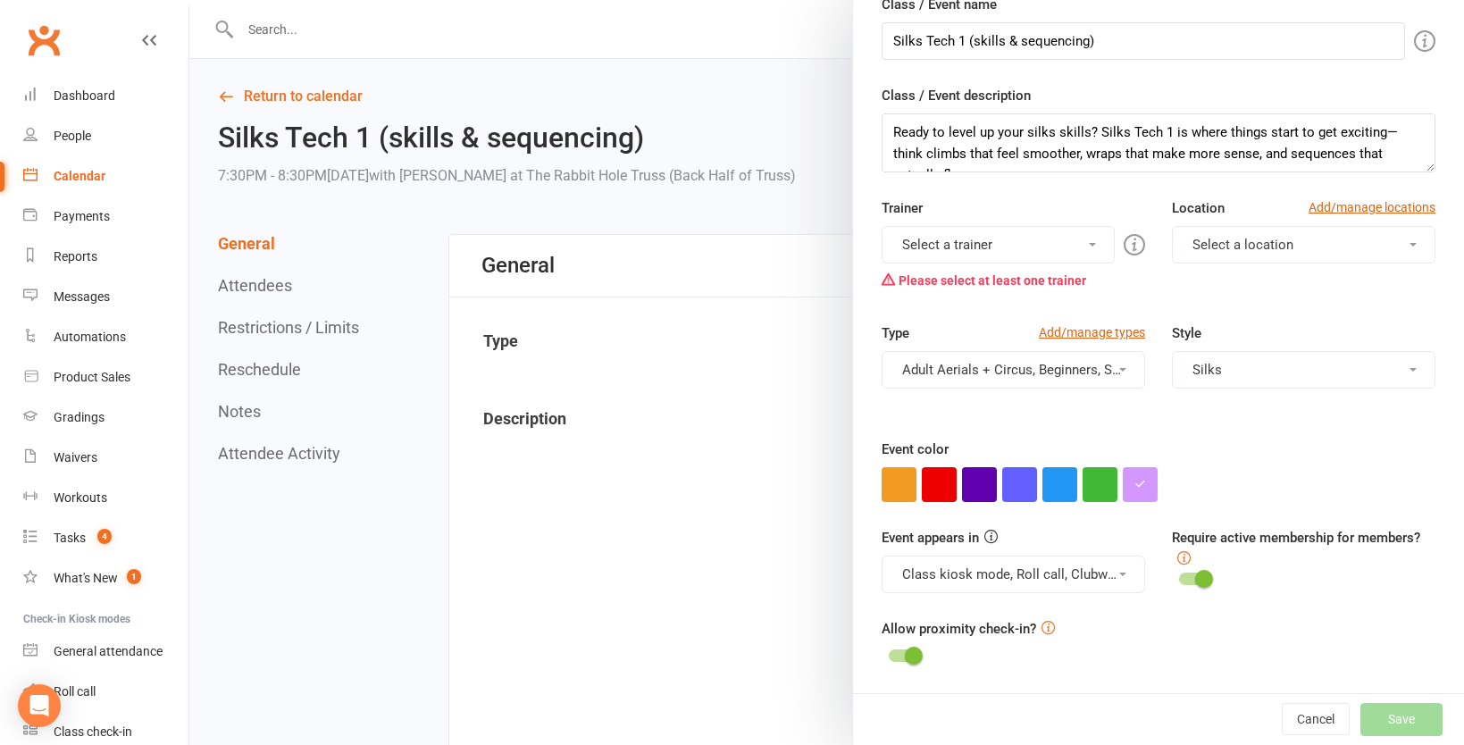
click at [992, 250] on button "Select a trainer" at bounding box center [998, 245] width 233 height 38
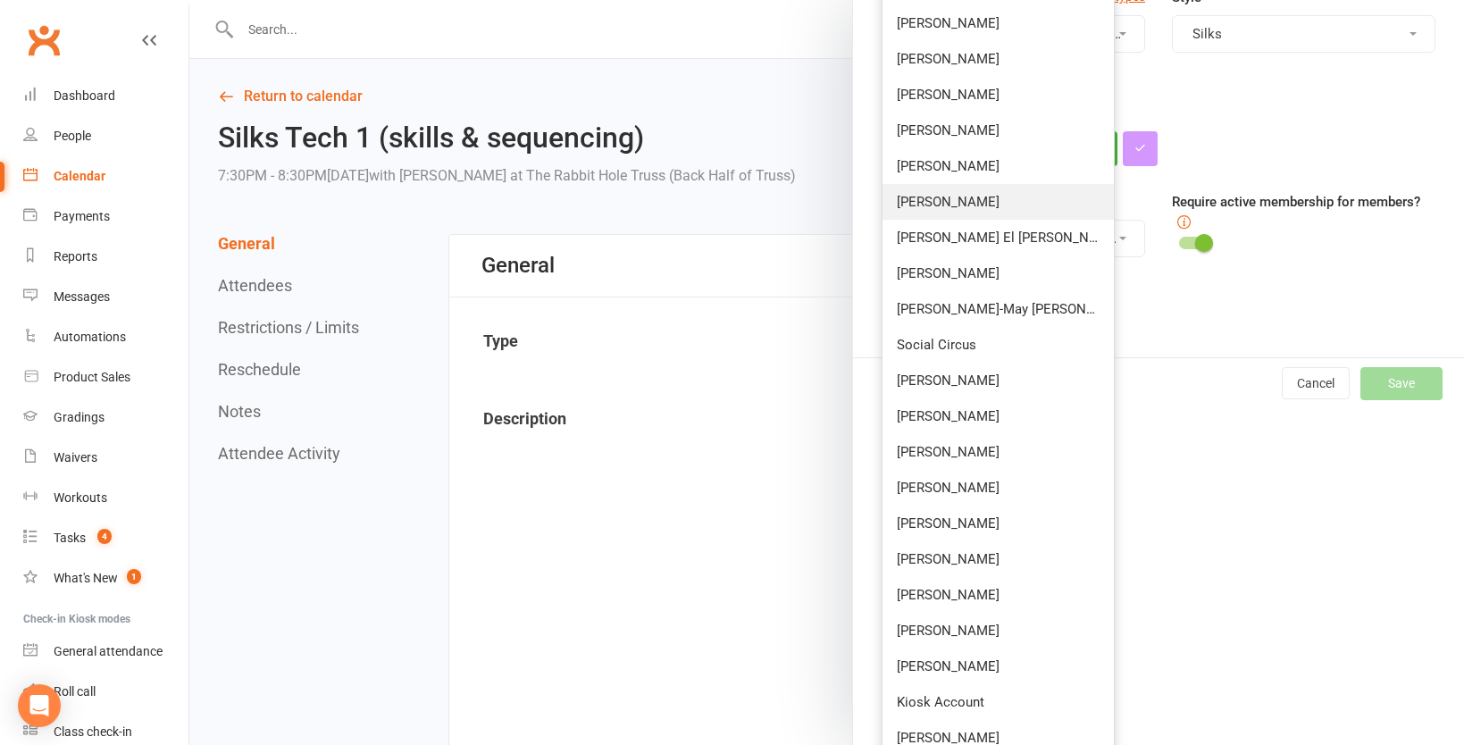
scroll to position [541, 0]
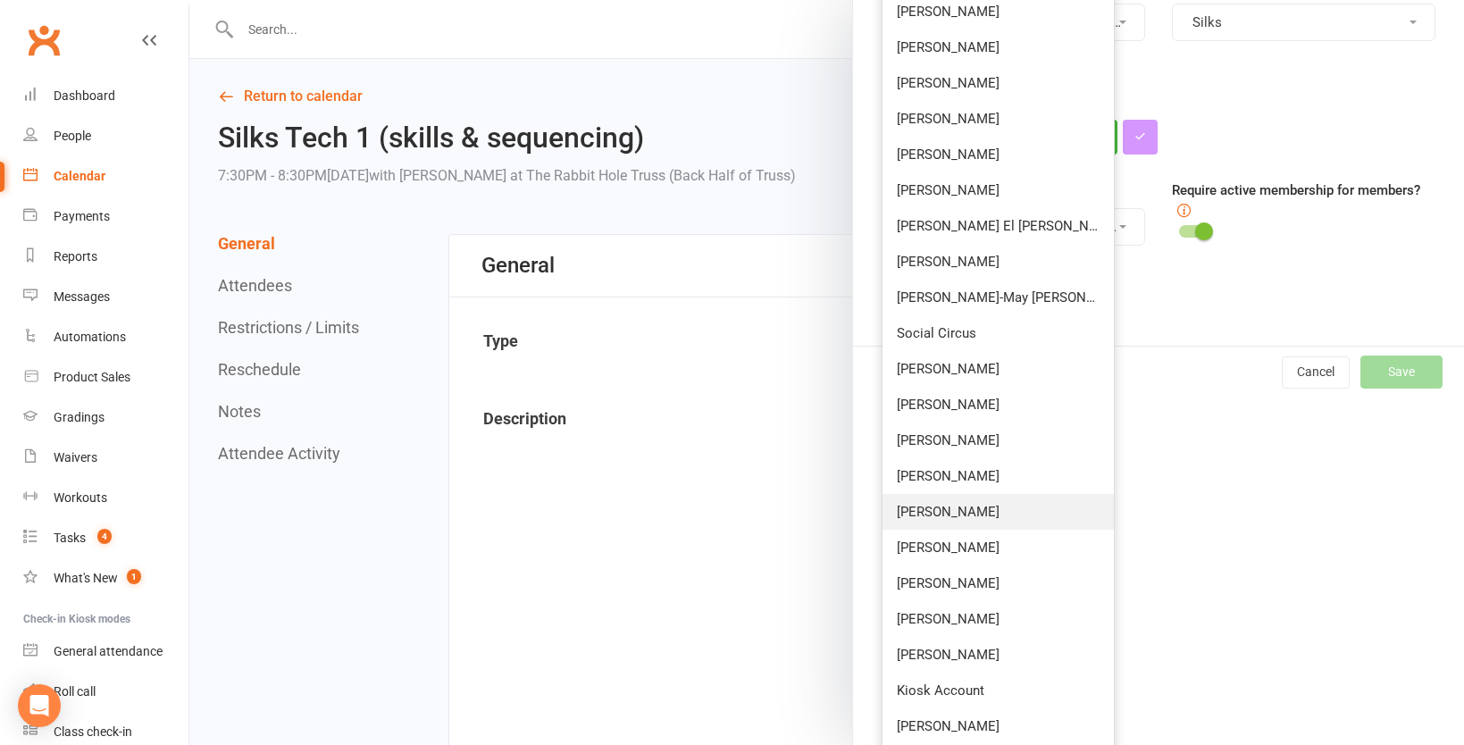
click at [945, 516] on link "[PERSON_NAME]" at bounding box center [997, 512] width 231 height 36
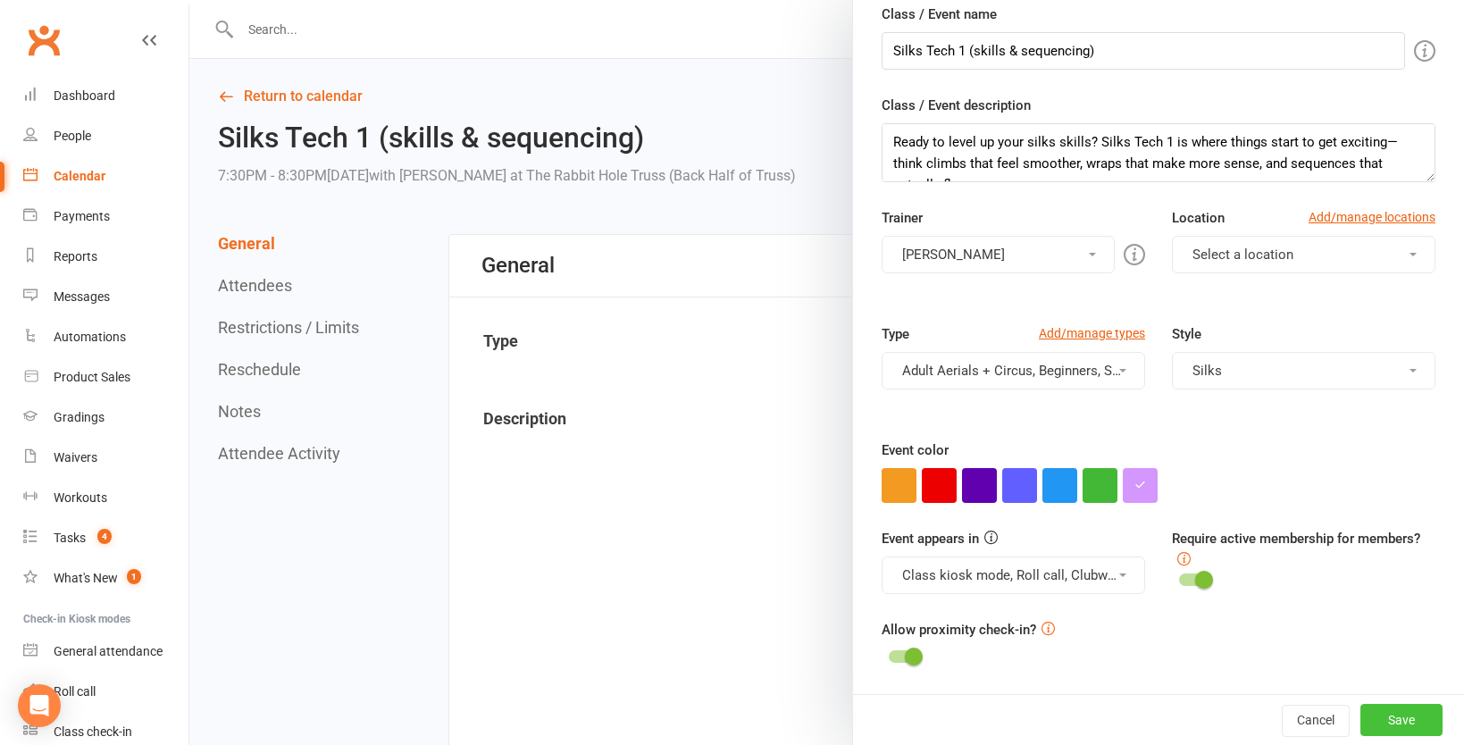
click at [1400, 714] on button "Save" at bounding box center [1401, 720] width 82 height 32
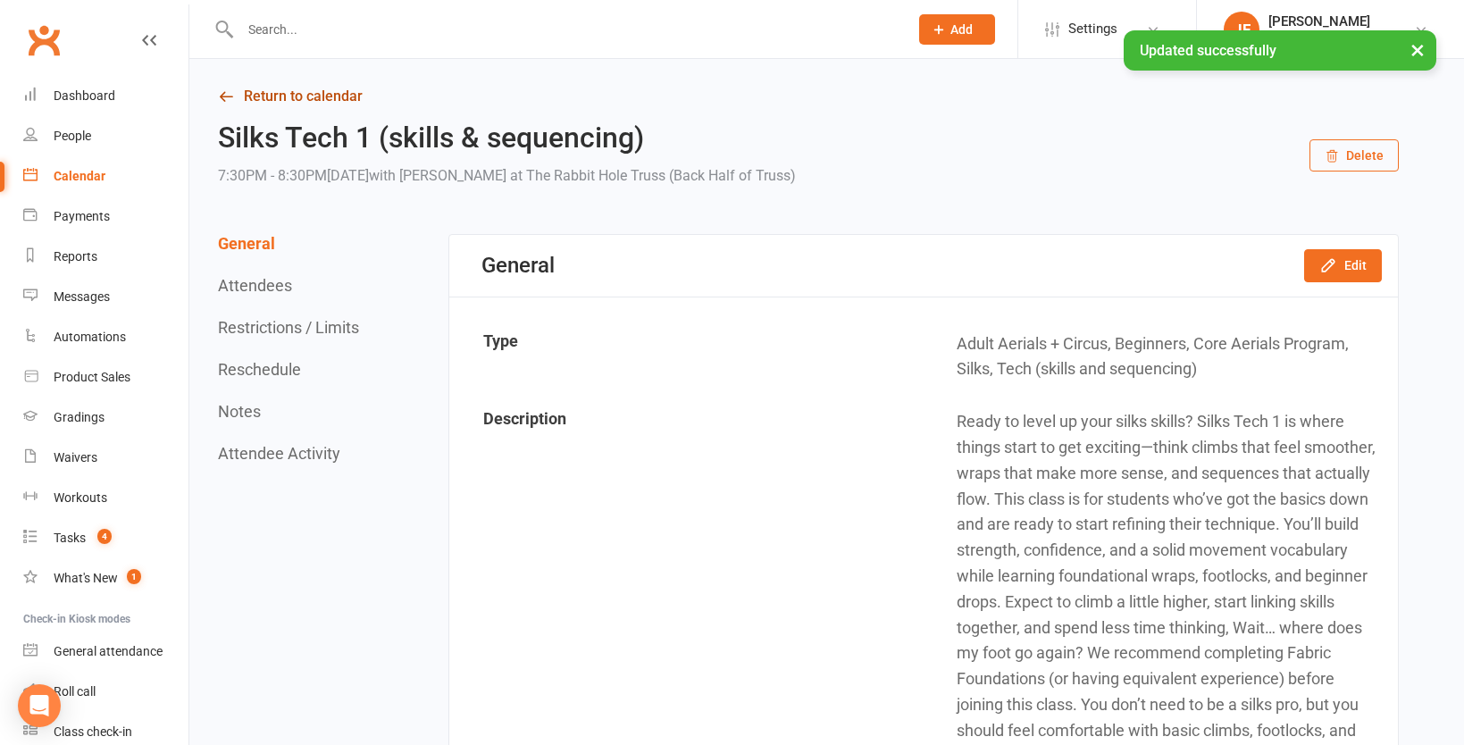
click at [311, 91] on link "Return to calendar" at bounding box center [808, 96] width 1181 height 25
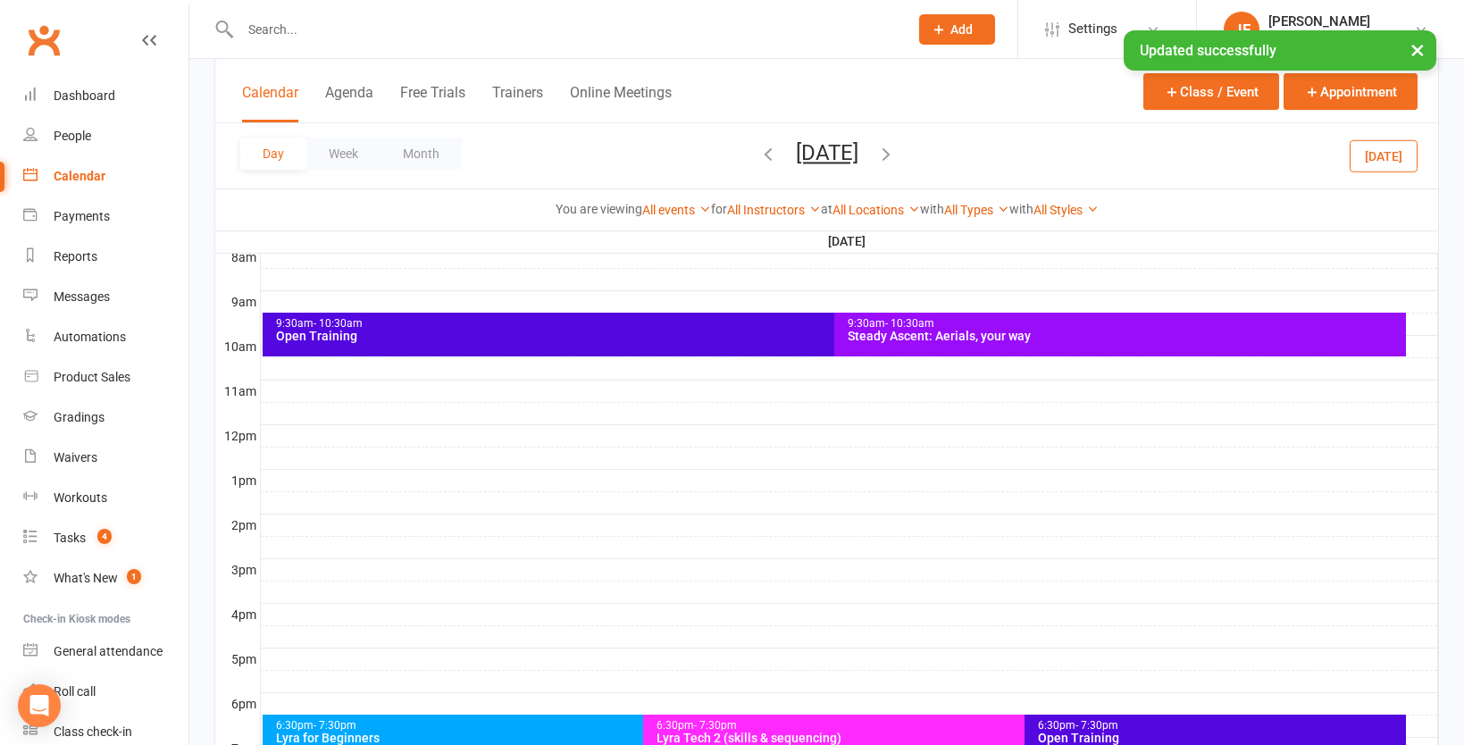
scroll to position [741, 0]
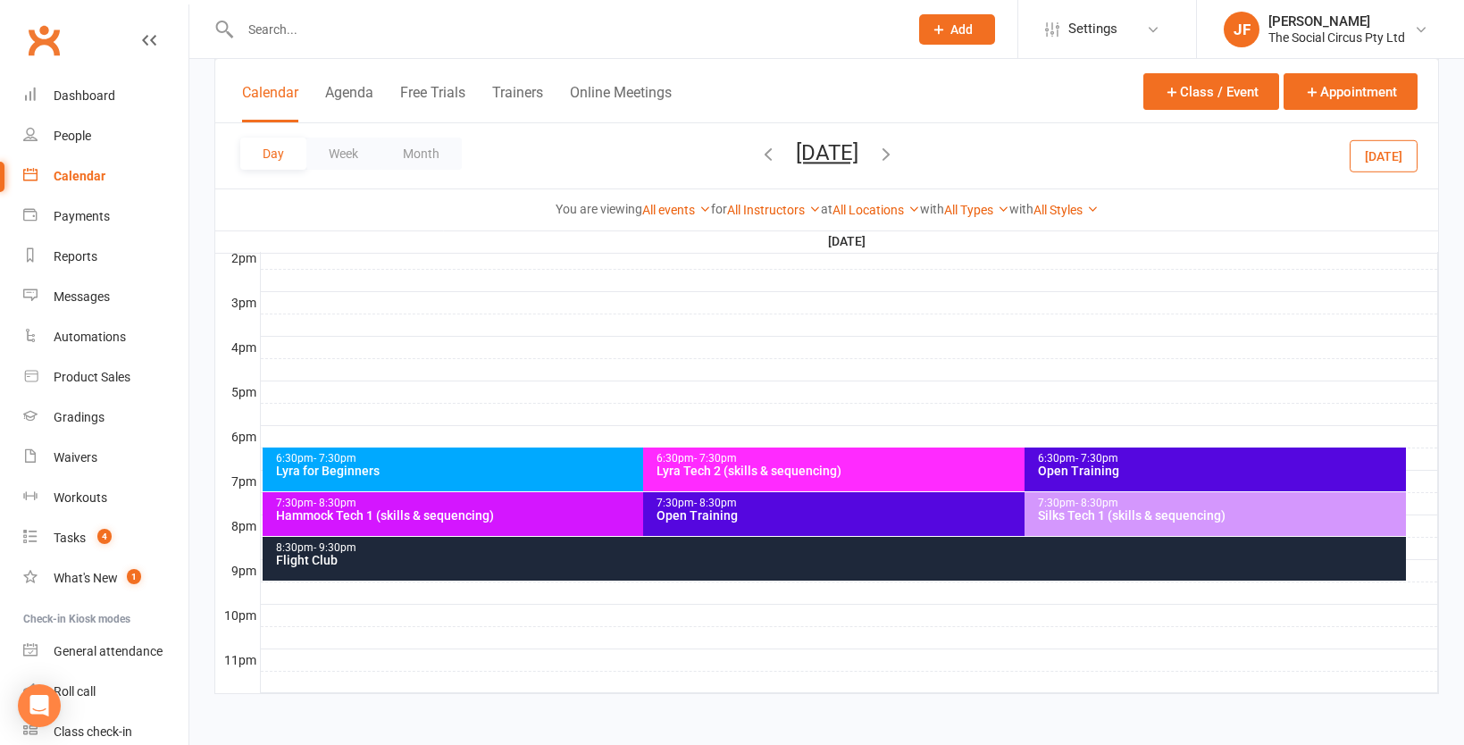
click at [731, 560] on div "Flight Club" at bounding box center [839, 560] width 1128 height 13
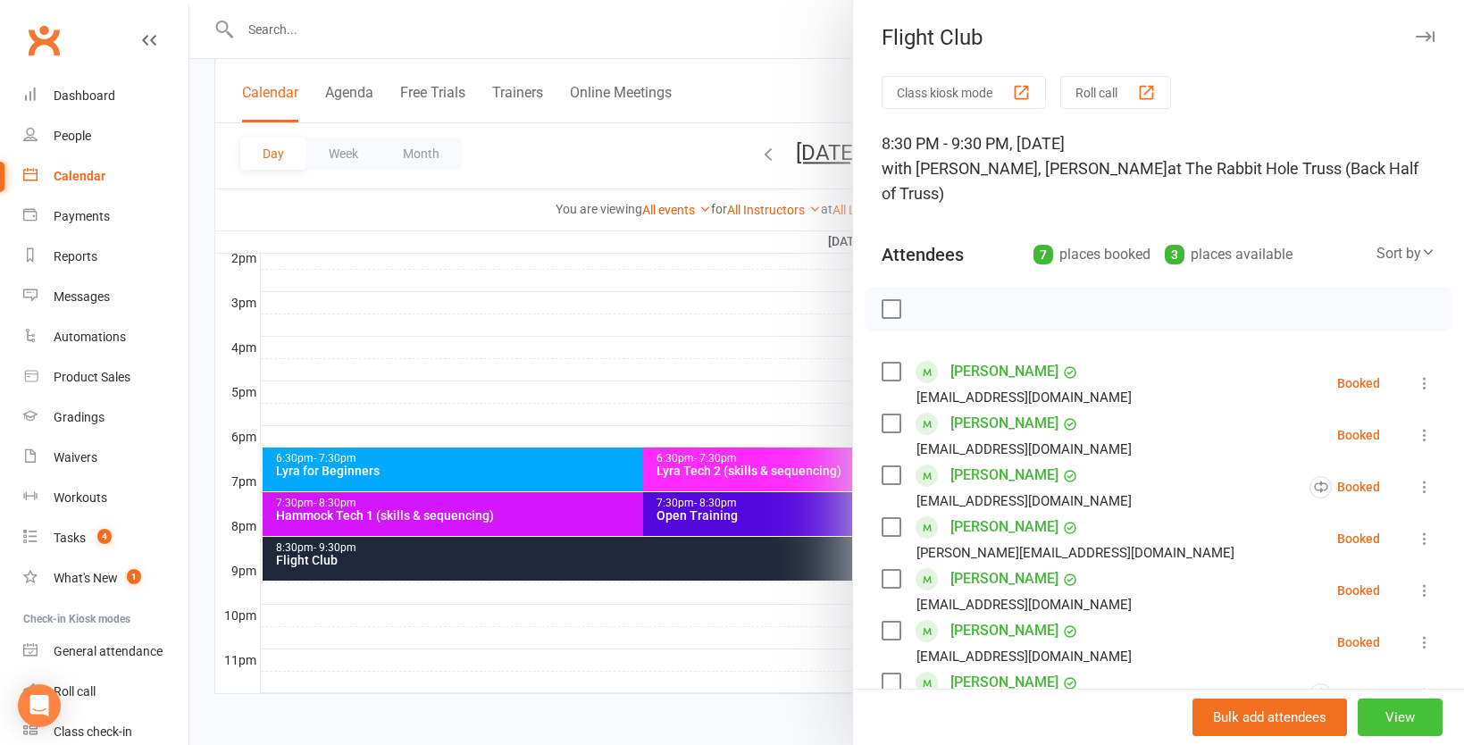
click at [1407, 717] on button "View" at bounding box center [1400, 717] width 85 height 38
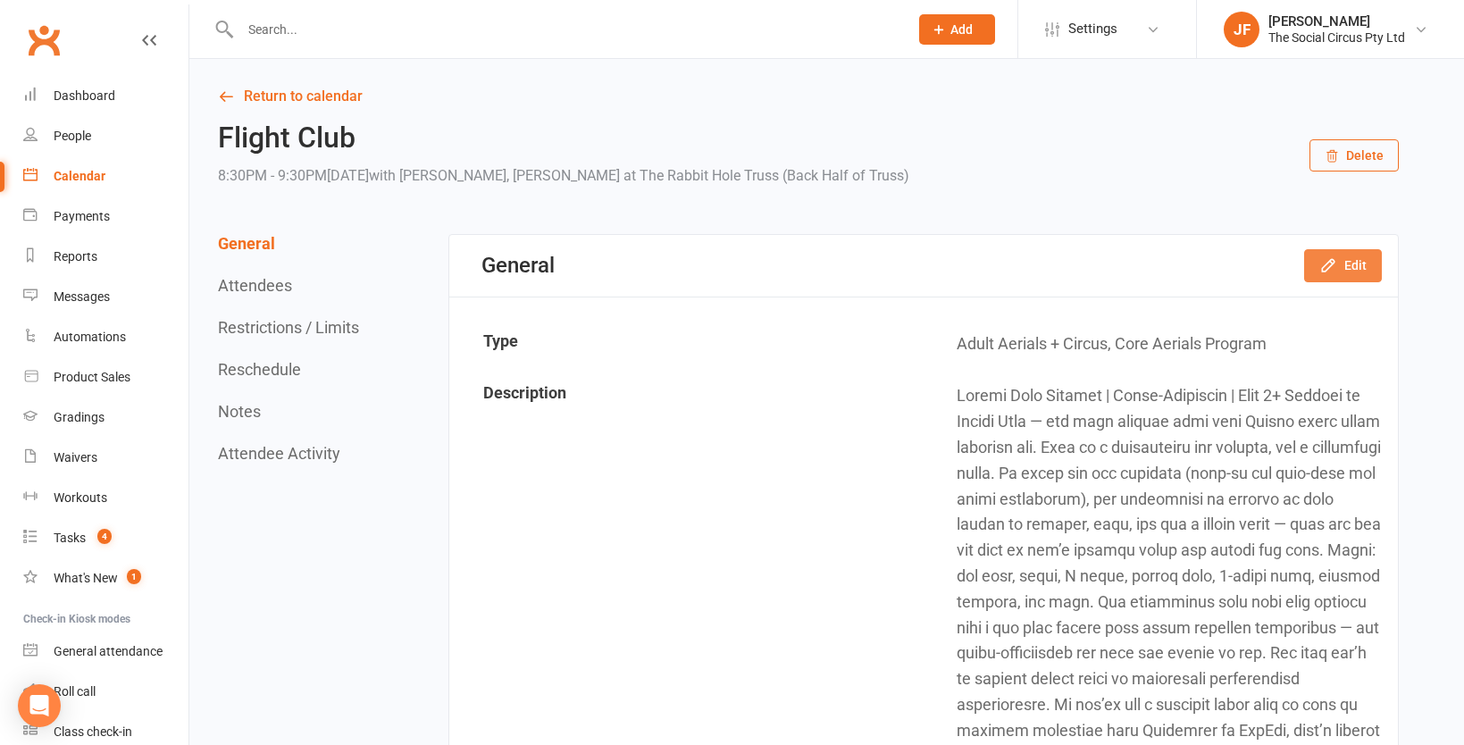
click at [1358, 267] on button "Edit" at bounding box center [1343, 265] width 78 height 32
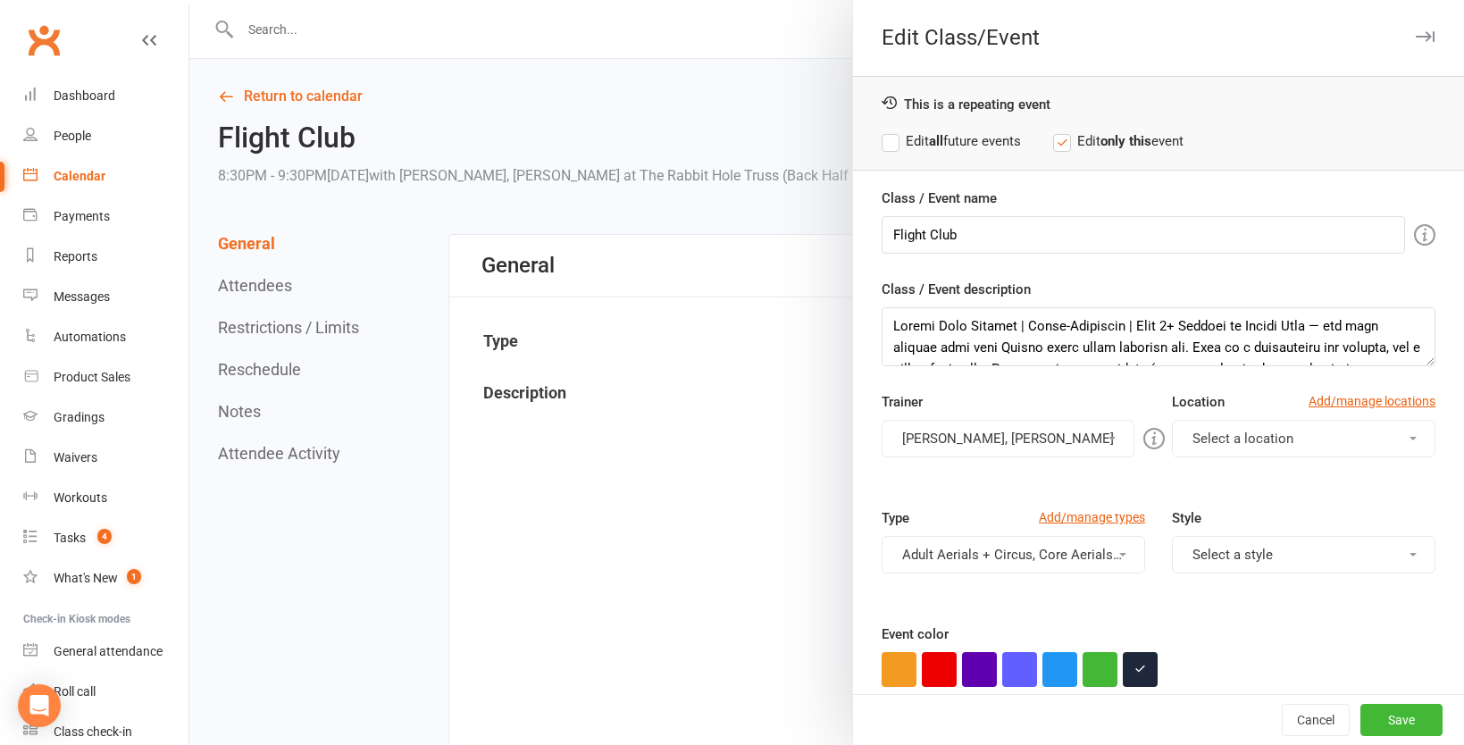
click at [1002, 442] on button "[PERSON_NAME], [PERSON_NAME]" at bounding box center [1008, 439] width 253 height 38
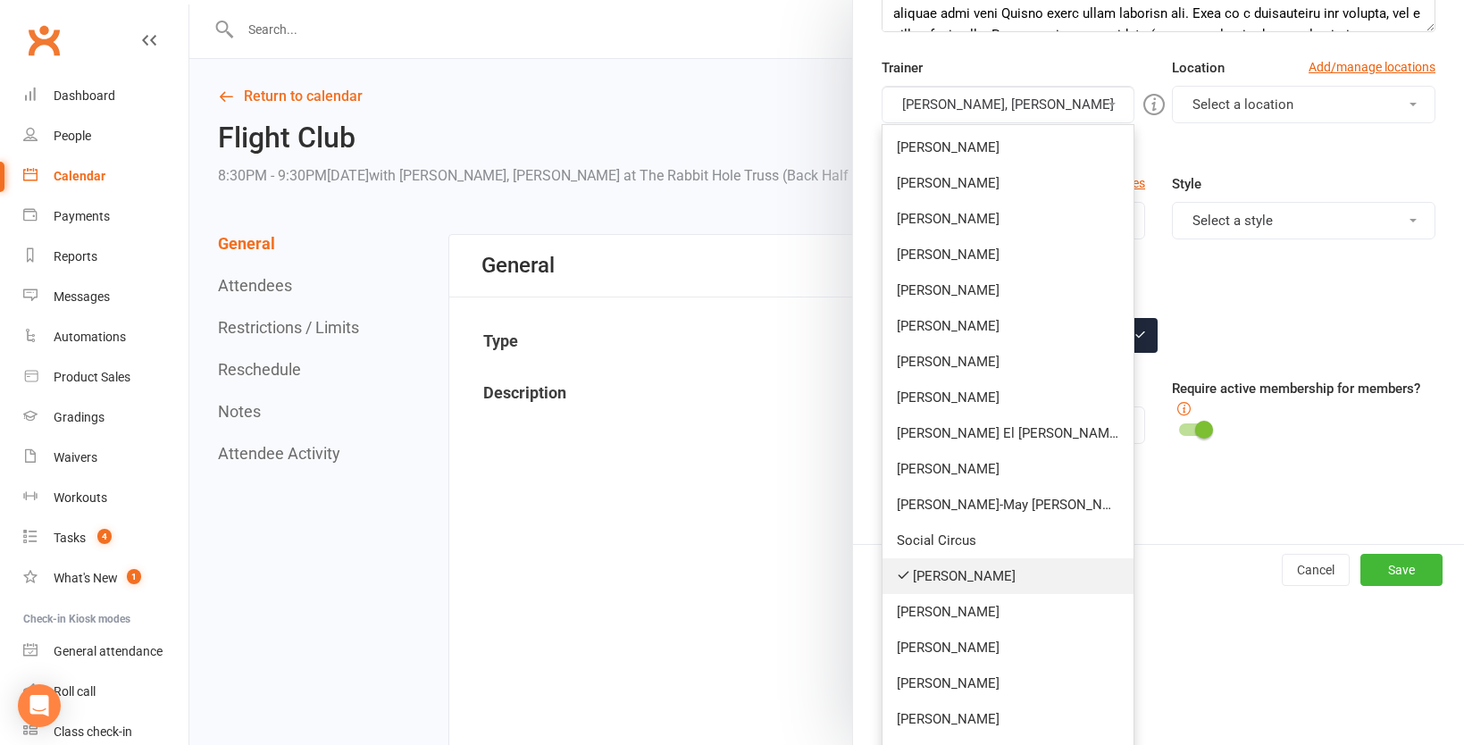
click at [961, 572] on link "[PERSON_NAME]" at bounding box center [1007, 576] width 251 height 36
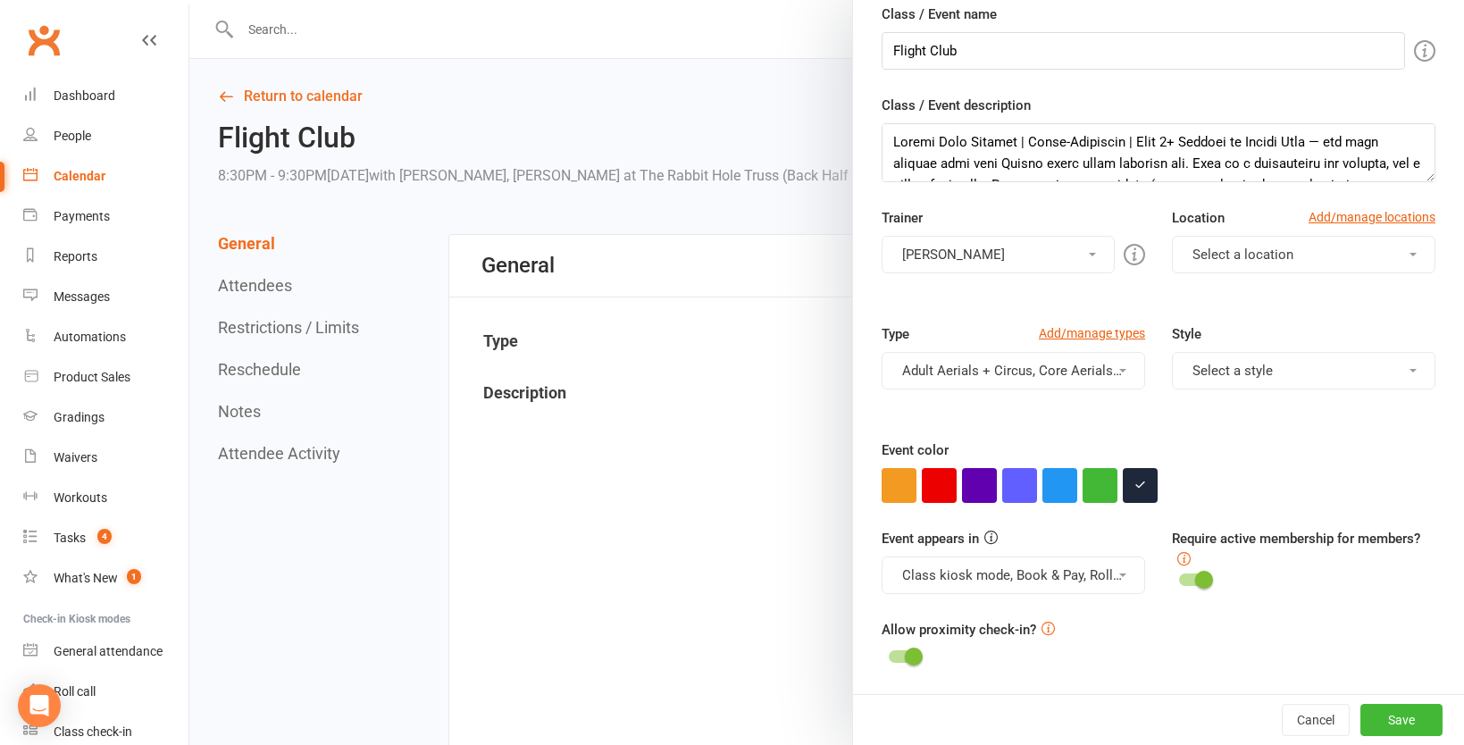
scroll to position [184, 0]
click at [997, 255] on button "[PERSON_NAME]" at bounding box center [998, 255] width 233 height 38
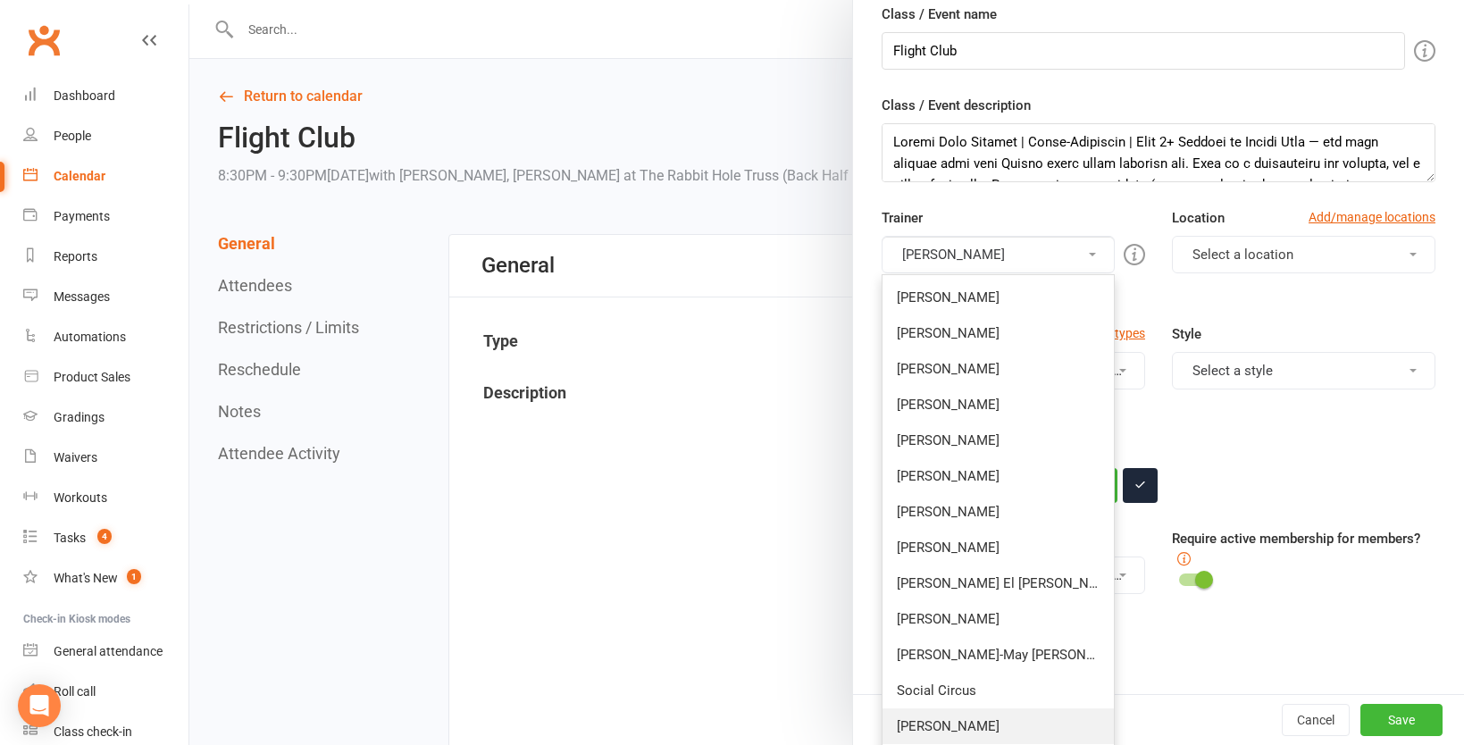
click at [933, 722] on link "[PERSON_NAME]" at bounding box center [997, 726] width 231 height 36
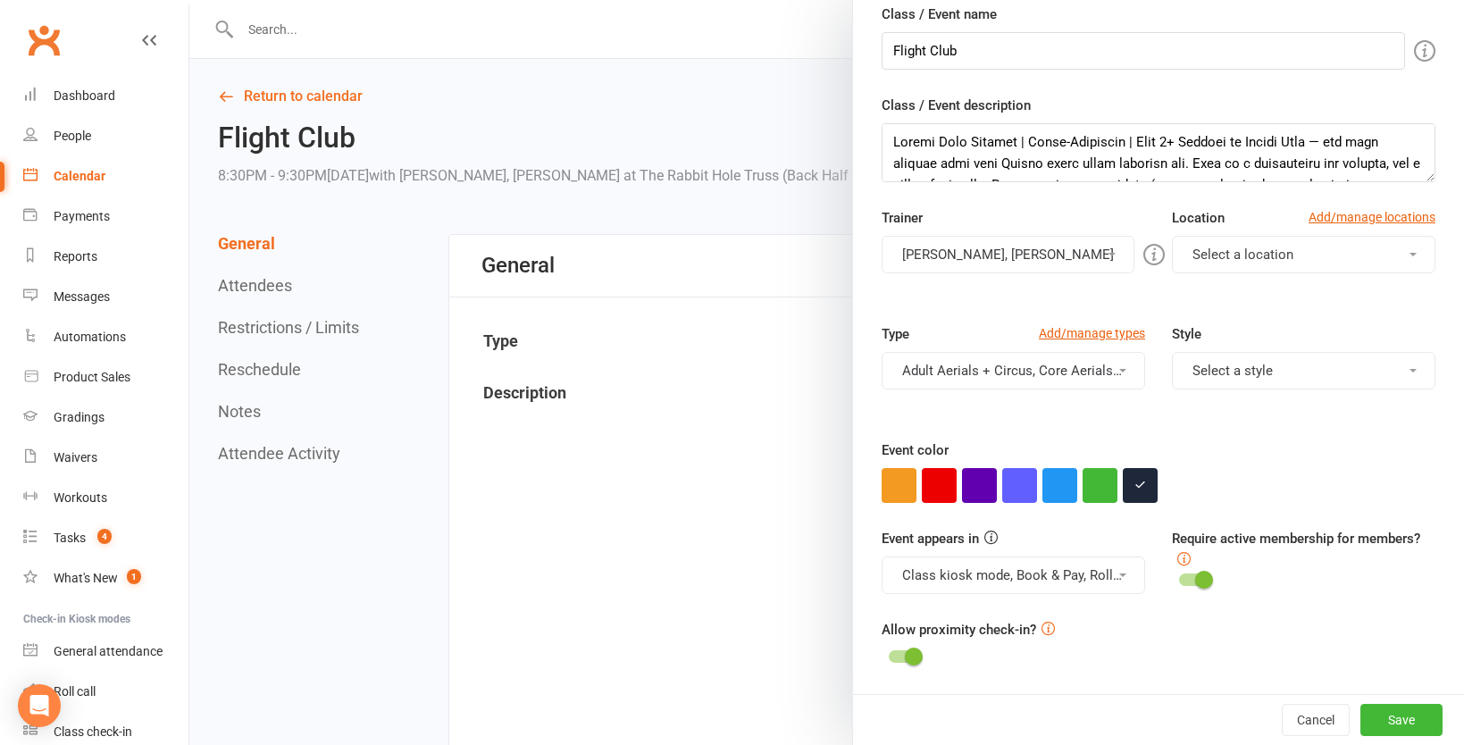
click at [974, 259] on button "[PERSON_NAME], [PERSON_NAME]" at bounding box center [1008, 255] width 253 height 38
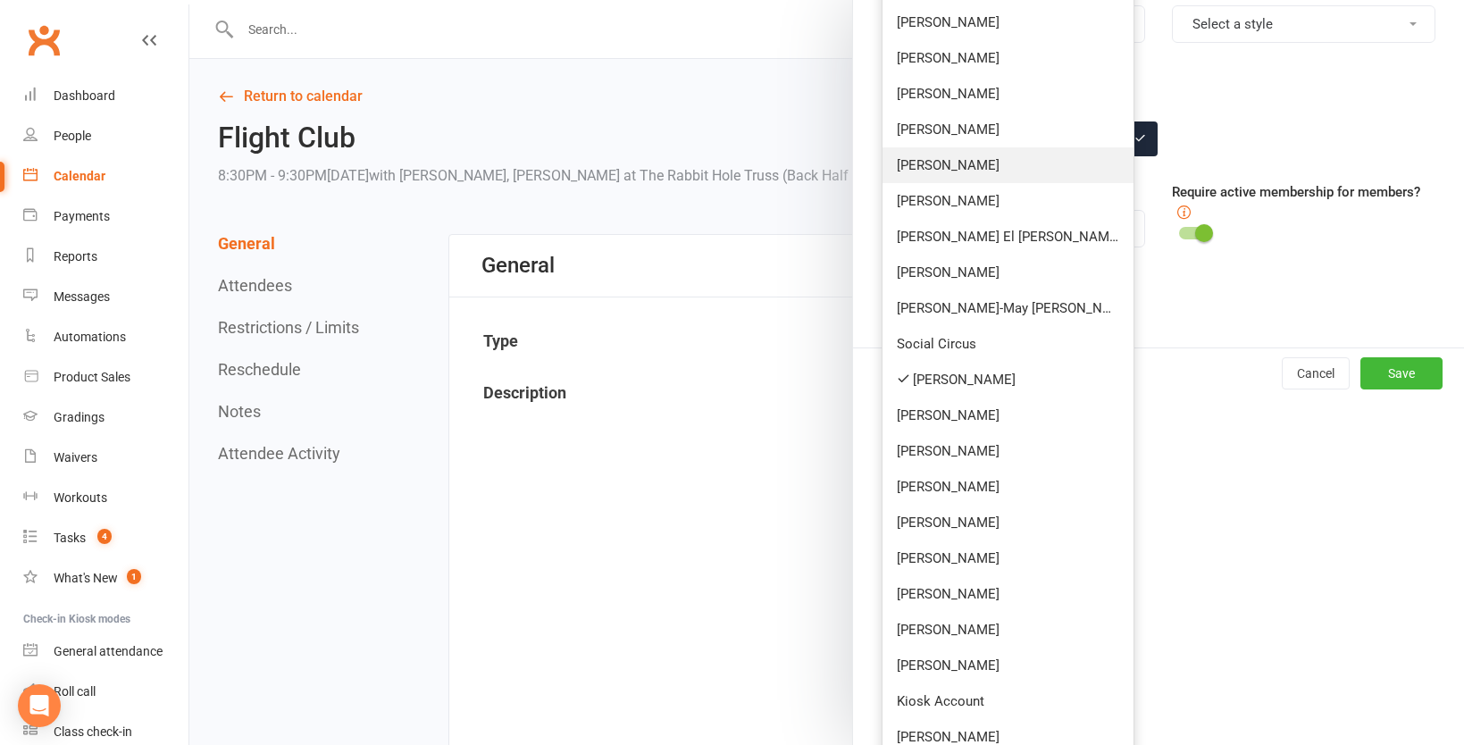
click at [973, 524] on link "[PERSON_NAME]" at bounding box center [1007, 523] width 251 height 36
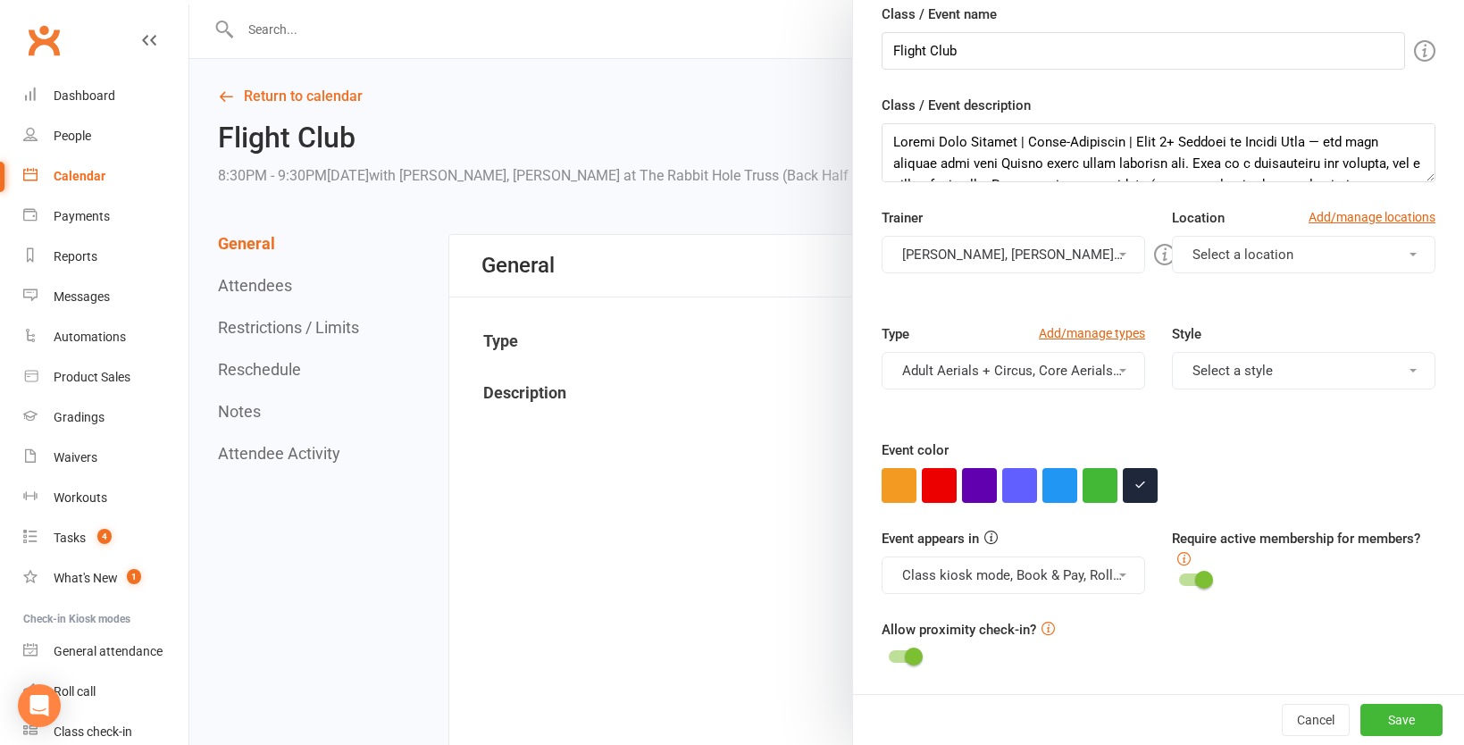
click at [976, 260] on button "[PERSON_NAME], [PERSON_NAME], [PERSON_NAME]" at bounding box center [1013, 255] width 263 height 38
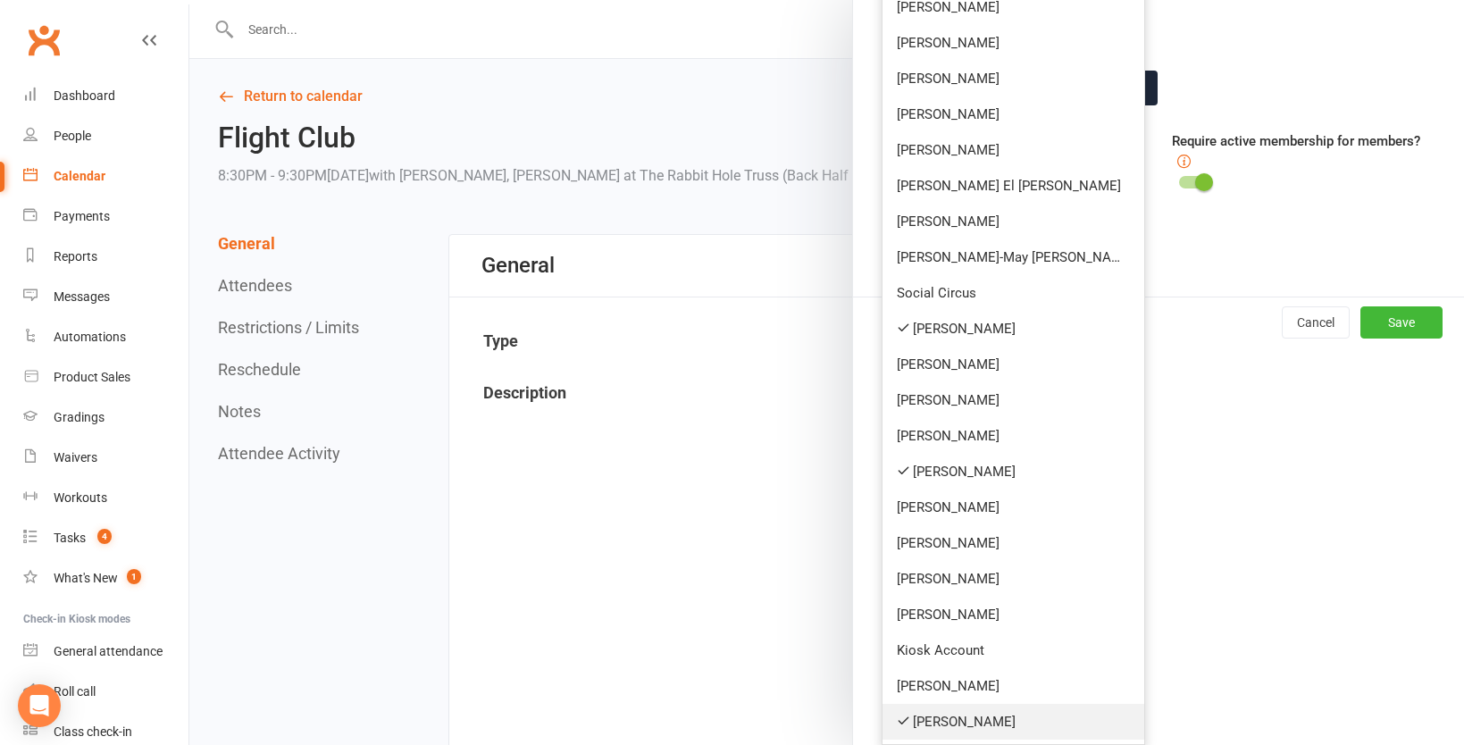
click at [964, 715] on link "[PERSON_NAME]" at bounding box center [1013, 722] width 262 height 36
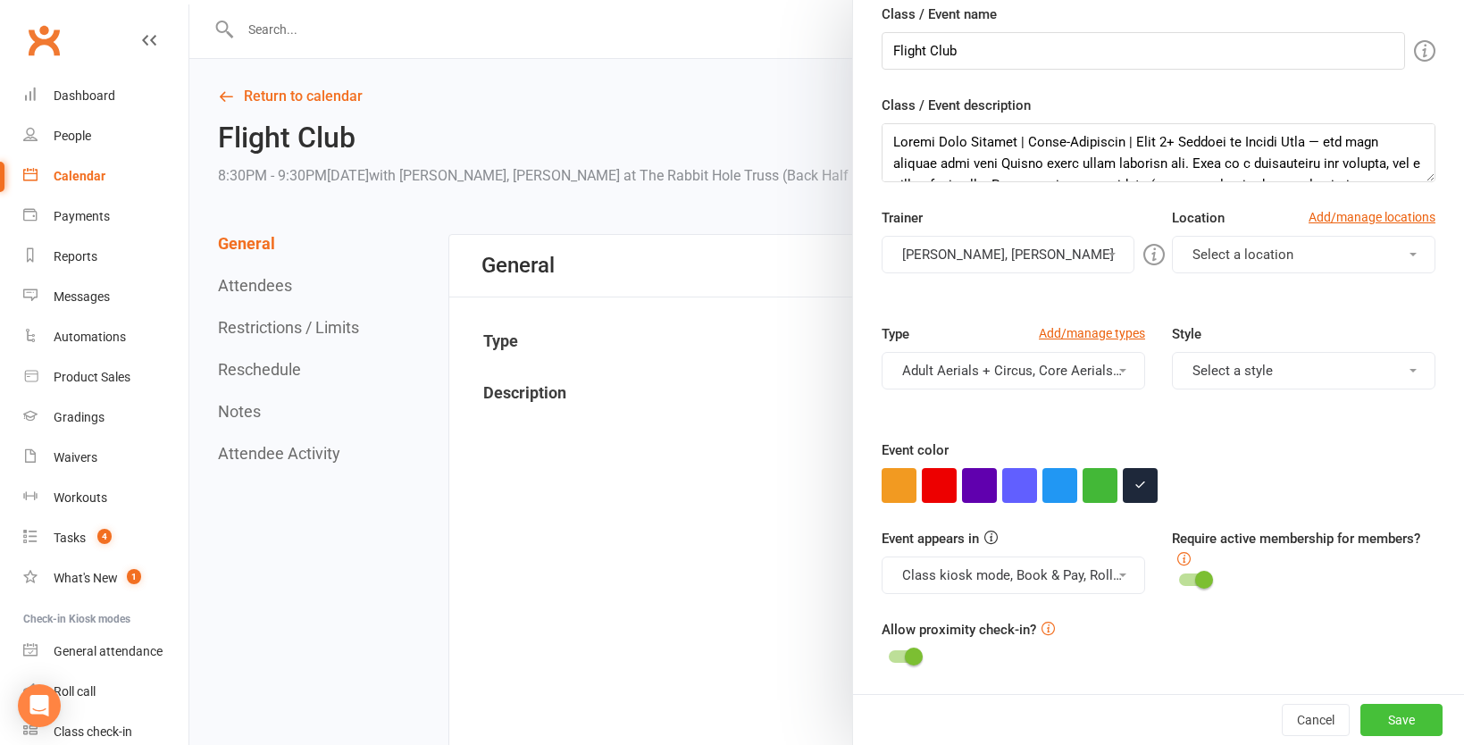
click at [1396, 725] on button "Save" at bounding box center [1401, 720] width 82 height 32
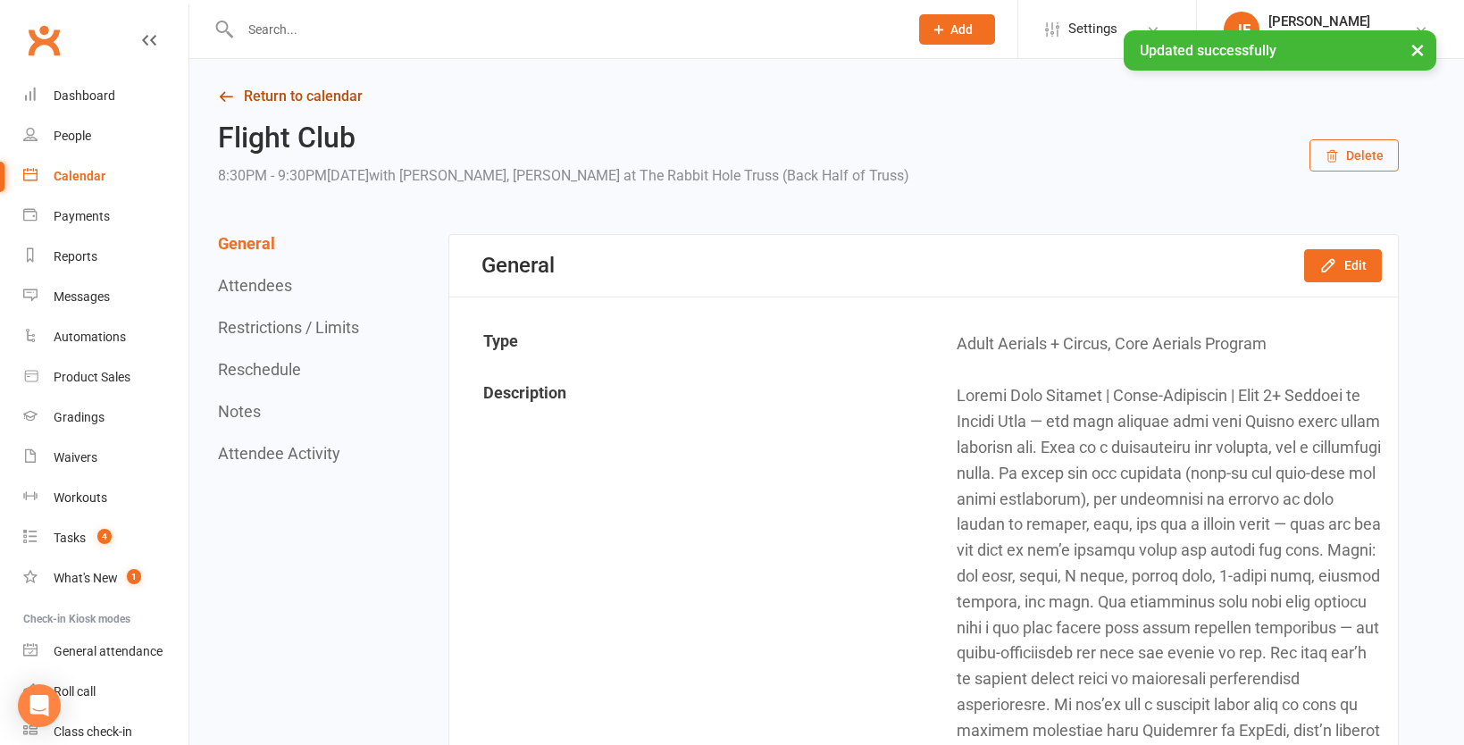
click at [272, 96] on link "Return to calendar" at bounding box center [808, 96] width 1181 height 25
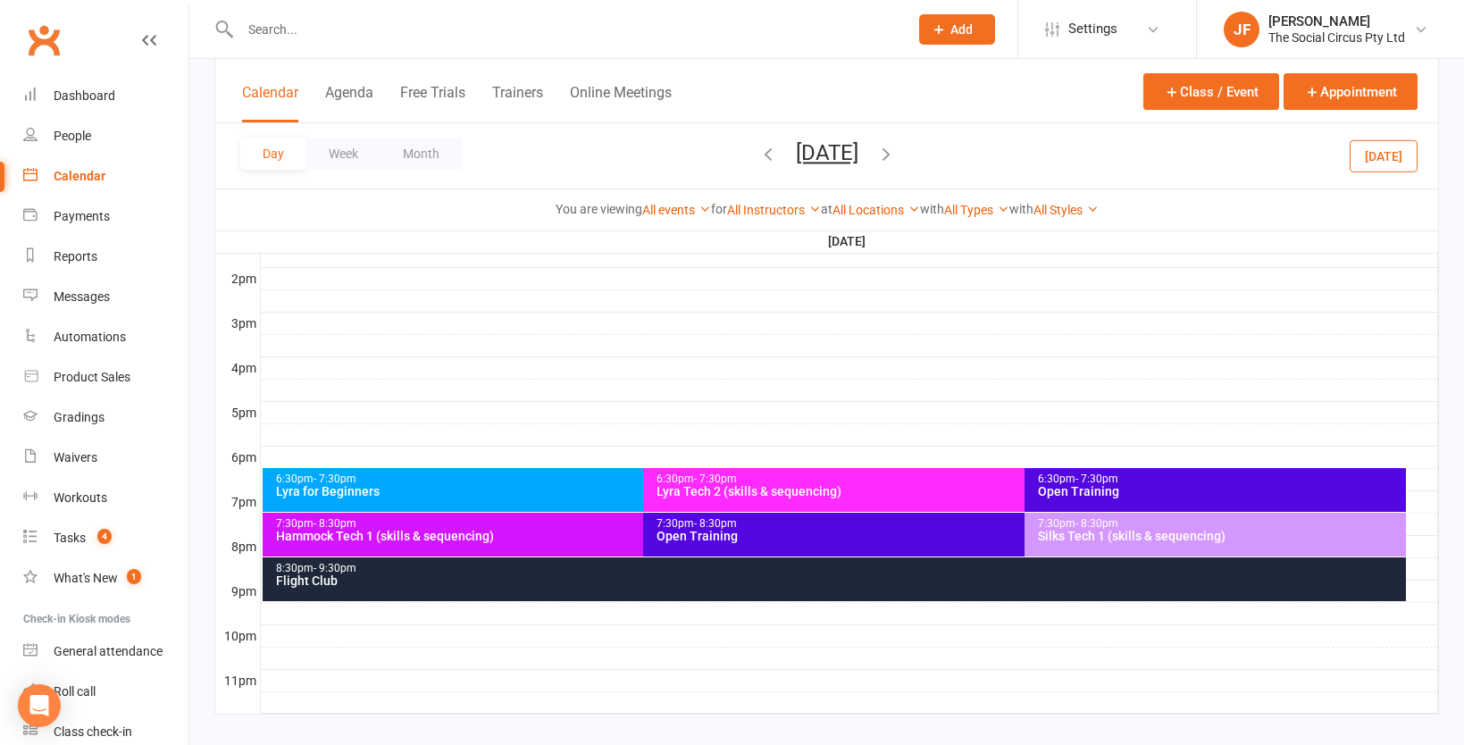
scroll to position [741, 0]
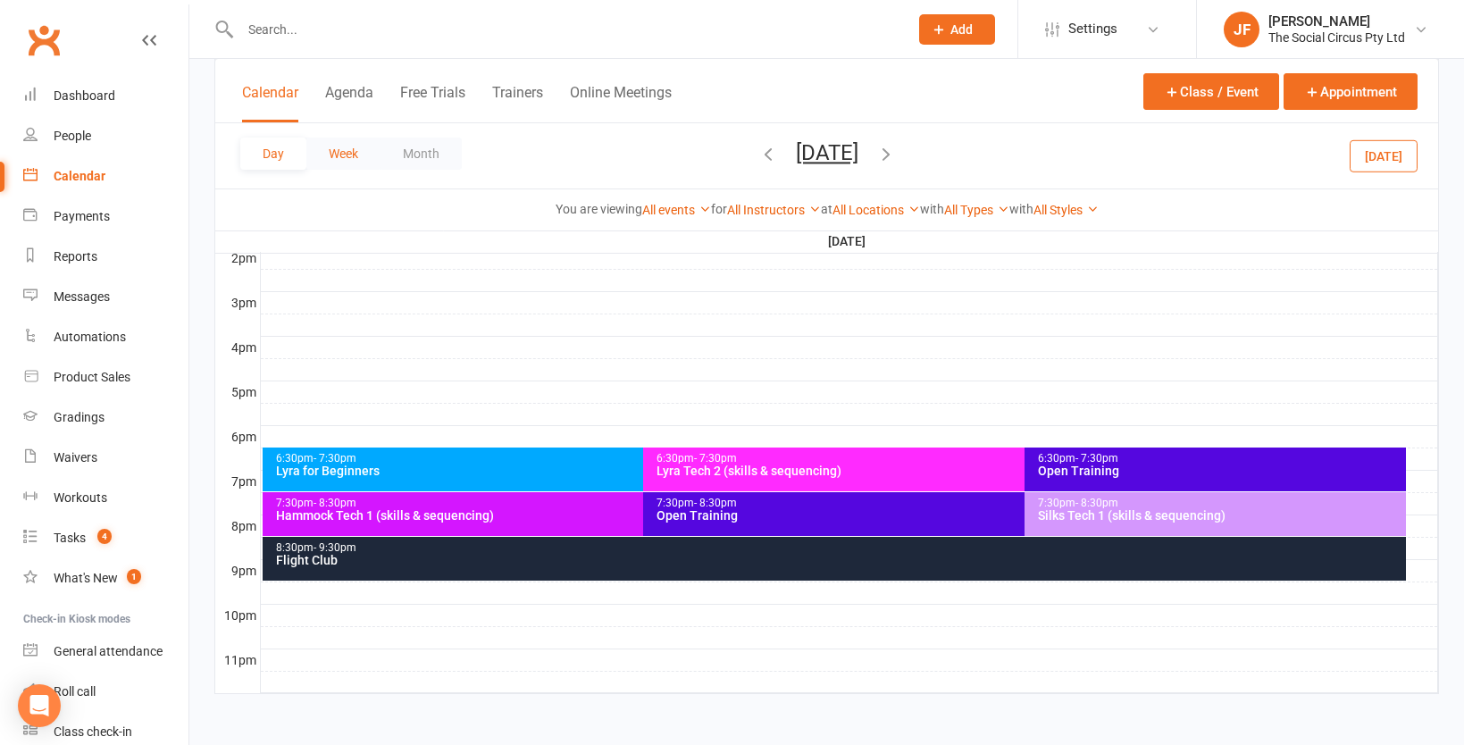
click at [337, 159] on button "Week" at bounding box center [343, 154] width 74 height 32
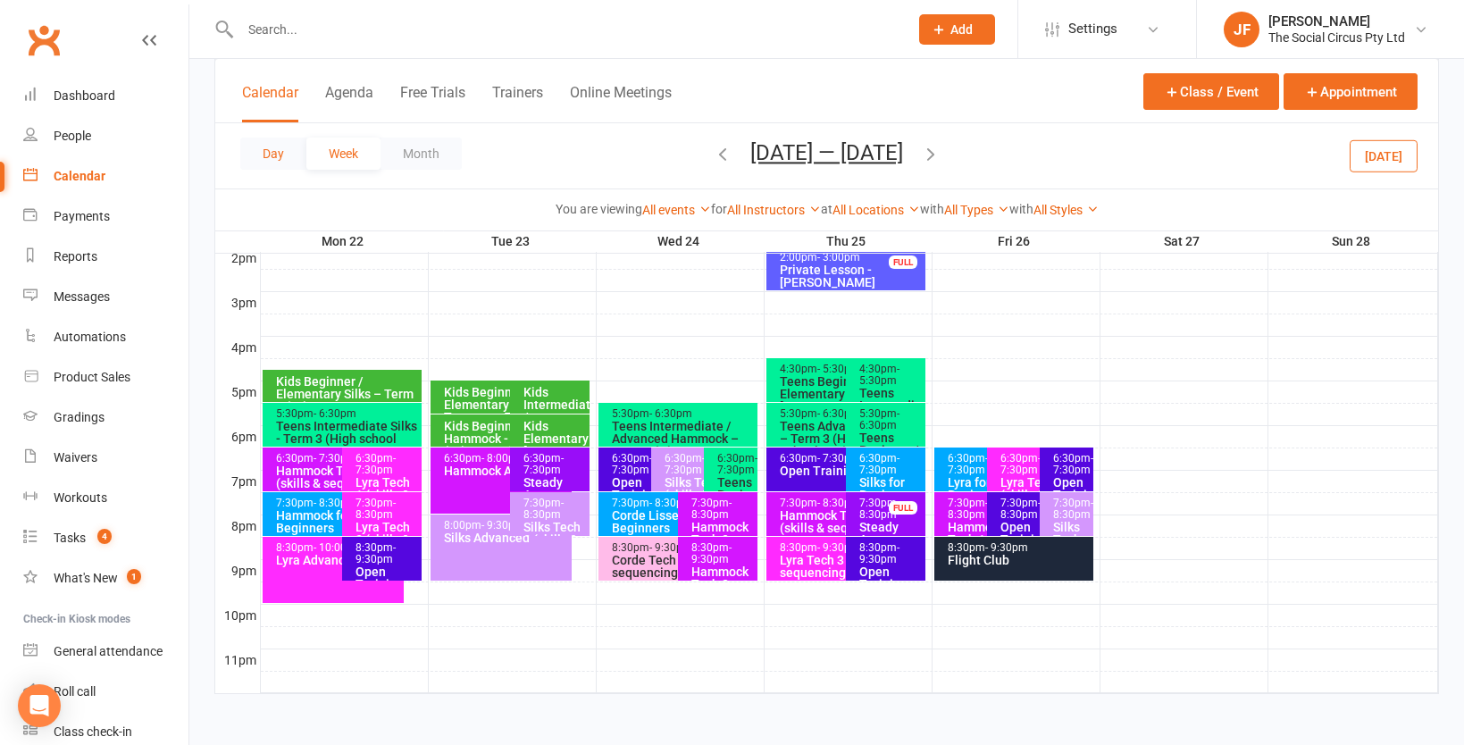
click at [277, 161] on button "Day" at bounding box center [273, 154] width 66 height 32
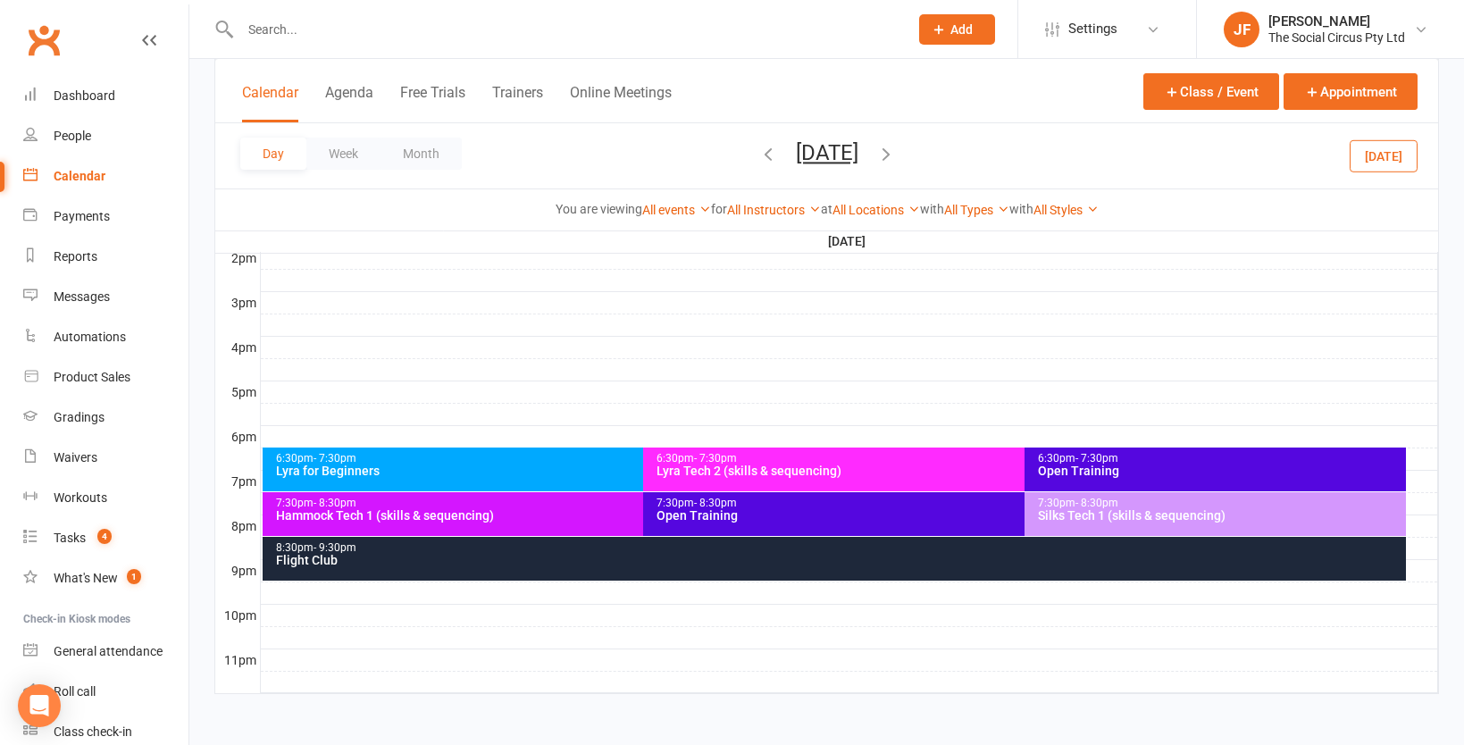
click at [796, 155] on button "[DATE]" at bounding box center [827, 152] width 63 height 25
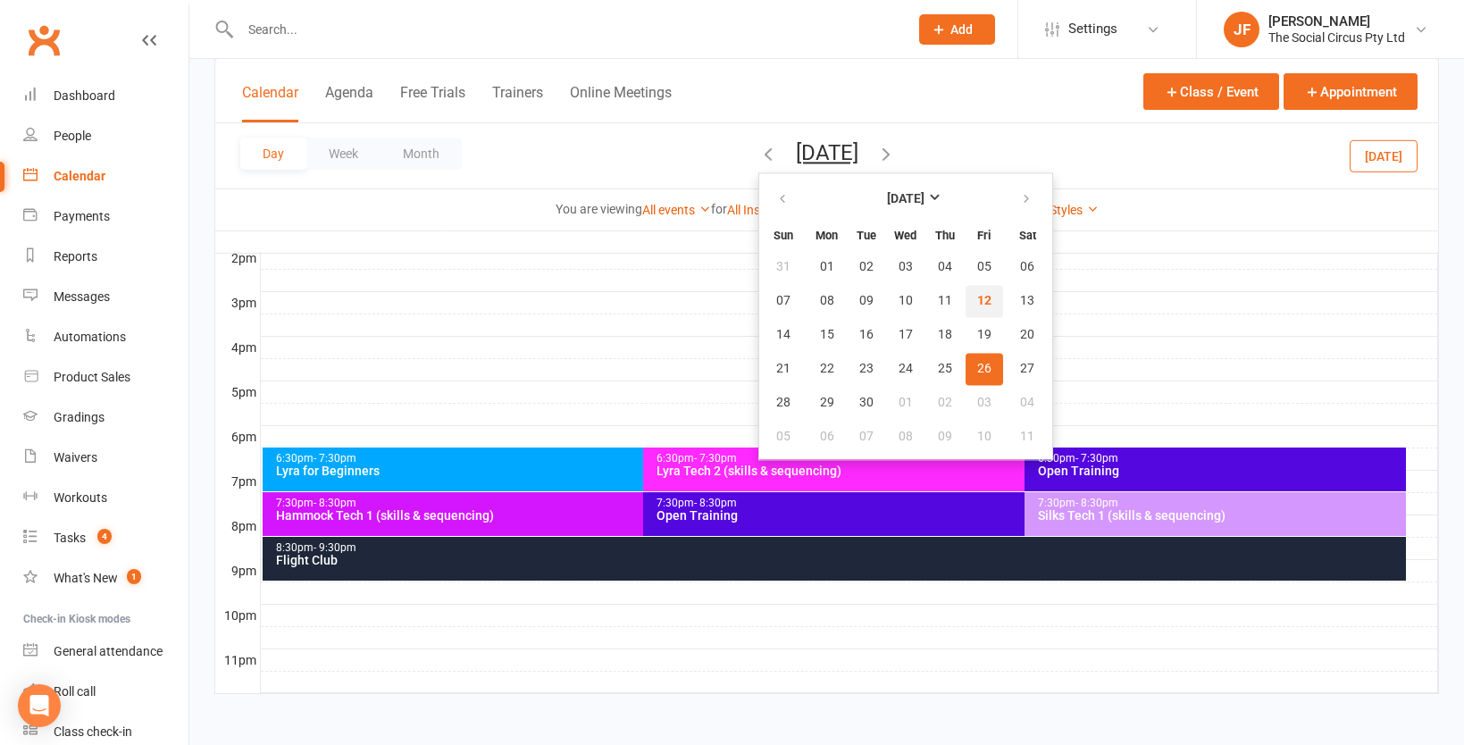
click at [977, 304] on span "12" at bounding box center [984, 301] width 14 height 14
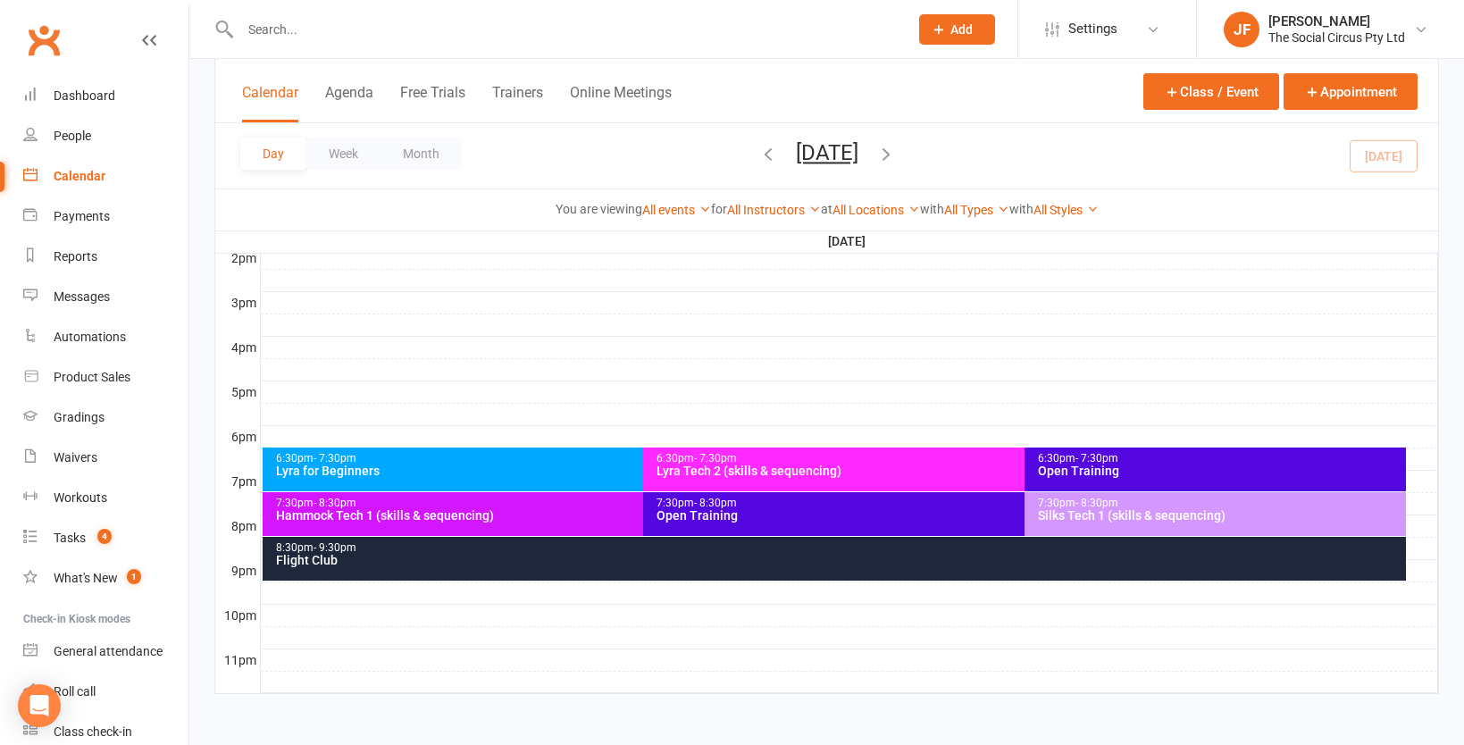
click at [525, 473] on div "Lyra for Beginners" at bounding box center [639, 470] width 729 height 13
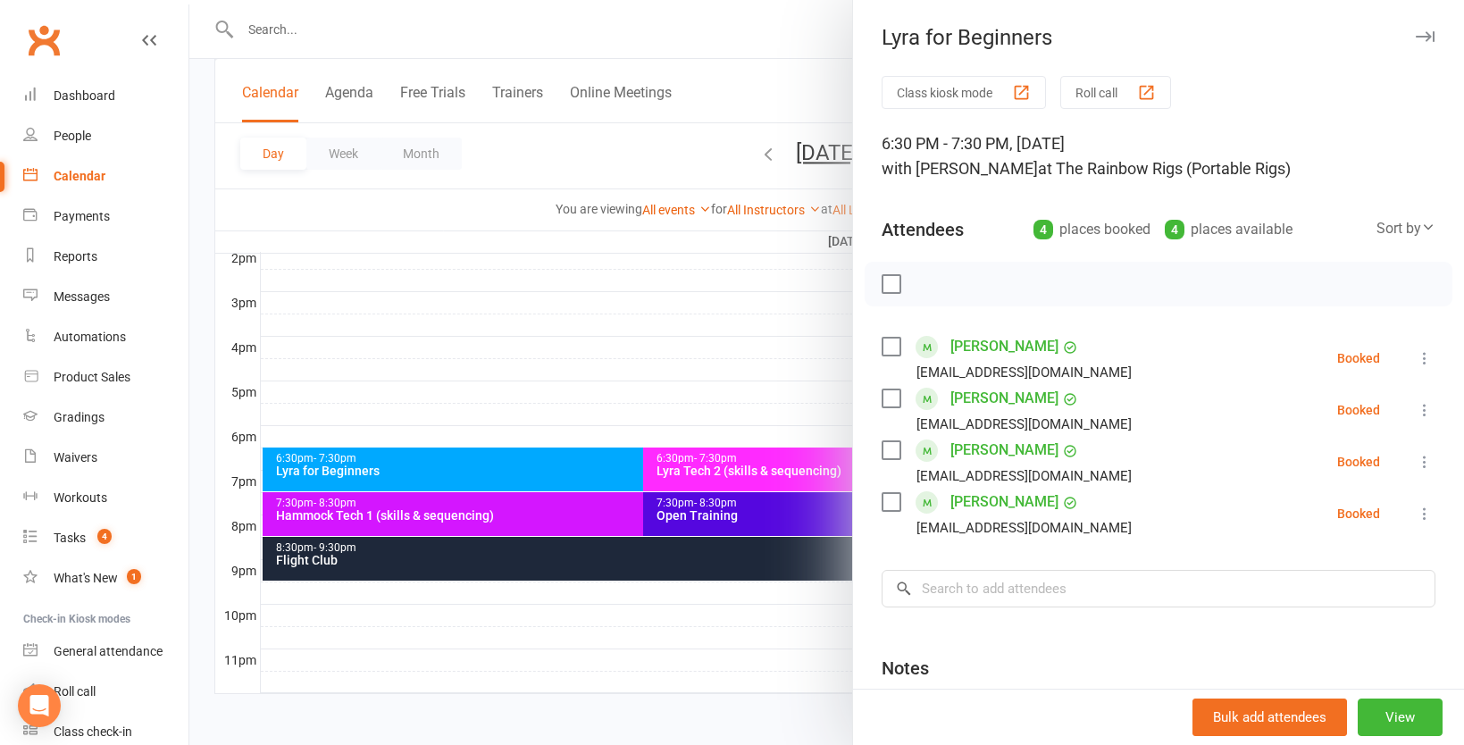
click at [529, 504] on div at bounding box center [826, 372] width 1275 height 745
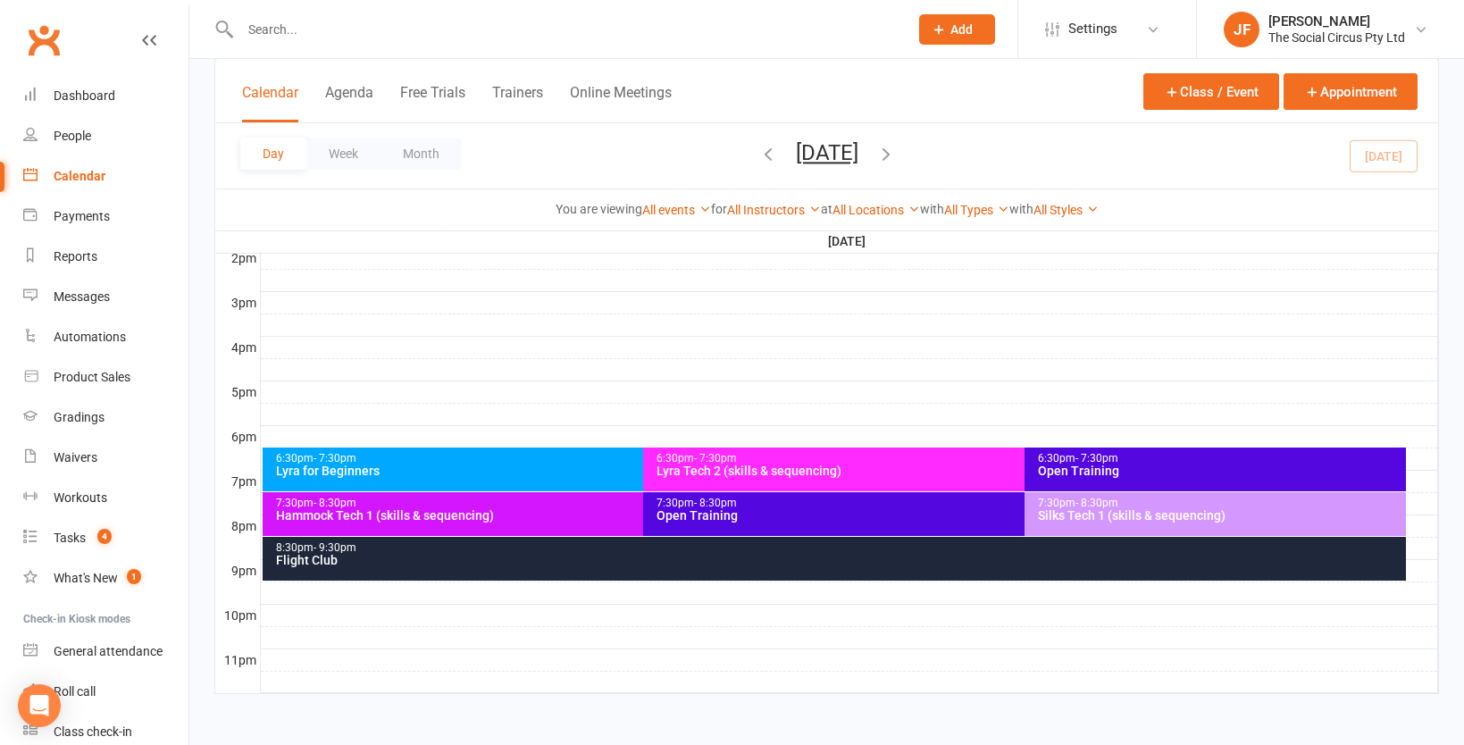
click at [942, 546] on div "8:30pm - 9:30pm" at bounding box center [839, 548] width 1128 height 12
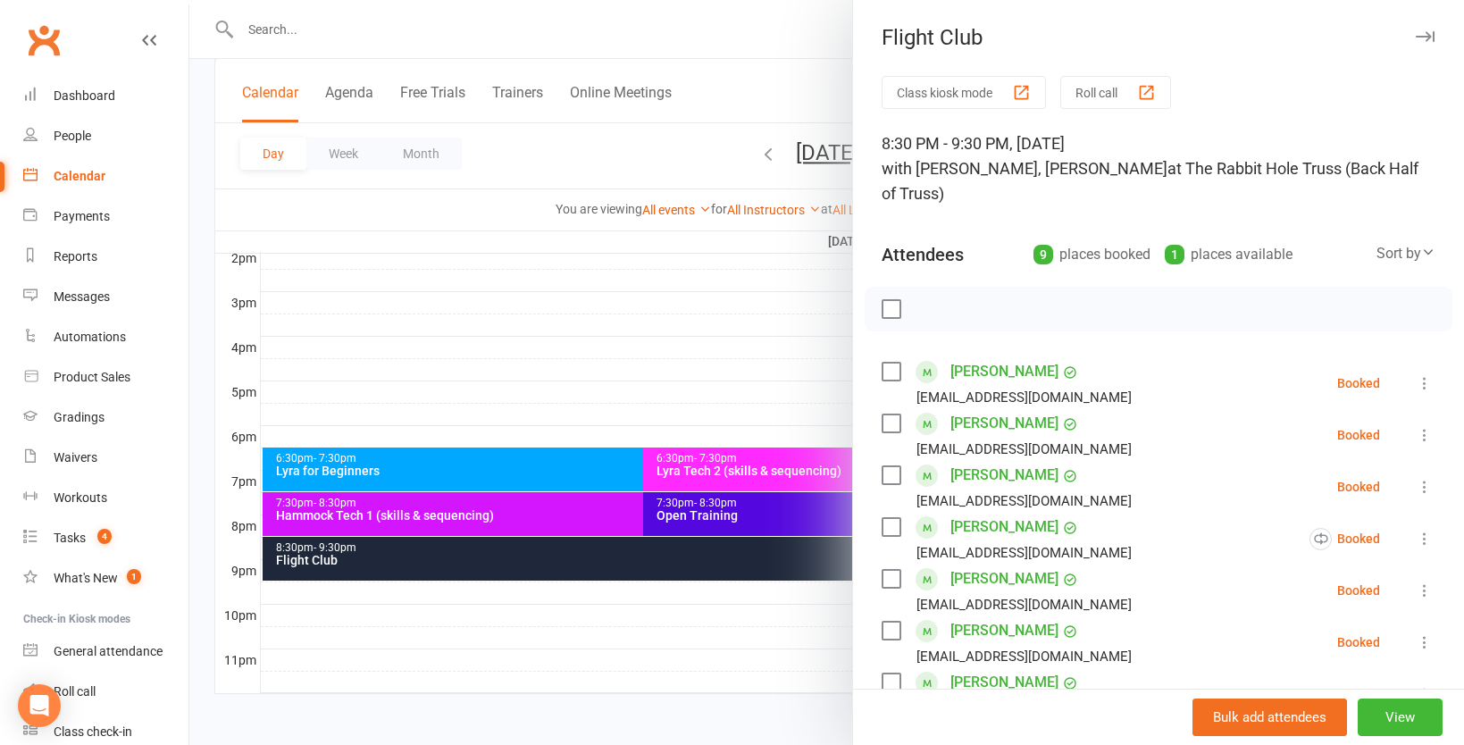
click at [790, 500] on div at bounding box center [826, 372] width 1275 height 745
